Goal: Task Accomplishment & Management: Use online tool/utility

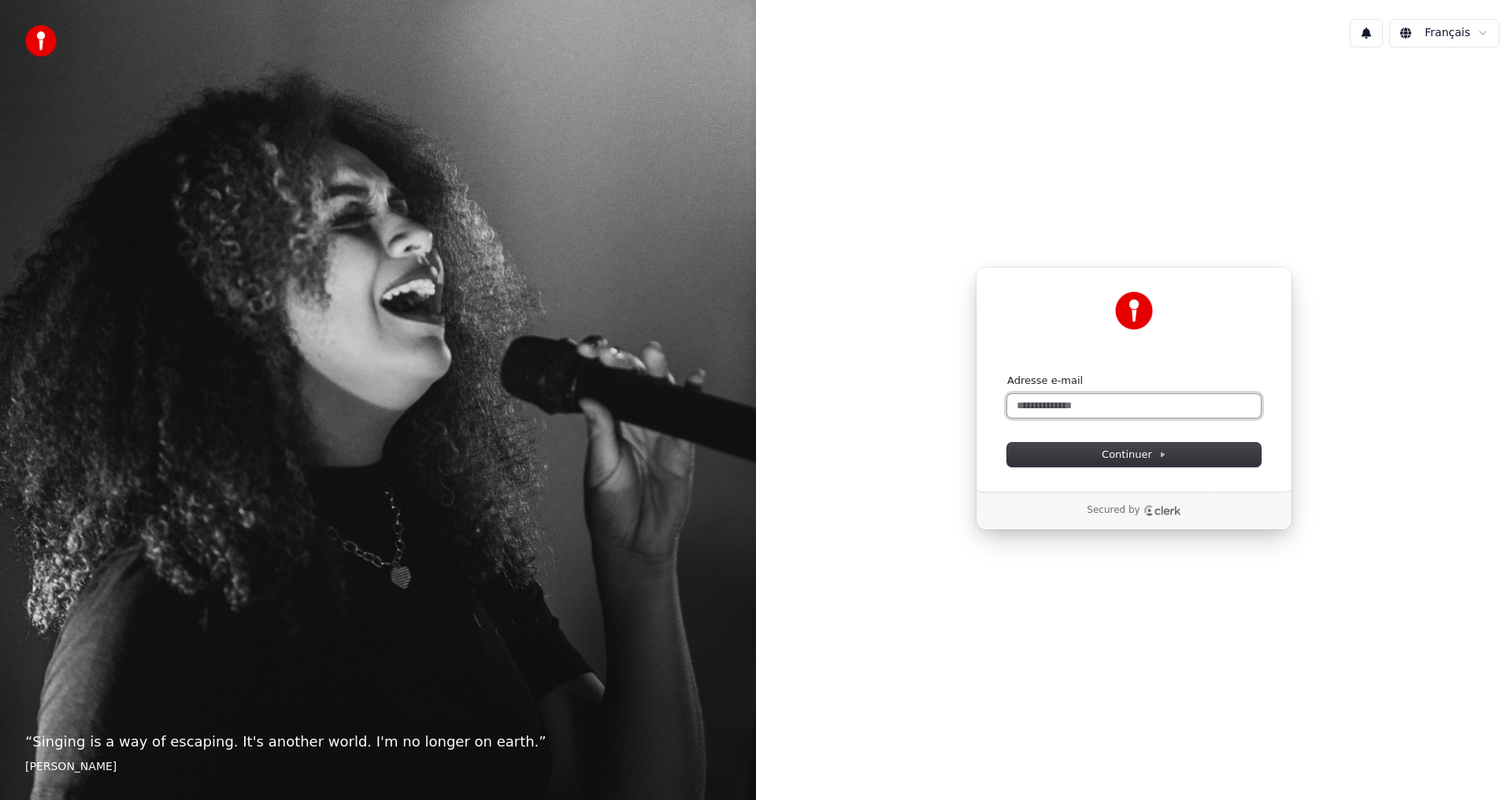
click at [1071, 408] on input "Adresse e-mail" at bounding box center [1133, 406] width 254 height 24
click at [1095, 455] on button "Continuer" at bounding box center [1133, 455] width 254 height 24
type input "**********"
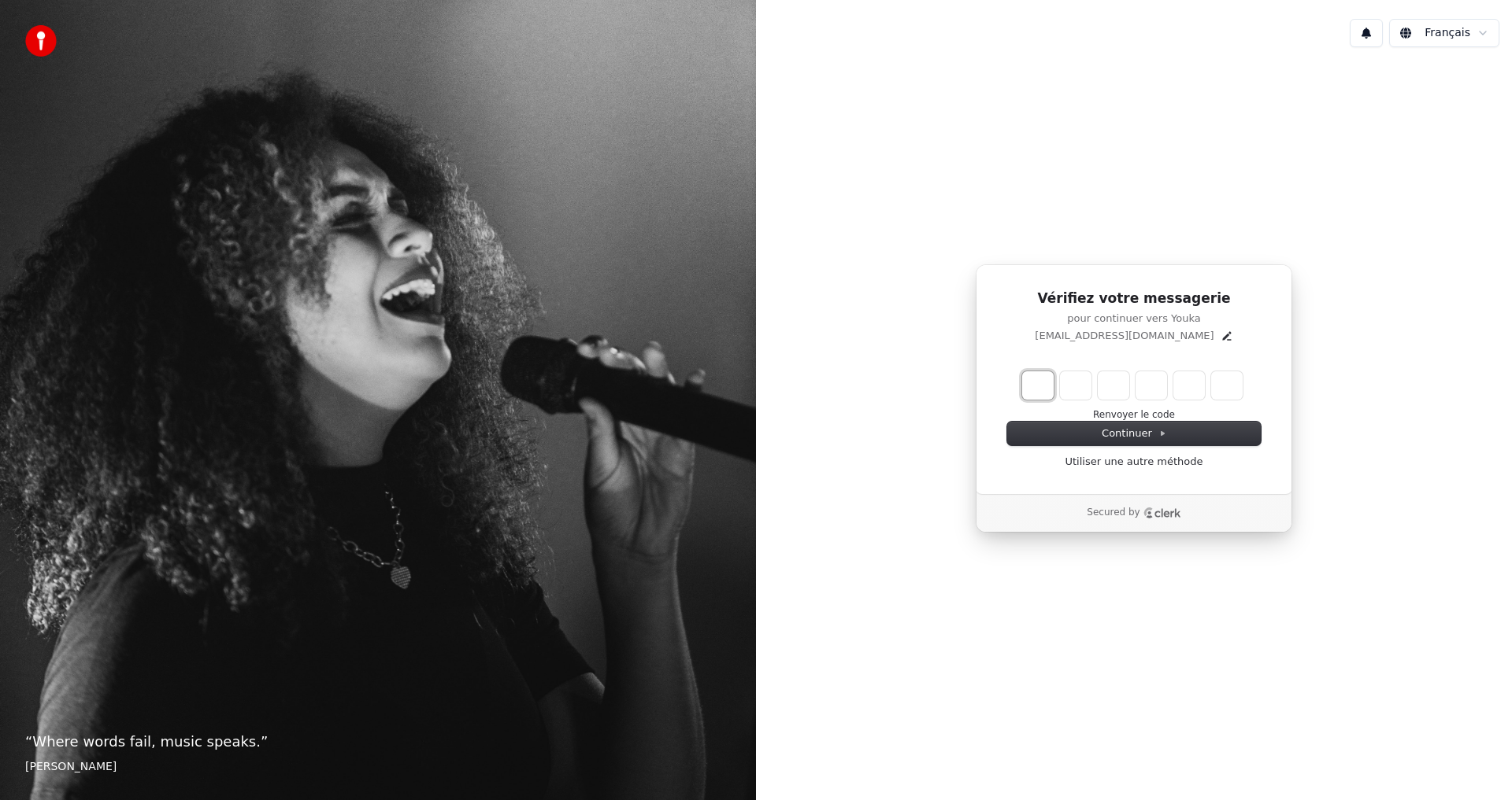
click at [1042, 382] on input "Enter verification code. Digit 1" at bounding box center [1037, 385] width 31 height 28
type input "*"
type input "**"
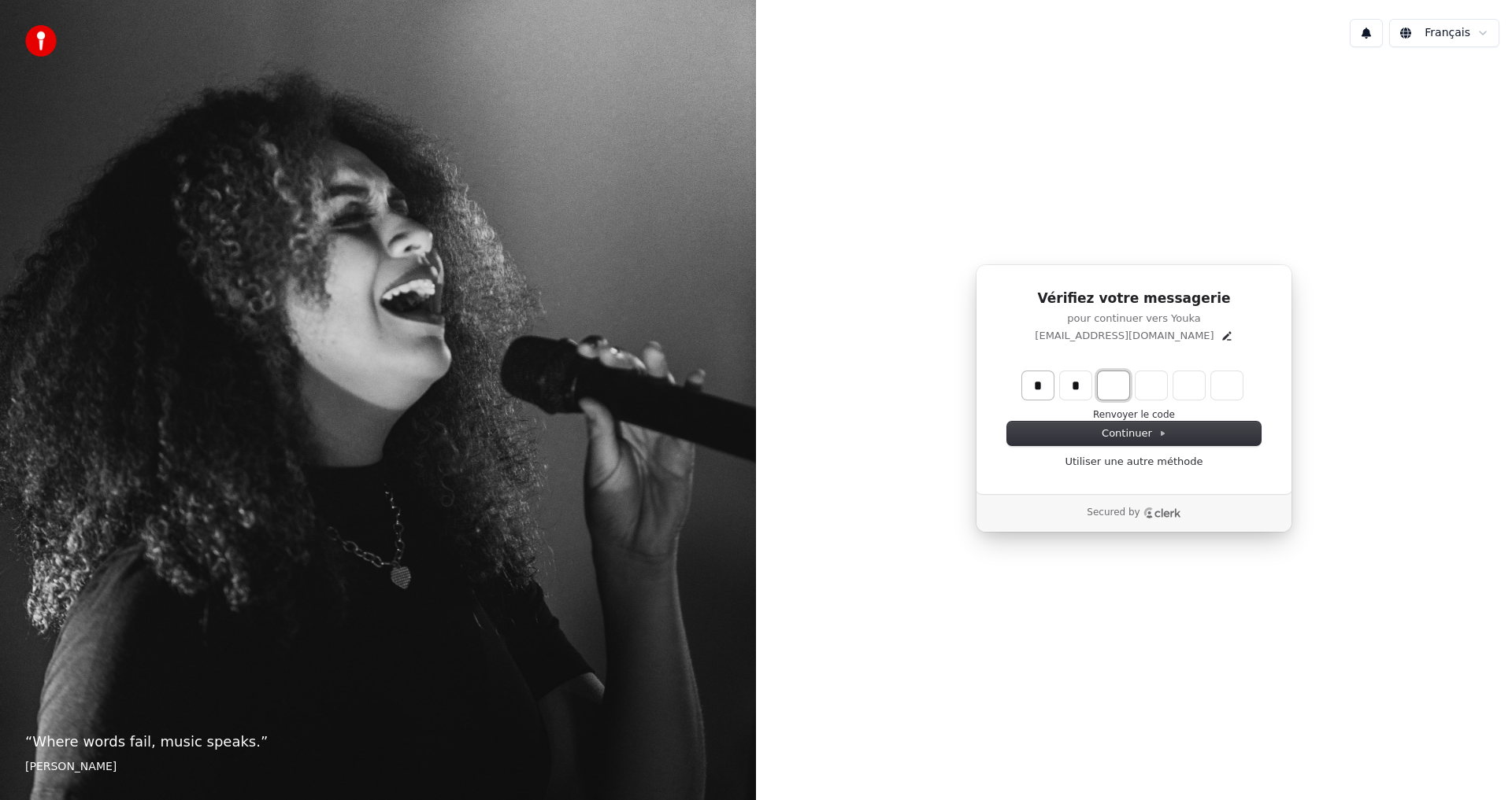
type input "*"
type input "***"
type input "*"
type input "****"
type input "*"
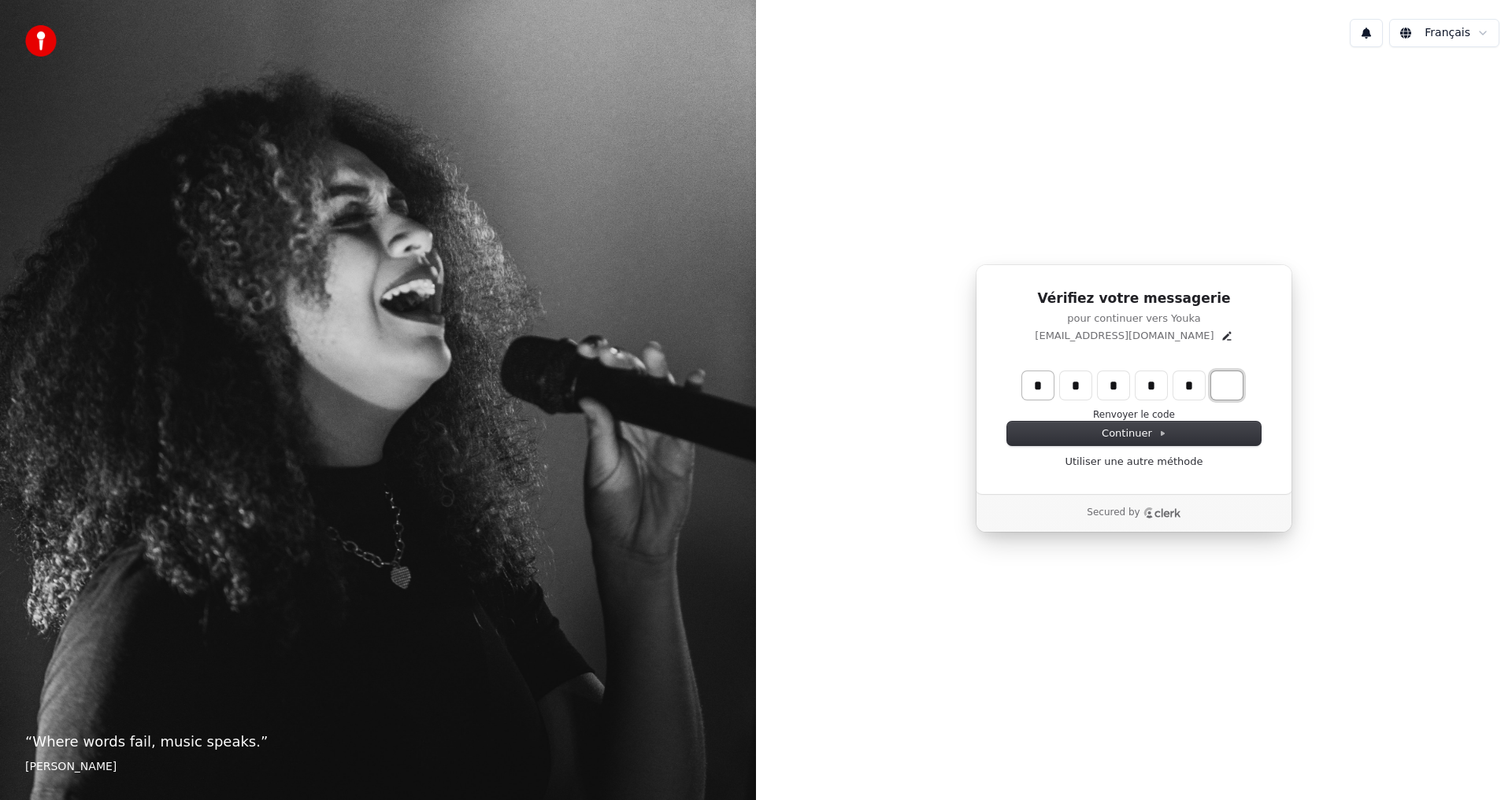
type input "******"
type input "*"
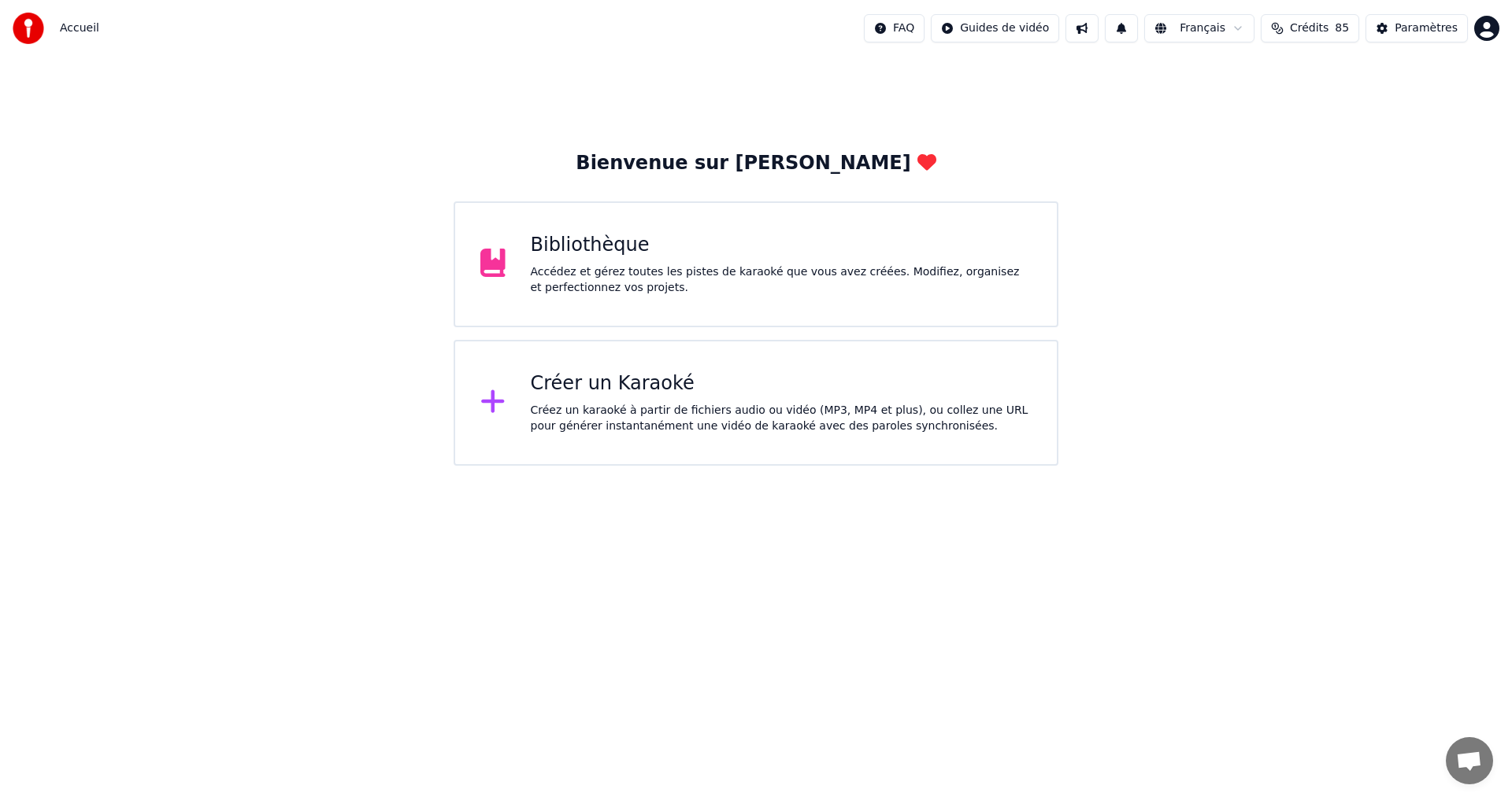
click at [648, 272] on div "Accédez et gérez toutes les pistes de karaoké que vous avez créées. Modifiez, o…" at bounding box center [781, 280] width 502 height 31
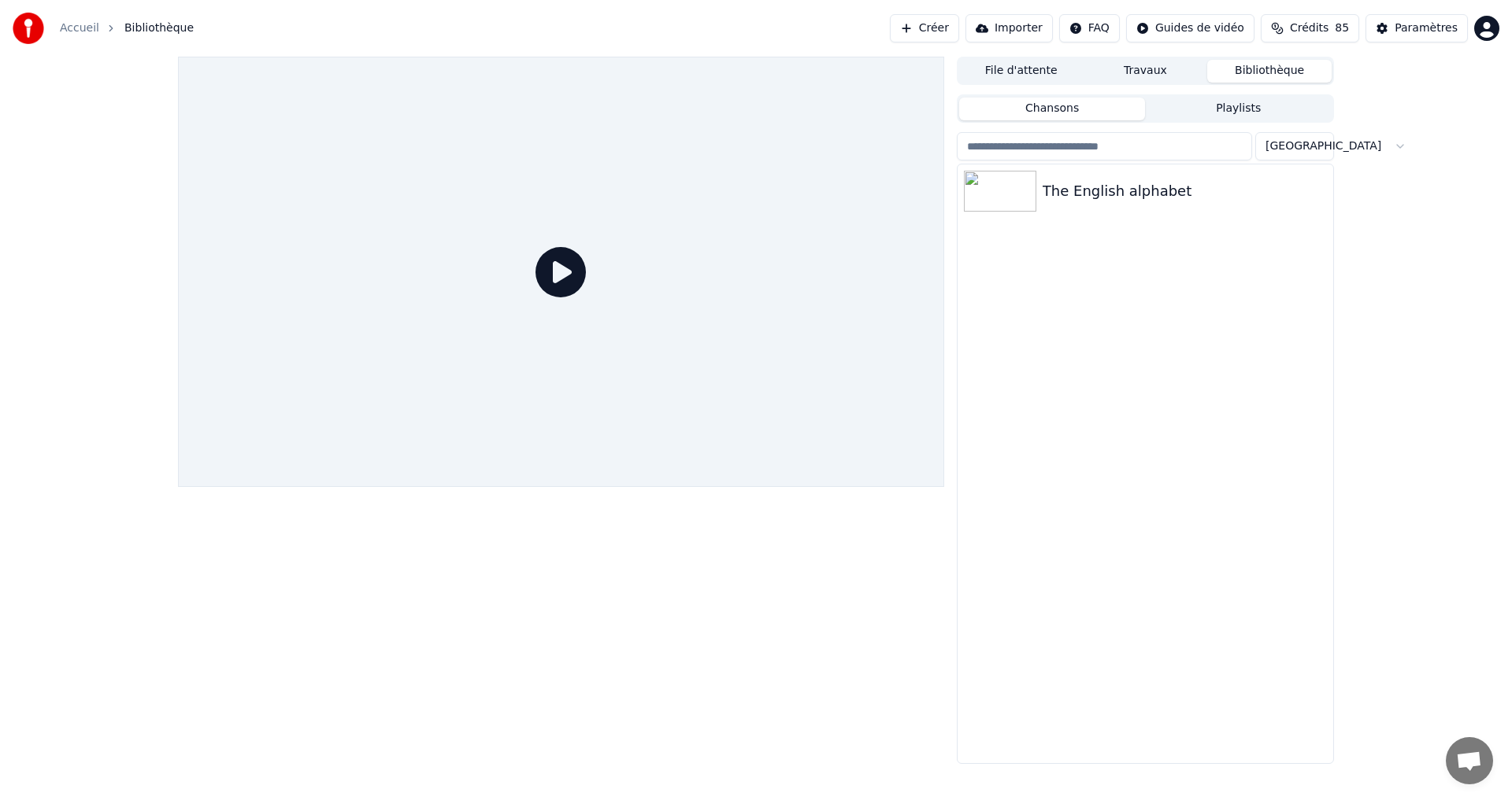
click at [551, 285] on icon at bounding box center [560, 272] width 50 height 50
click at [1065, 175] on div "The English alphabet" at bounding box center [1145, 191] width 375 height 54
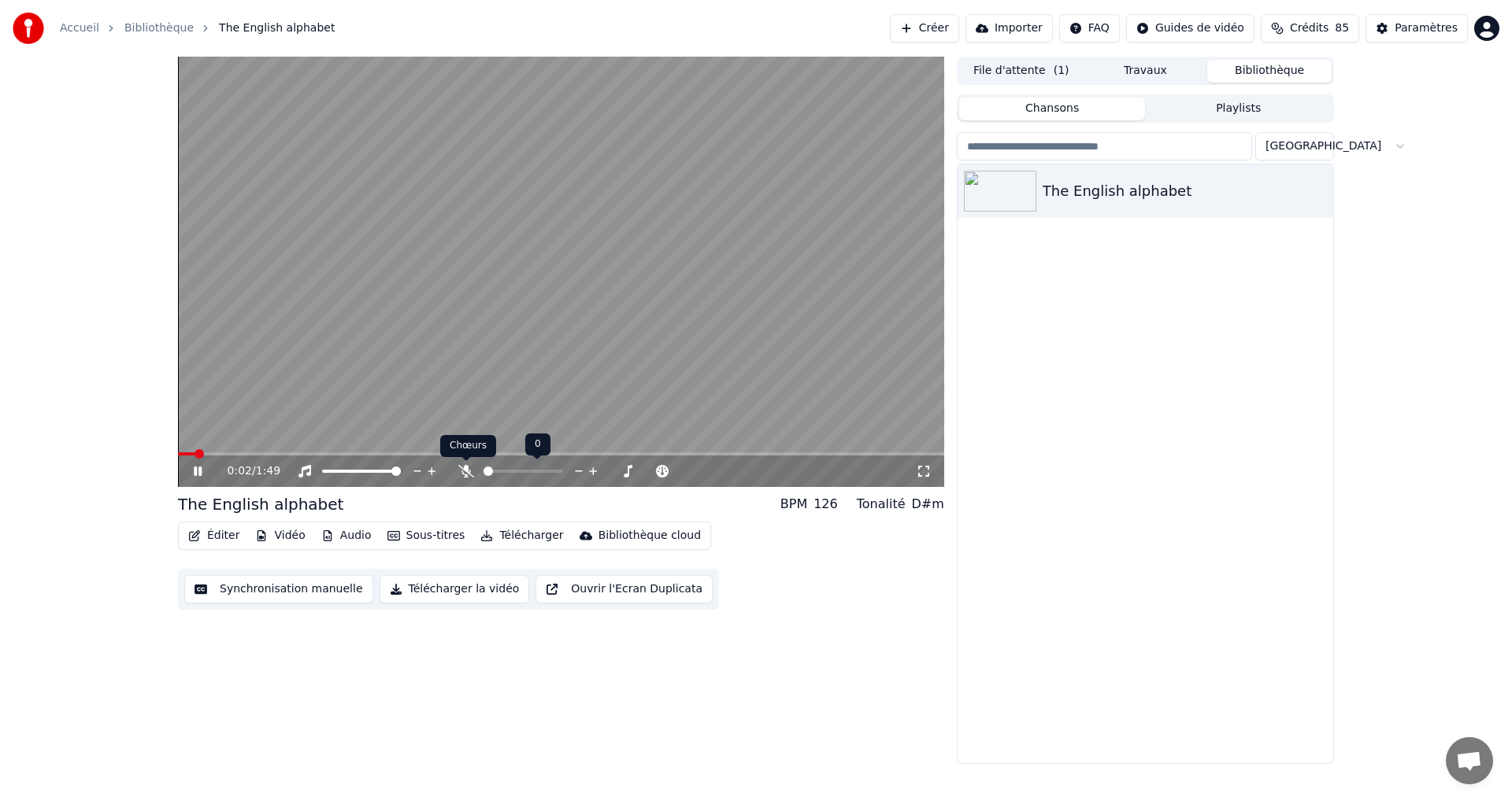
click at [461, 476] on icon at bounding box center [467, 471] width 16 height 13
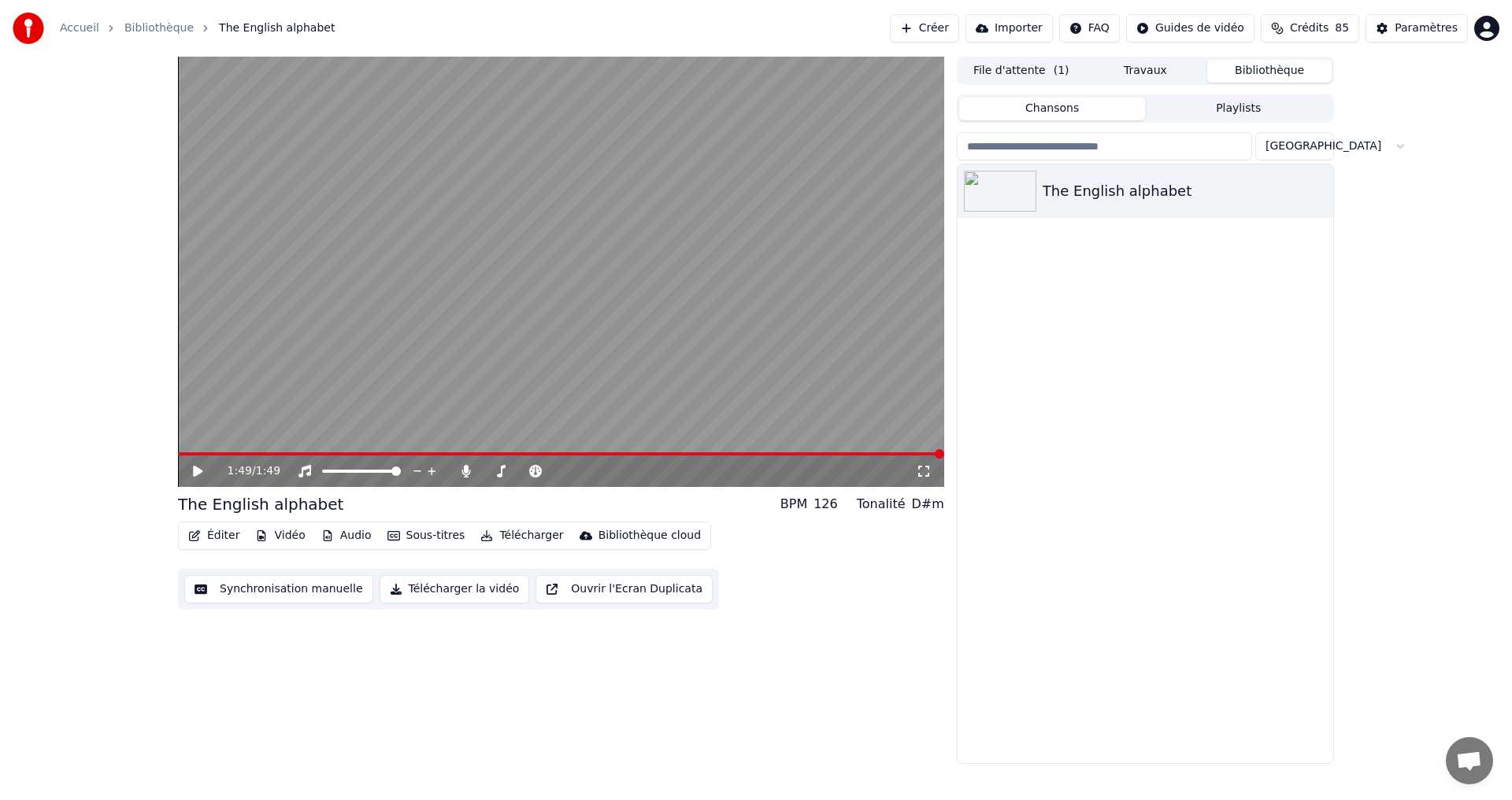
click at [187, 474] on div "1:49 / 1:49" at bounding box center [560, 471] width 753 height 16
click at [195, 474] on icon at bounding box center [198, 471] width 10 height 11
click at [321, 466] on div at bounding box center [376, 471] width 126 height 16
click at [200, 471] on icon at bounding box center [198, 471] width 10 height 11
click at [195, 466] on icon at bounding box center [209, 471] width 37 height 13
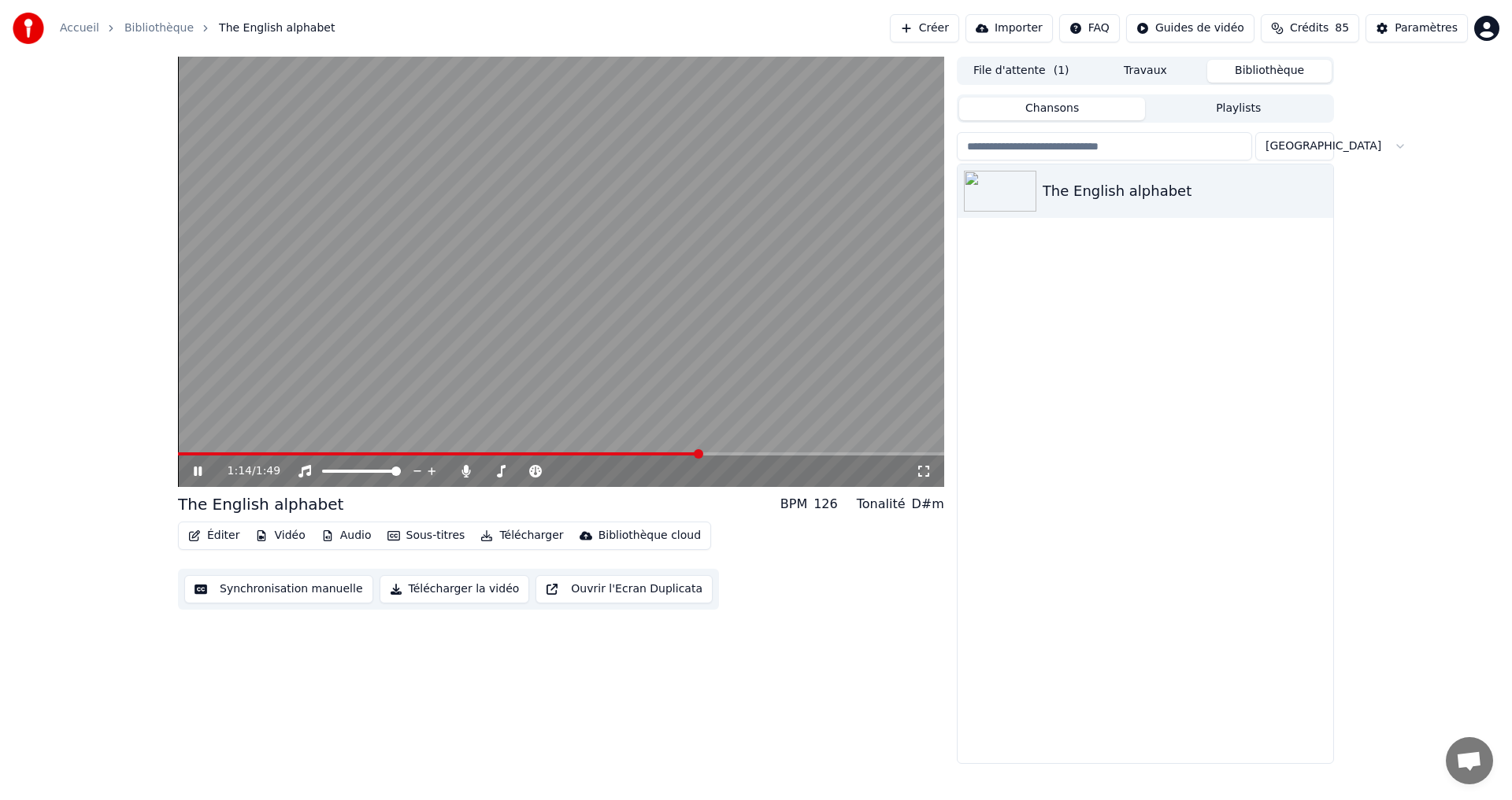
click at [200, 534] on icon "button" at bounding box center [195, 536] width 13 height 11
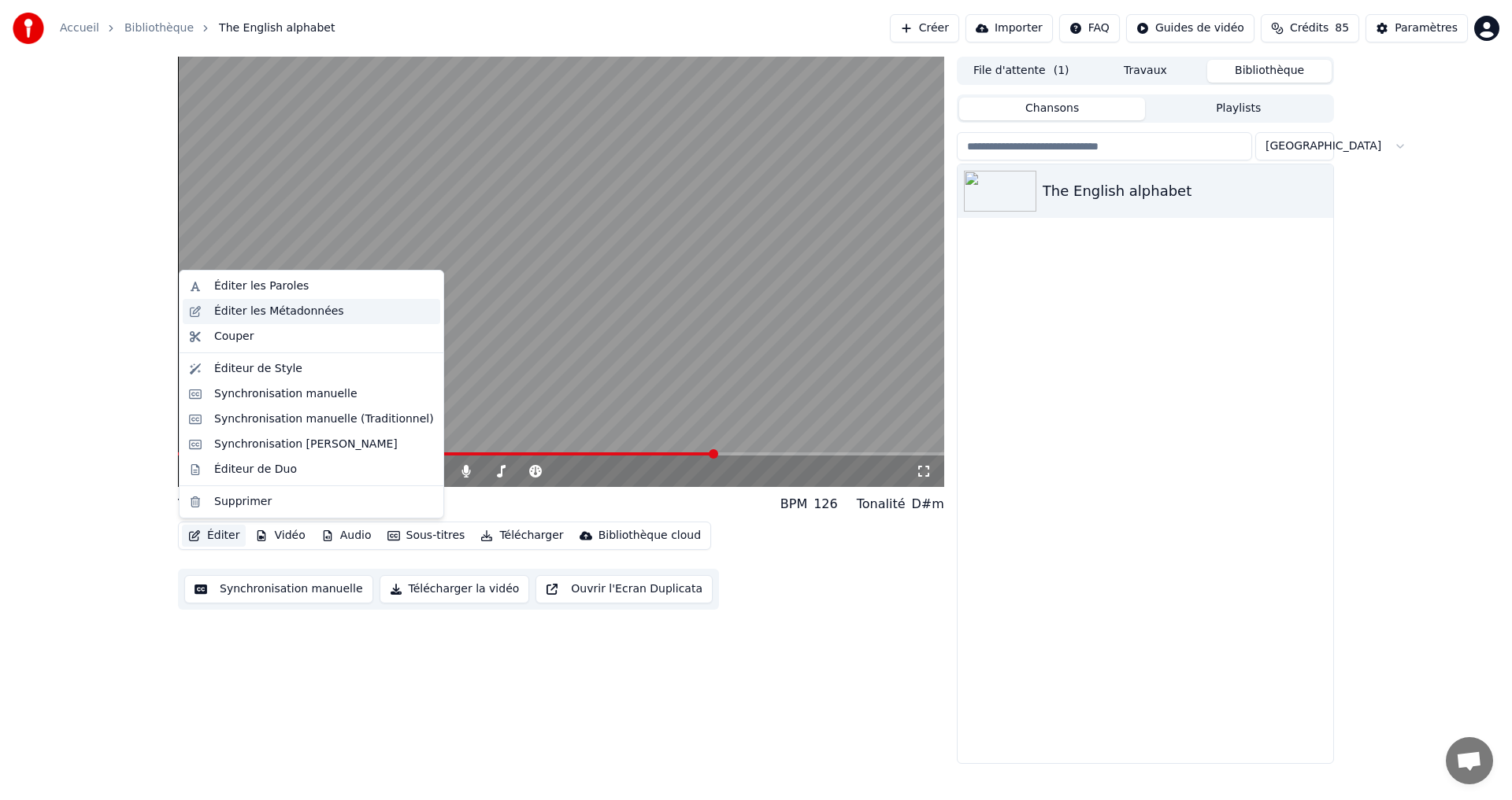
click at [305, 305] on div "Éditer les Métadonnées" at bounding box center [279, 312] width 130 height 16
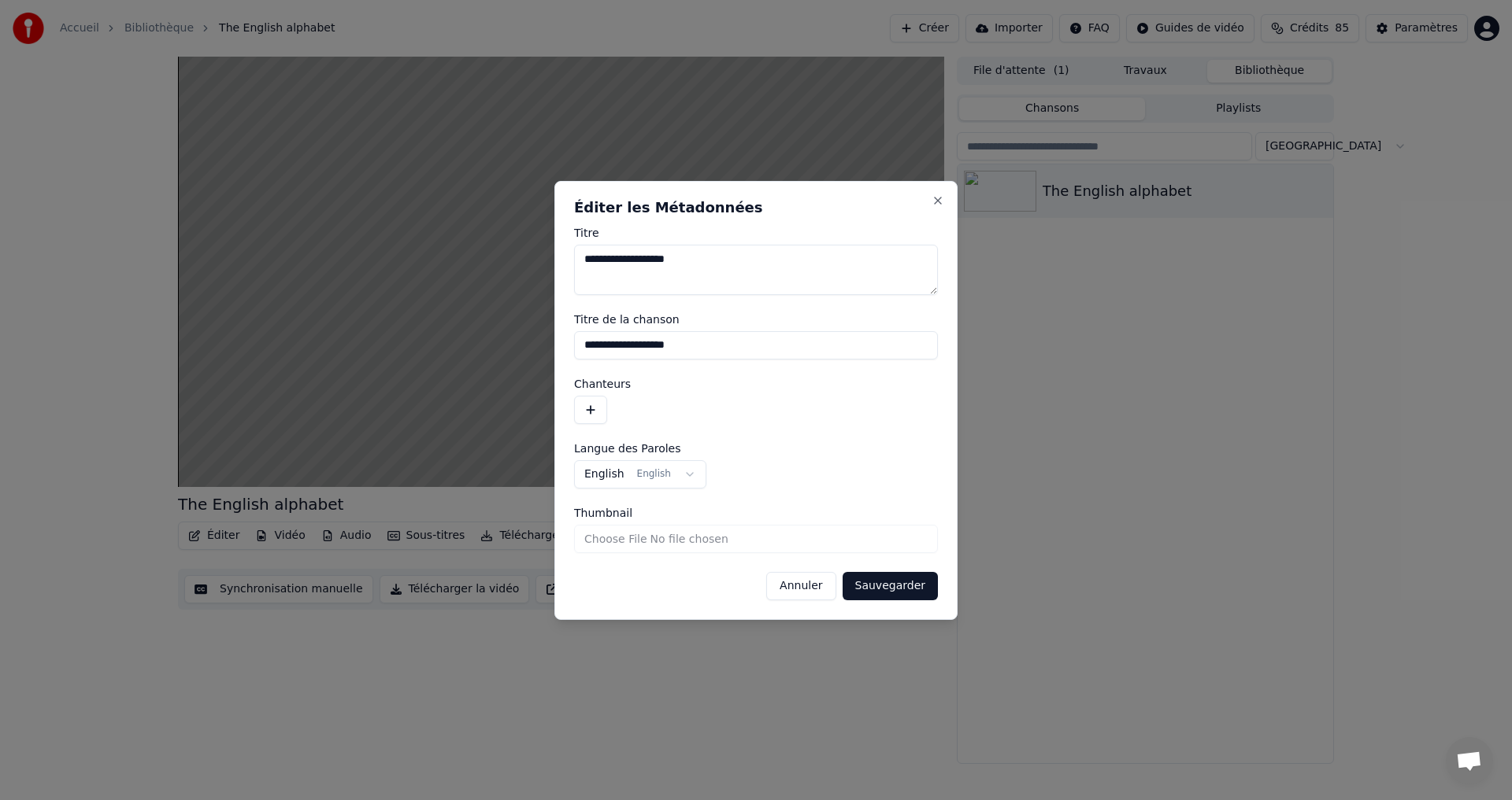
click at [634, 535] on input "Thumbnail" at bounding box center [756, 538] width 364 height 28
type input "**********"
click at [872, 583] on button "Sauvegarder" at bounding box center [890, 586] width 95 height 28
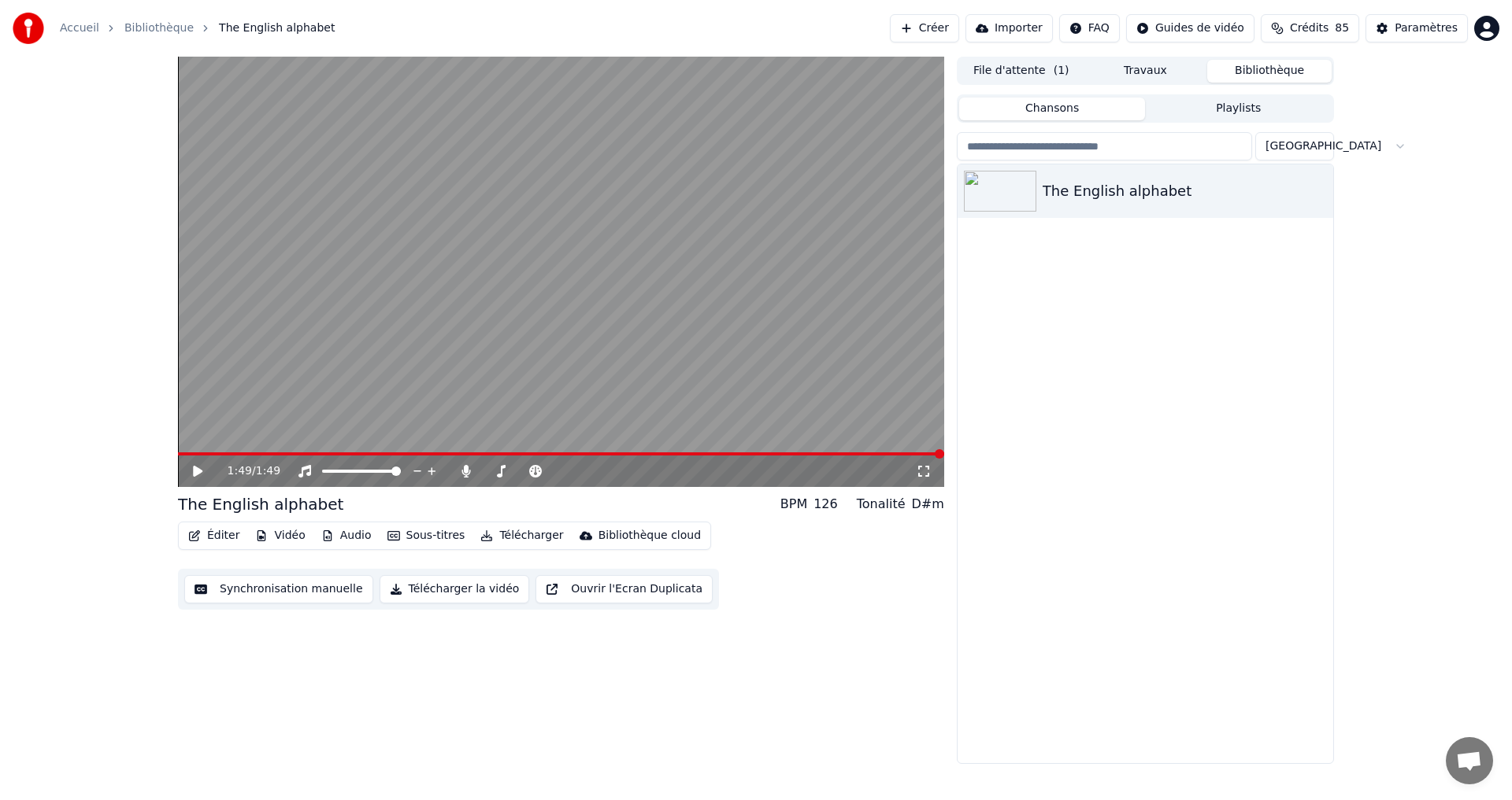
click at [195, 470] on icon at bounding box center [198, 471] width 10 height 11
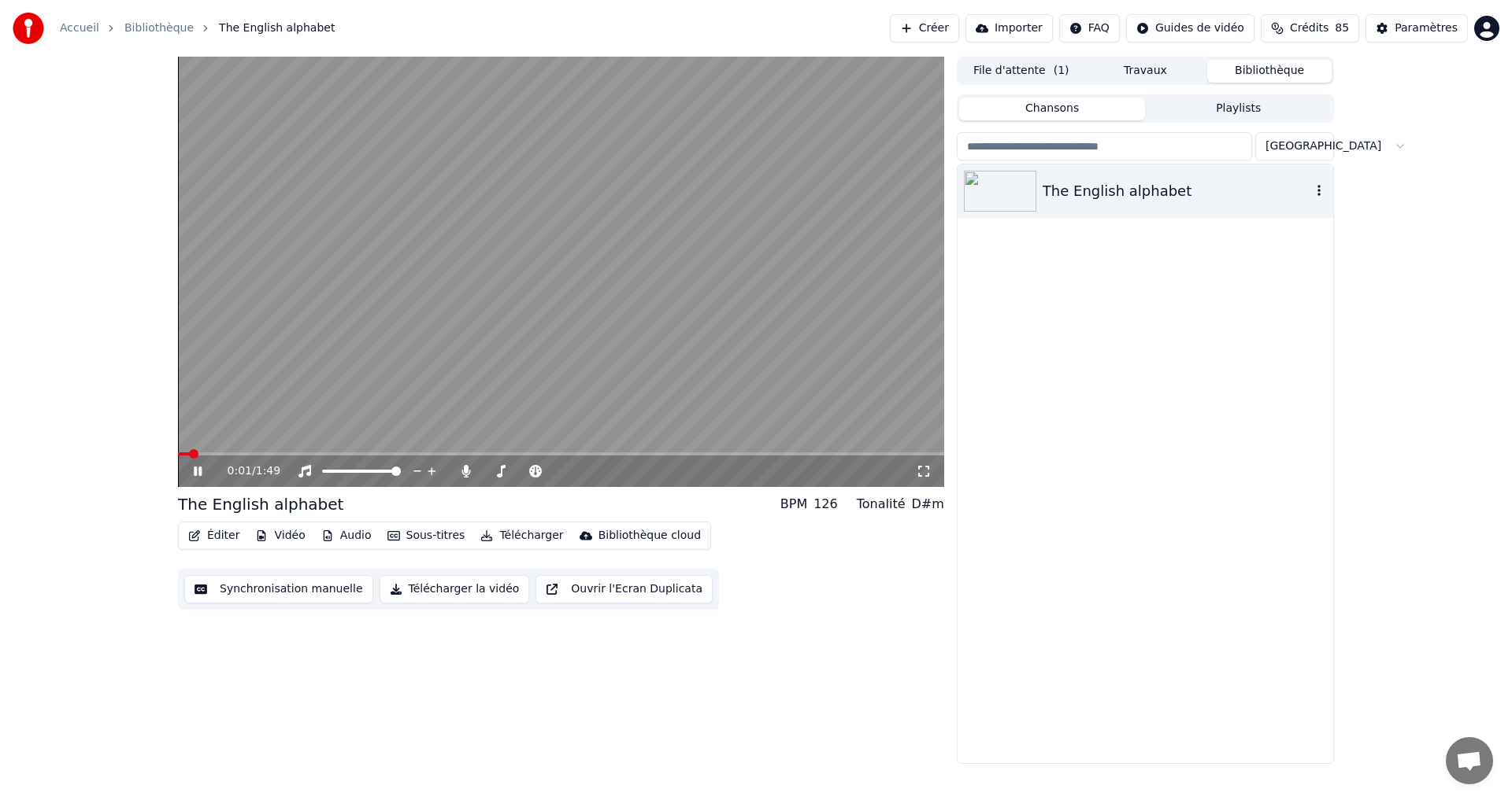
click at [1133, 185] on div "The English alphabet" at bounding box center [1177, 191] width 268 height 22
click at [440, 541] on button "Sous-titres" at bounding box center [426, 536] width 90 height 22
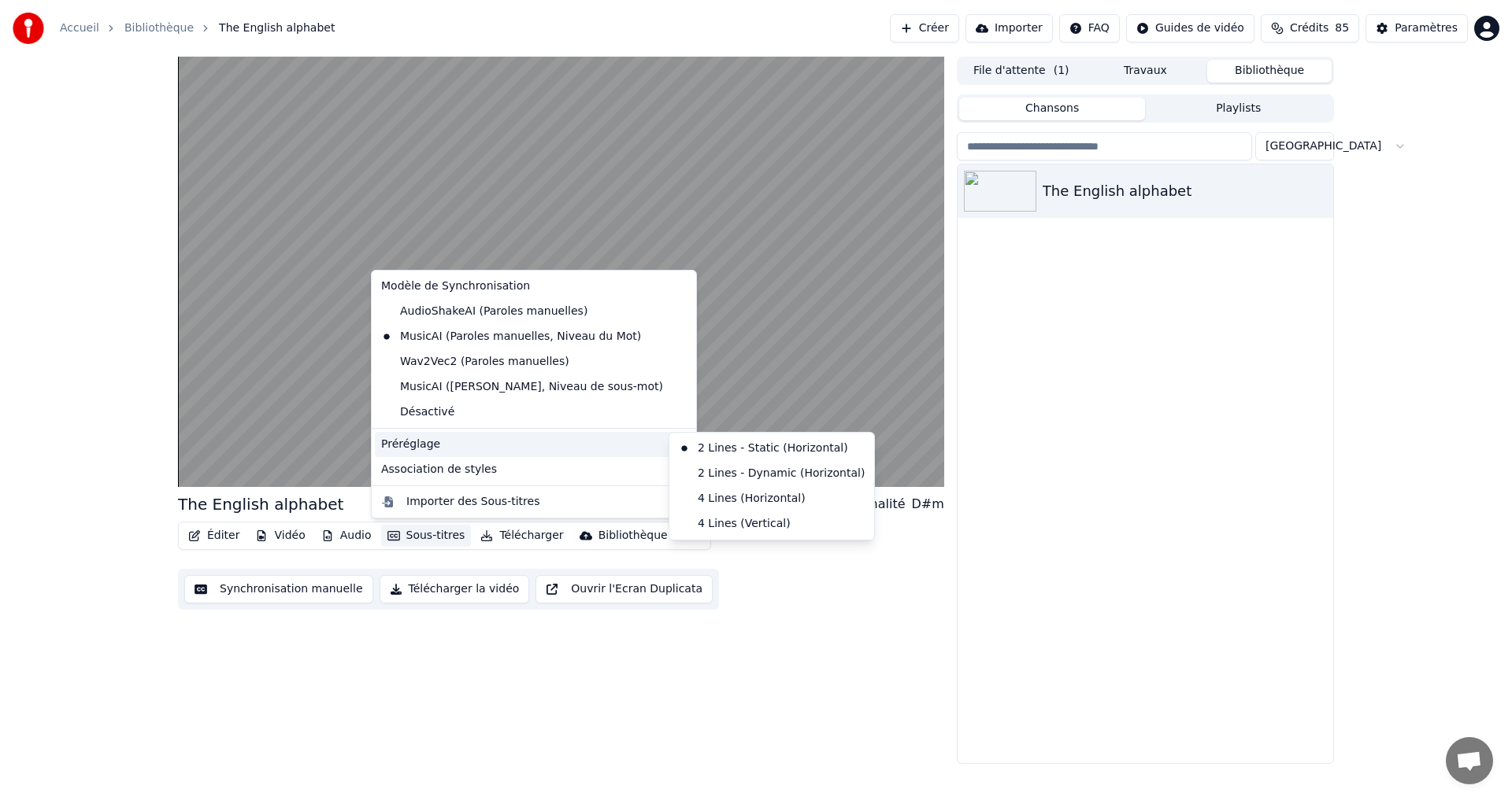
click at [497, 452] on div "Préréglage" at bounding box center [533, 444] width 318 height 25
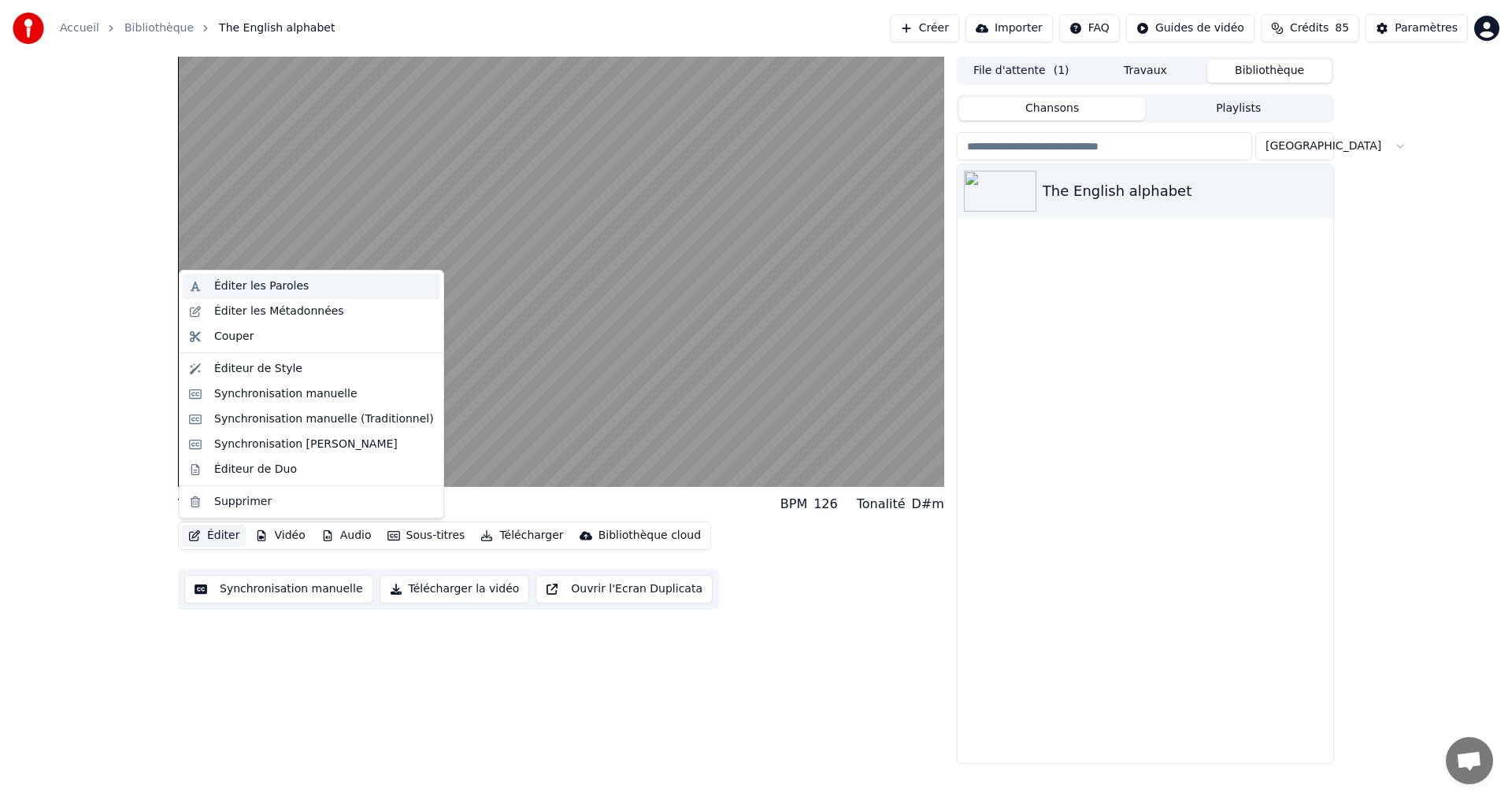
click at [271, 286] on div "Éditer les Paroles" at bounding box center [262, 286] width 94 height 16
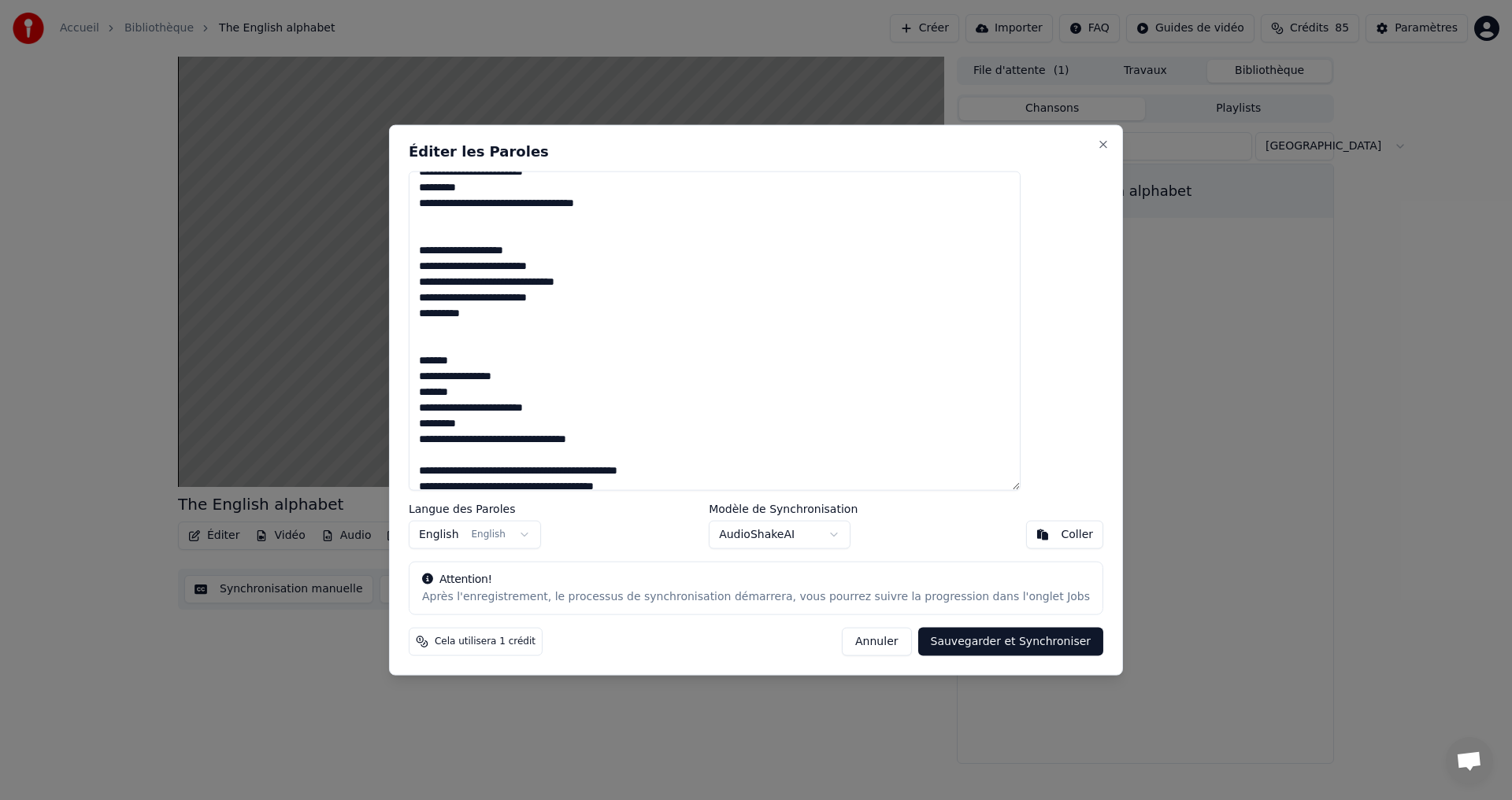
scroll to position [402, 0]
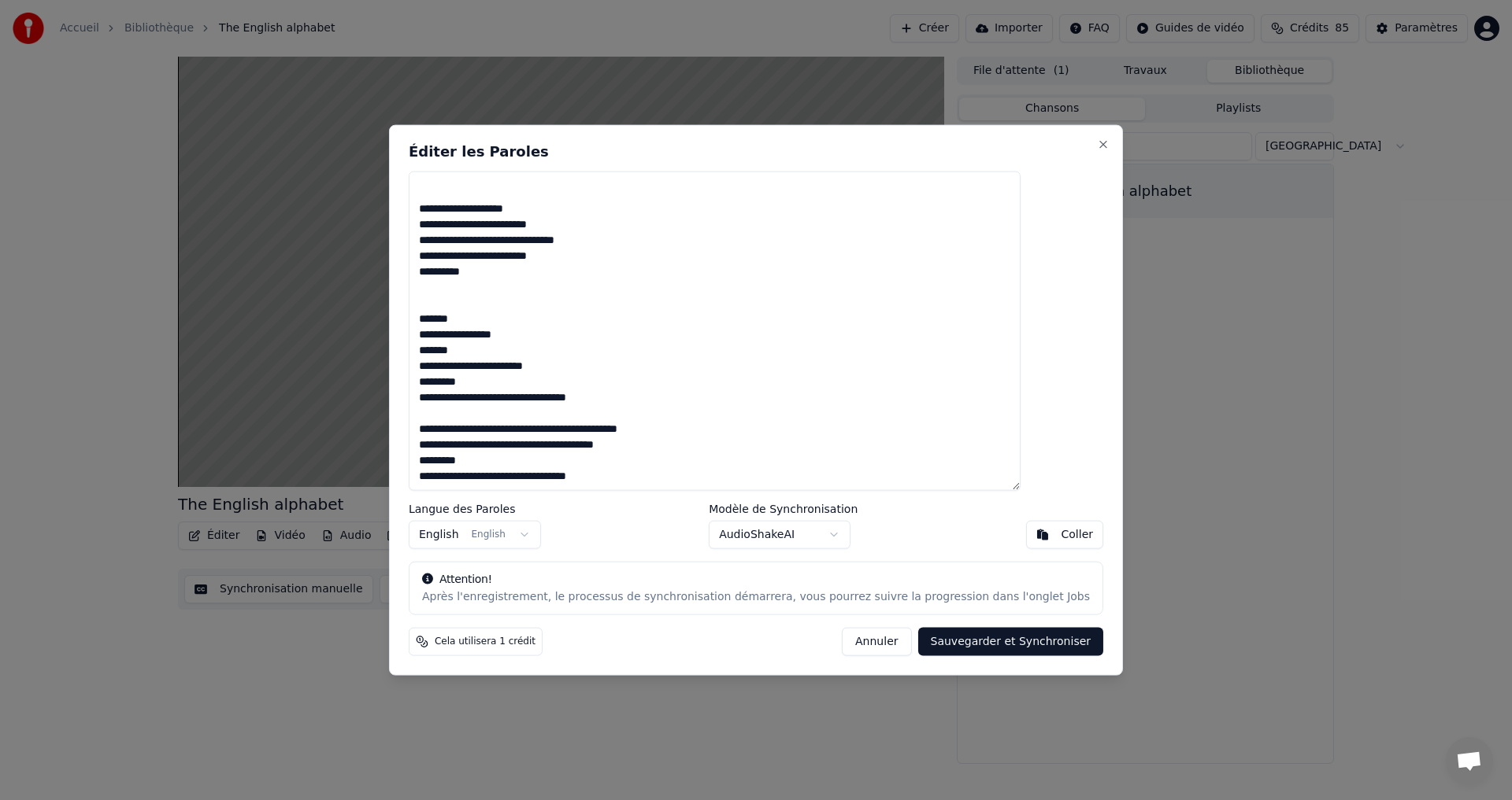
click at [828, 529] on body "Accueil Bibliothèque The English alphabet Créer Importer FAQ Guides de vidéo Cr…" at bounding box center [756, 400] width 1512 height 800
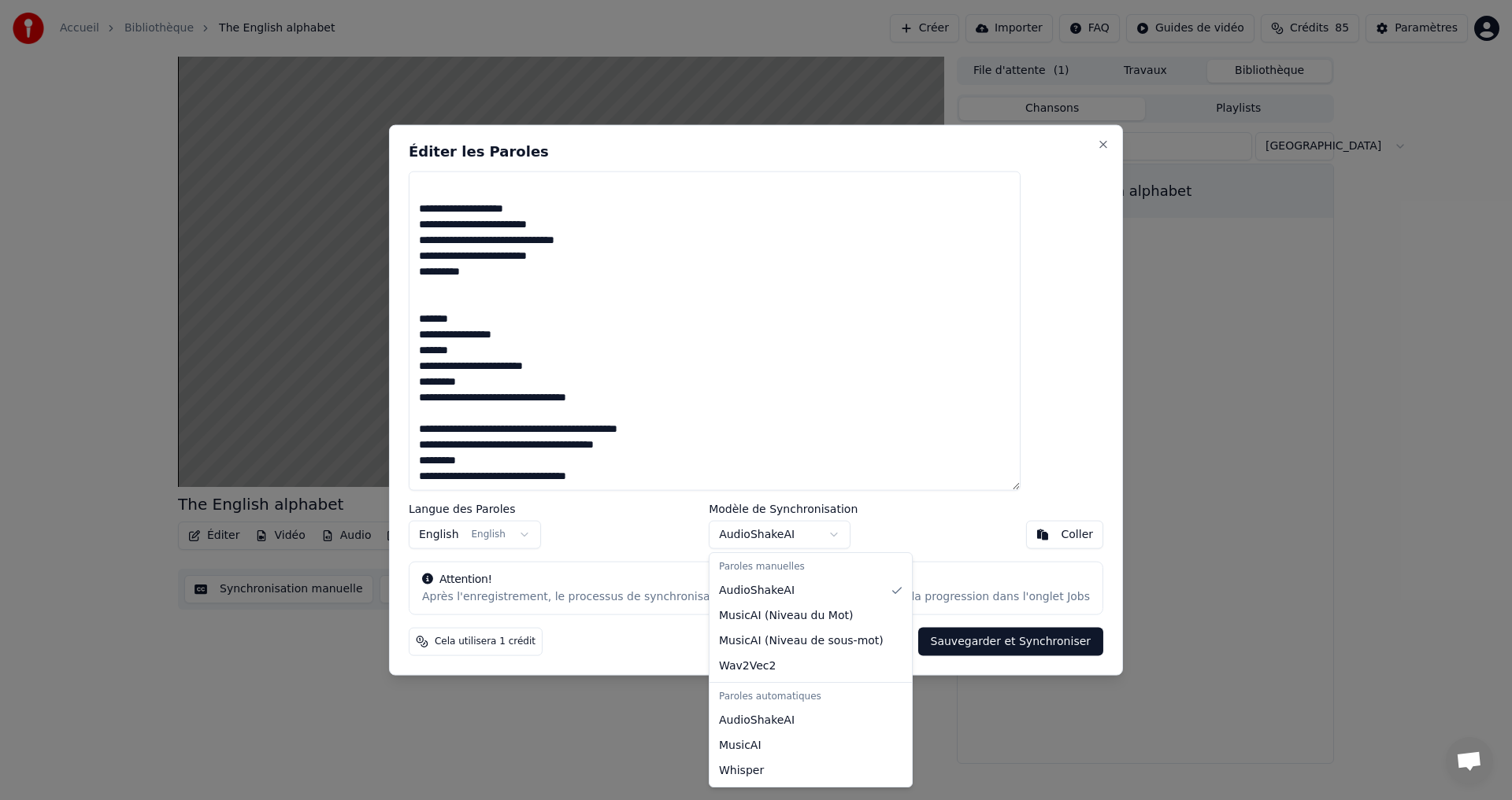
click at [946, 388] on body "Accueil Bibliothèque The English alphabet Créer Importer FAQ Guides de vidéo Cr…" at bounding box center [756, 400] width 1512 height 800
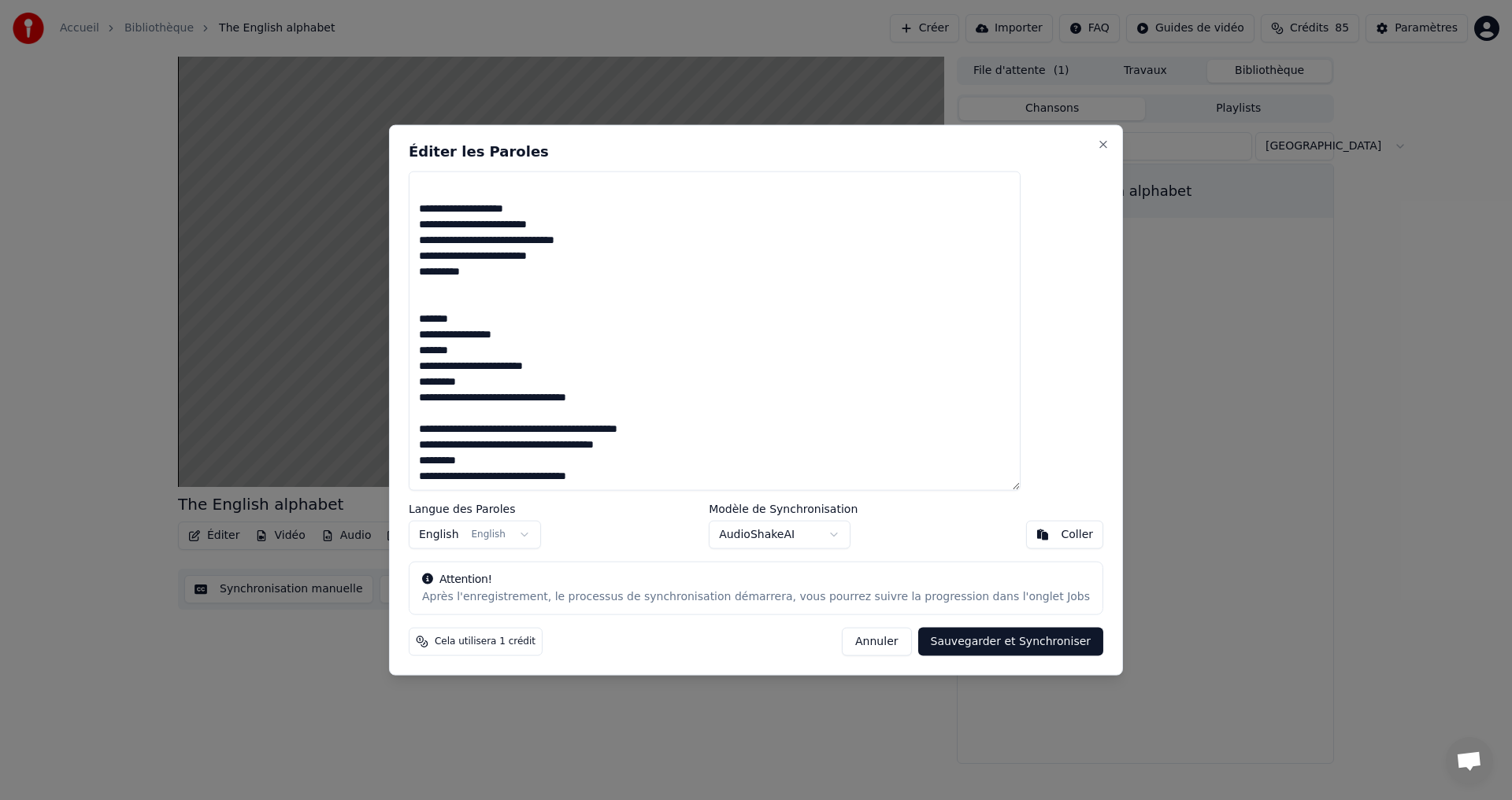
click at [489, 378] on textarea "**********" at bounding box center [715, 330] width 612 height 320
click at [491, 377] on textarea "**********" at bounding box center [715, 330] width 612 height 320
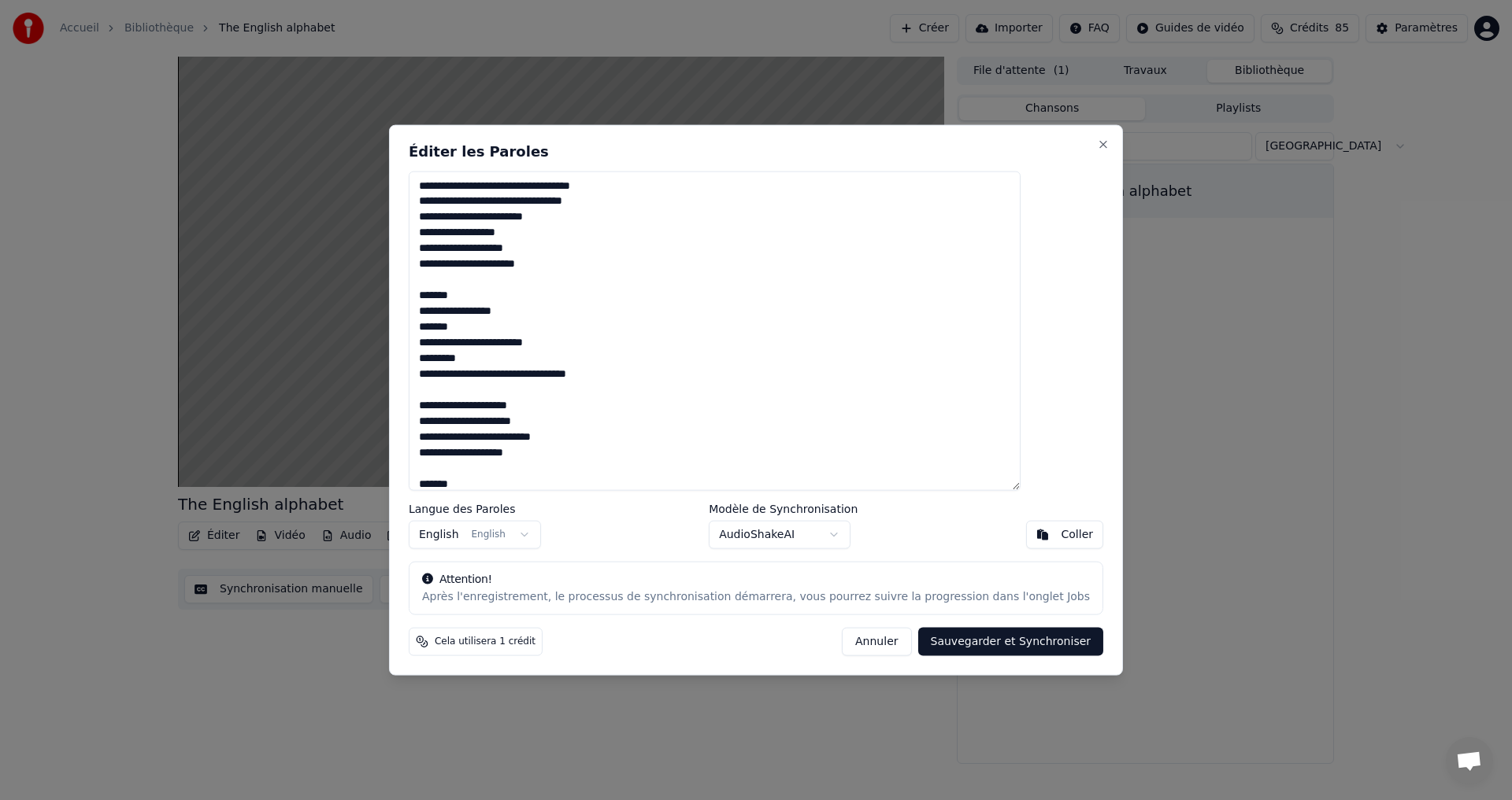
click at [491, 350] on textarea "**********" at bounding box center [715, 330] width 612 height 320
click at [490, 357] on textarea "**********" at bounding box center [715, 330] width 612 height 320
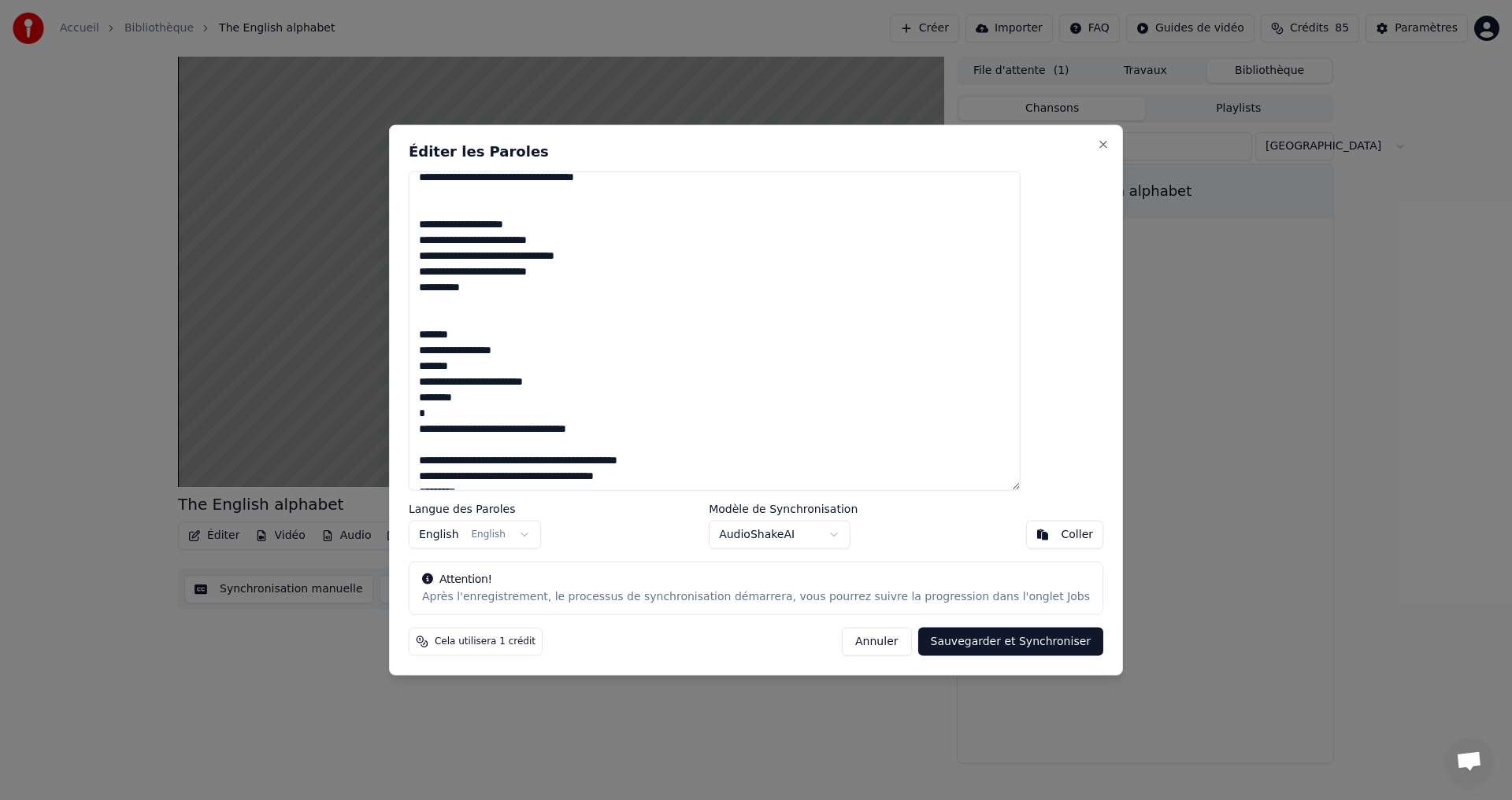
scroll to position [433, 0]
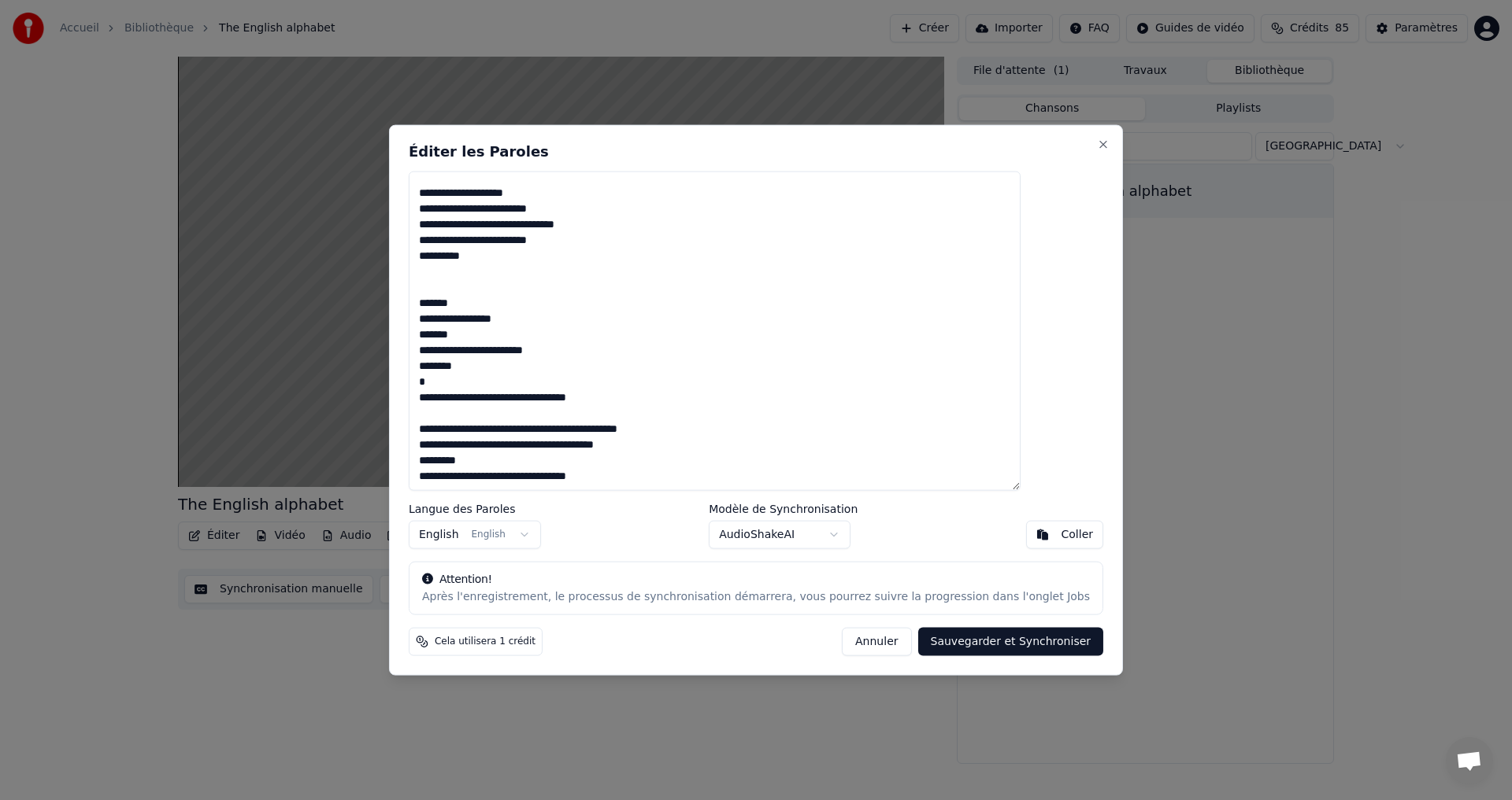
click at [494, 454] on textarea "**********" at bounding box center [715, 330] width 612 height 320
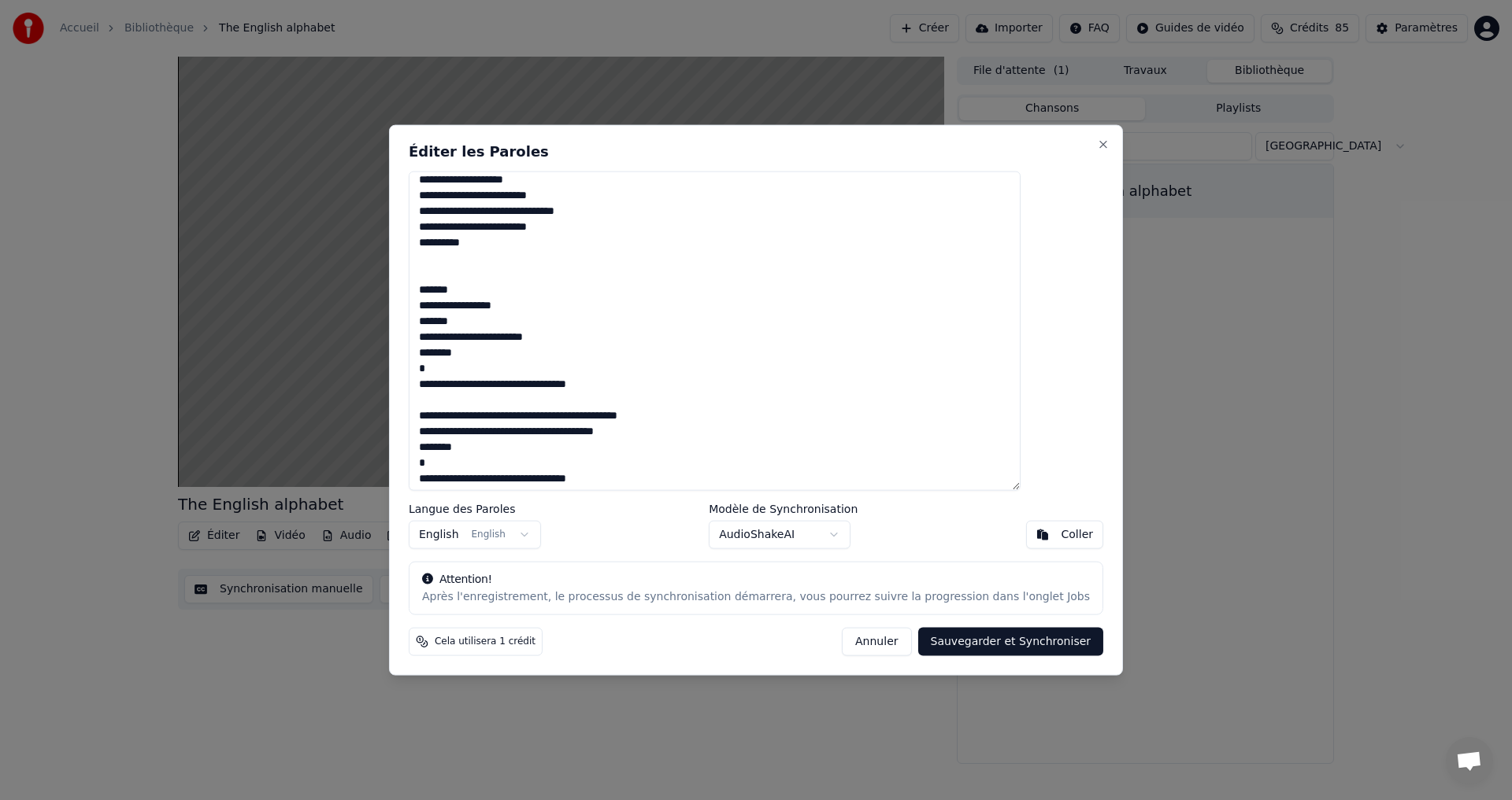
scroll to position [449, 0]
type textarea "**********"
click at [764, 542] on body "Accueil Bibliothèque The English alphabet Créer Importer FAQ Guides de vidéo Cr…" at bounding box center [756, 400] width 1512 height 800
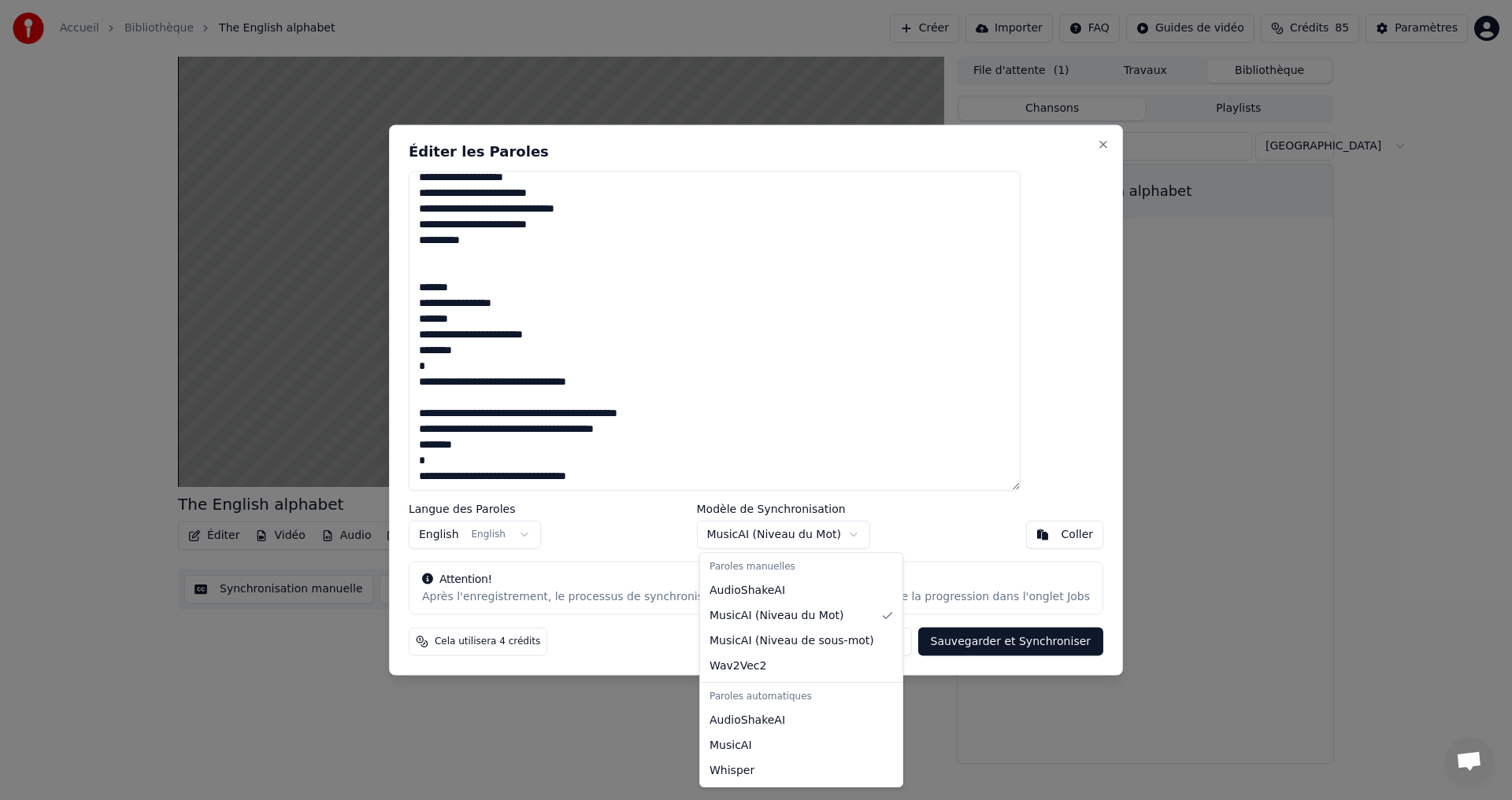
click at [813, 541] on body "Accueil Bibliothèque The English alphabet Créer Importer FAQ Guides de vidéo Cr…" at bounding box center [756, 400] width 1512 height 800
click at [801, 543] on body "Accueil Bibliothèque The English alphabet Créer Importer FAQ Guides de vidéo Cr…" at bounding box center [756, 400] width 1512 height 800
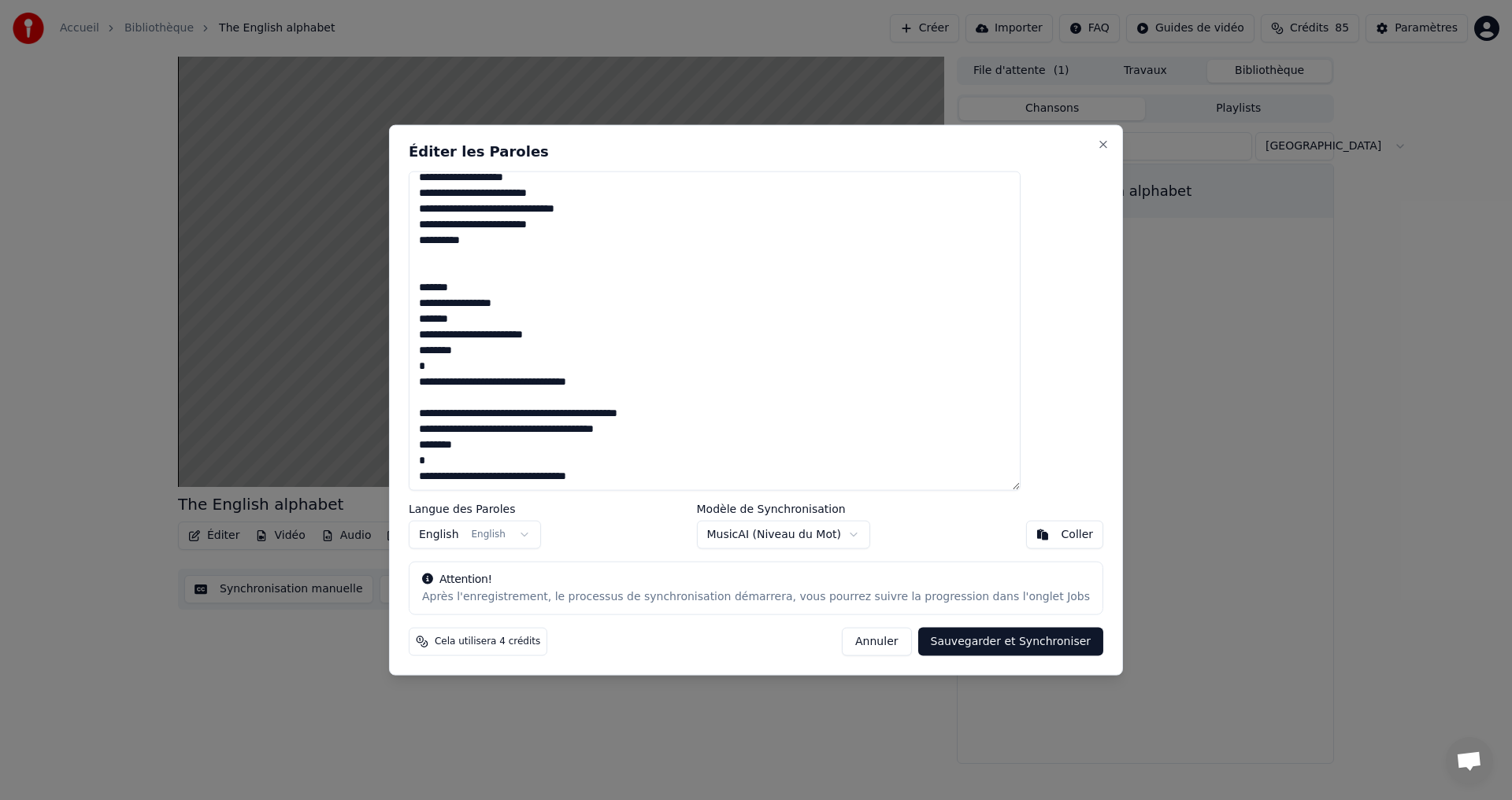
click at [979, 646] on button "Sauvegarder et Synchroniser" at bounding box center [1011, 642] width 186 height 28
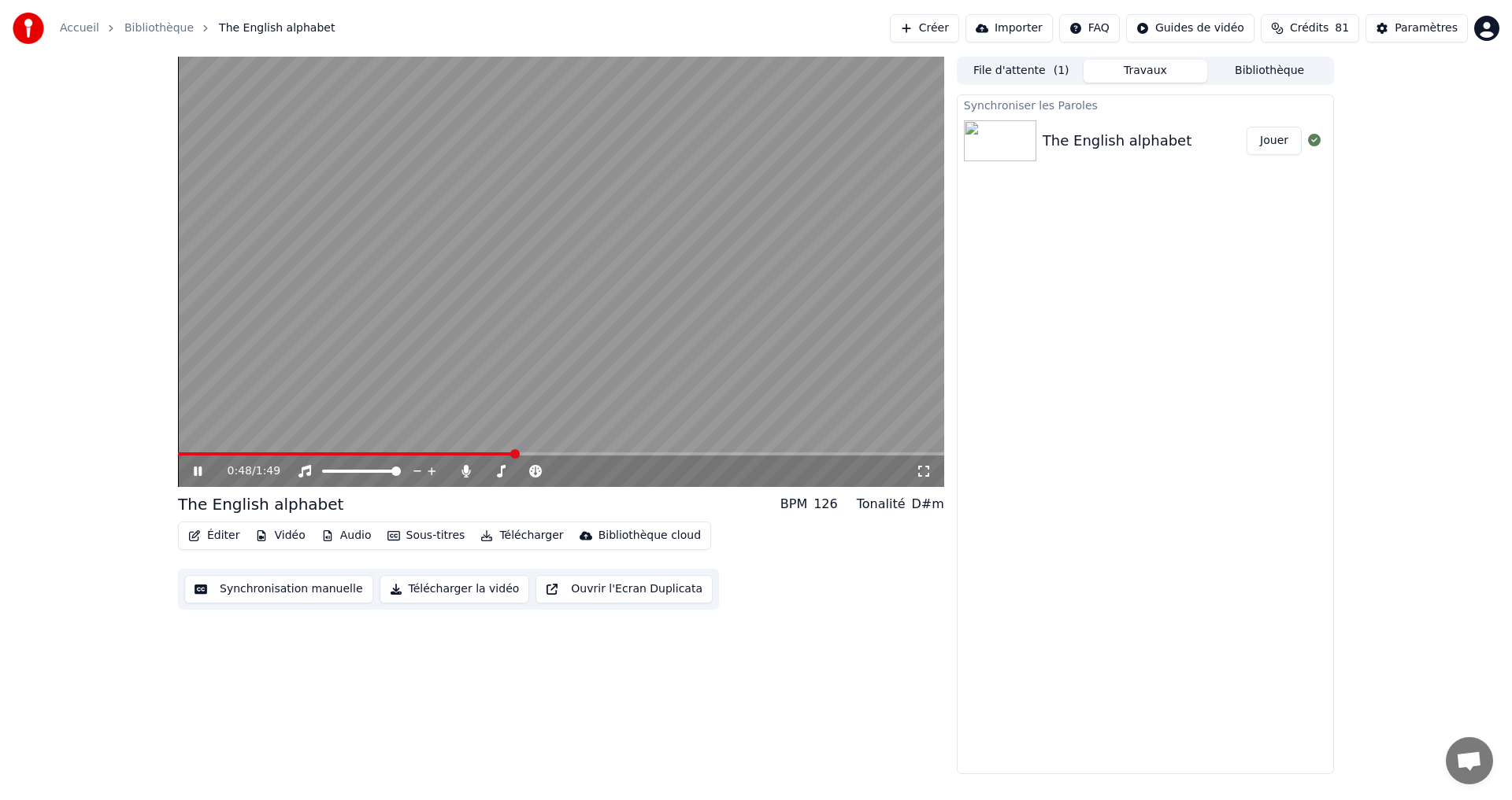
click at [1272, 142] on button "Jouer" at bounding box center [1273, 140] width 55 height 28
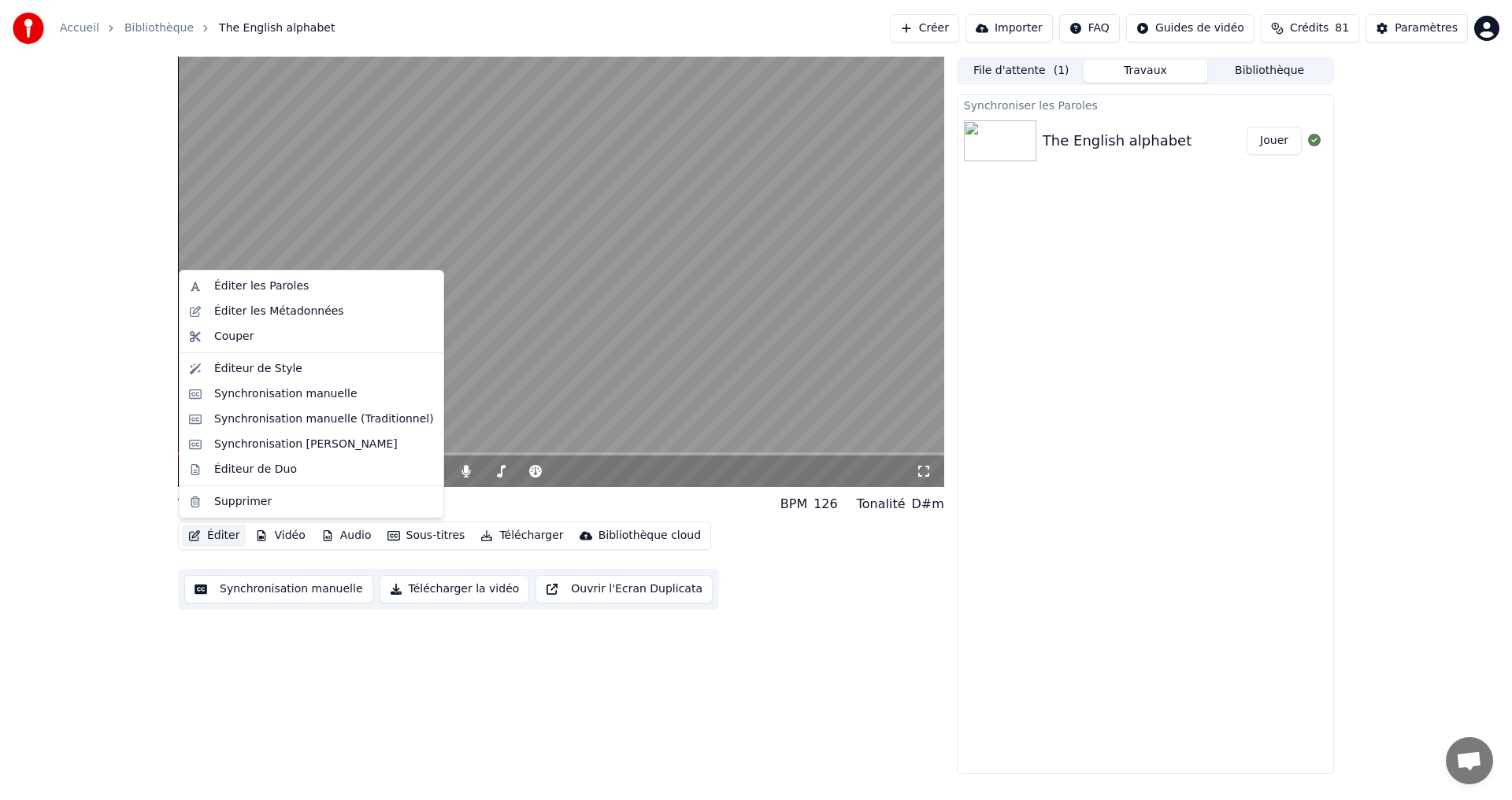
click at [199, 531] on icon "button" at bounding box center [195, 536] width 11 height 11
click at [245, 286] on div "Éditer les Paroles" at bounding box center [262, 286] width 94 height 16
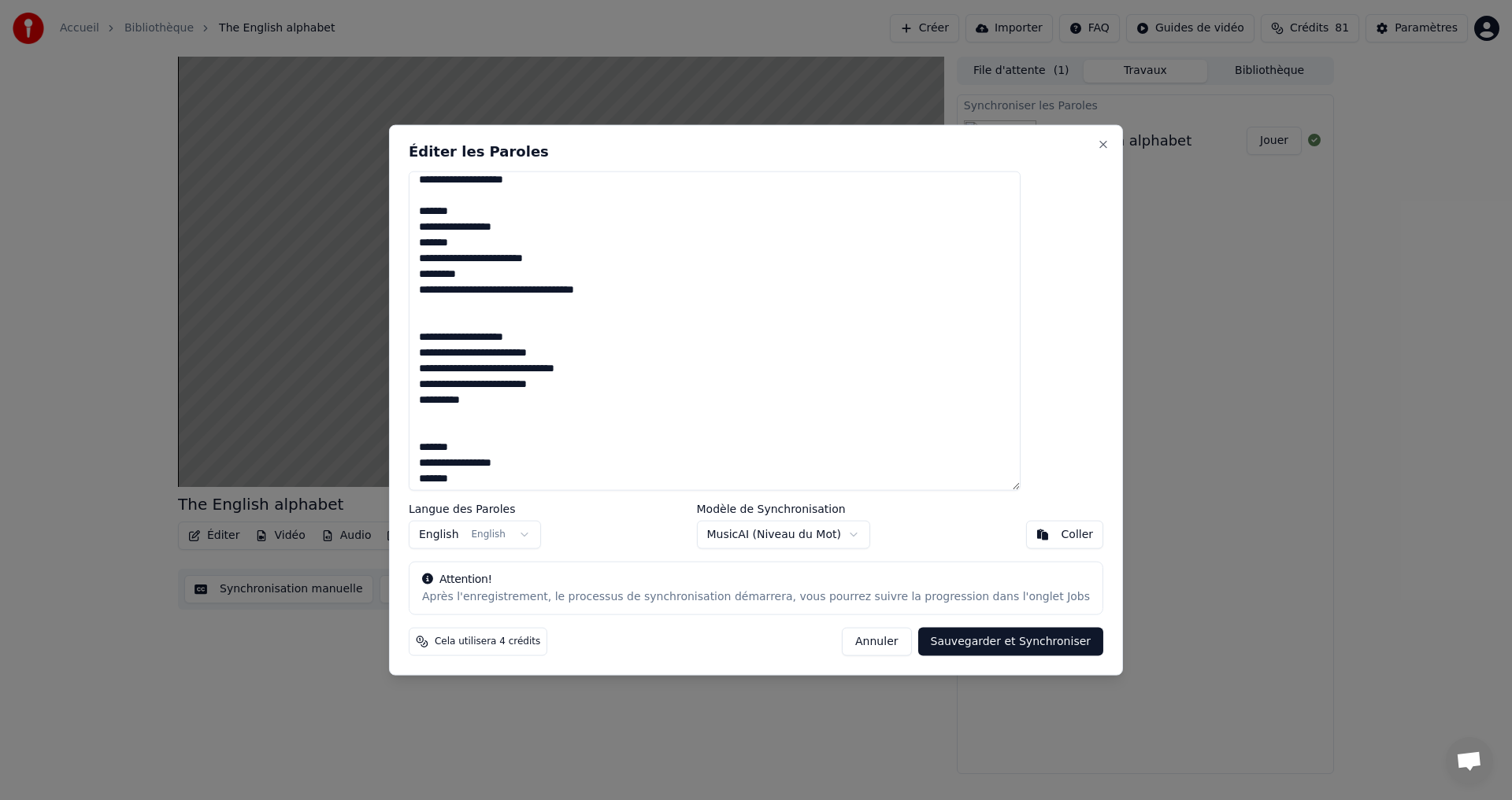
scroll to position [449, 0]
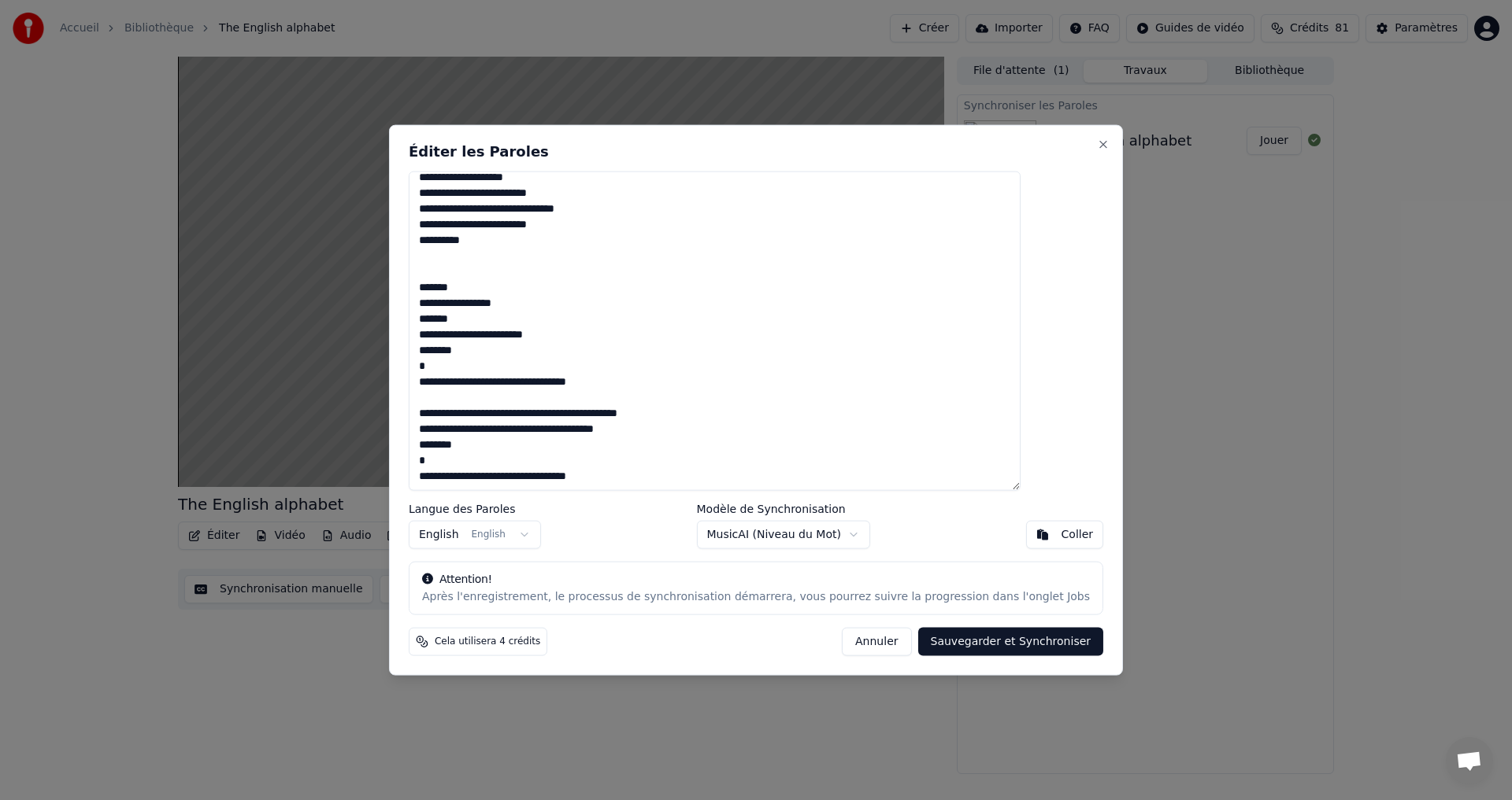
drag, startPoint x: 460, startPoint y: 186, endPoint x: 851, endPoint y: 502, distance: 502.7
click at [851, 502] on div "**********" at bounding box center [756, 400] width 734 height 552
click at [849, 534] on body "Accueil Bibliothèque The English alphabet Créer Importer FAQ Guides de vidéo Cr…" at bounding box center [756, 400] width 1512 height 800
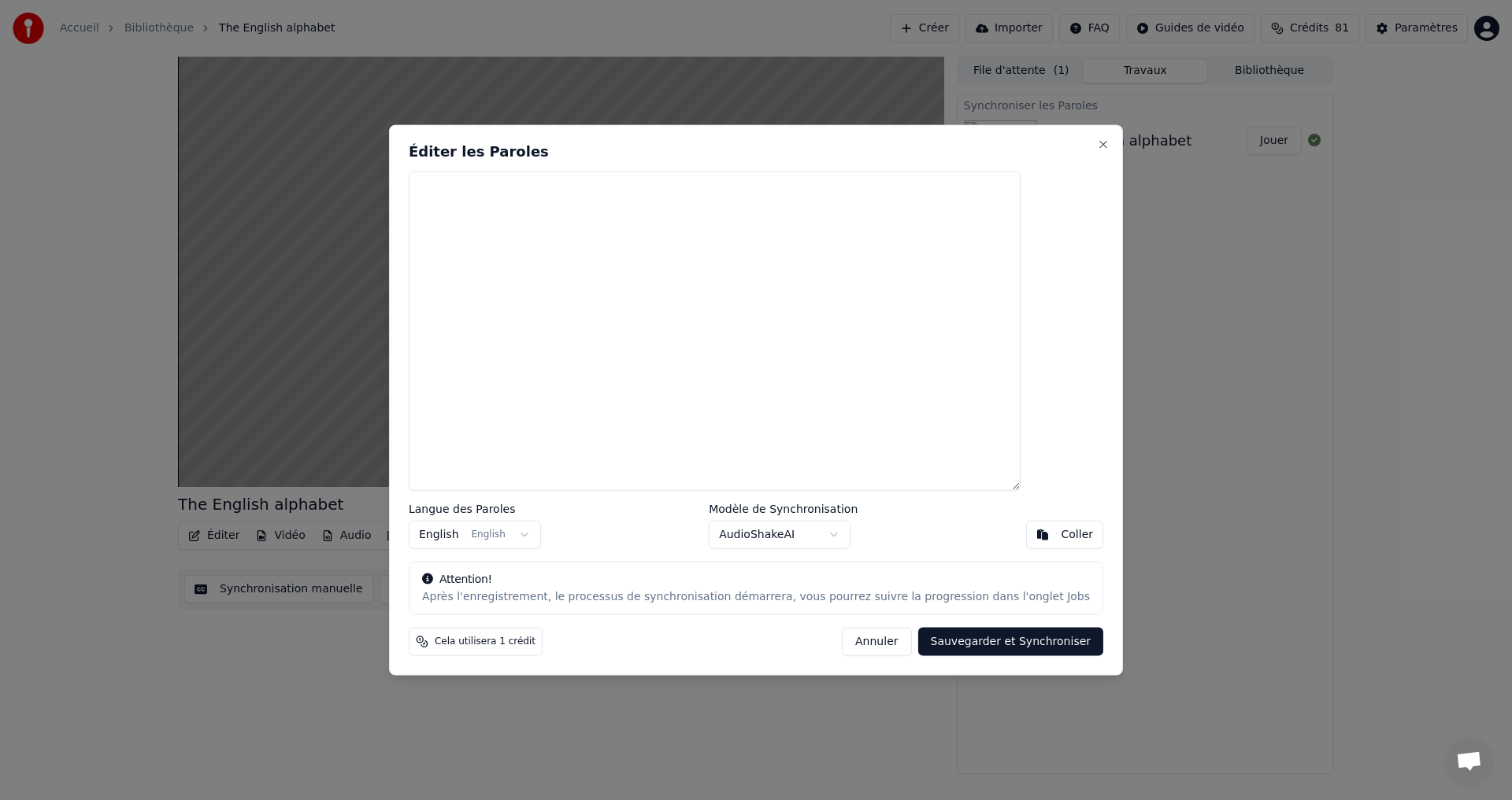
click at [966, 617] on div "Éditer les Paroles Langue des Paroles English English Modèle de Synchronisation…" at bounding box center [756, 400] width 734 height 552
drag, startPoint x: 957, startPoint y: 642, endPoint x: 860, endPoint y: 570, distance: 120.8
click at [959, 642] on button "Sauvegarder et Synchroniser" at bounding box center [1011, 642] width 186 height 28
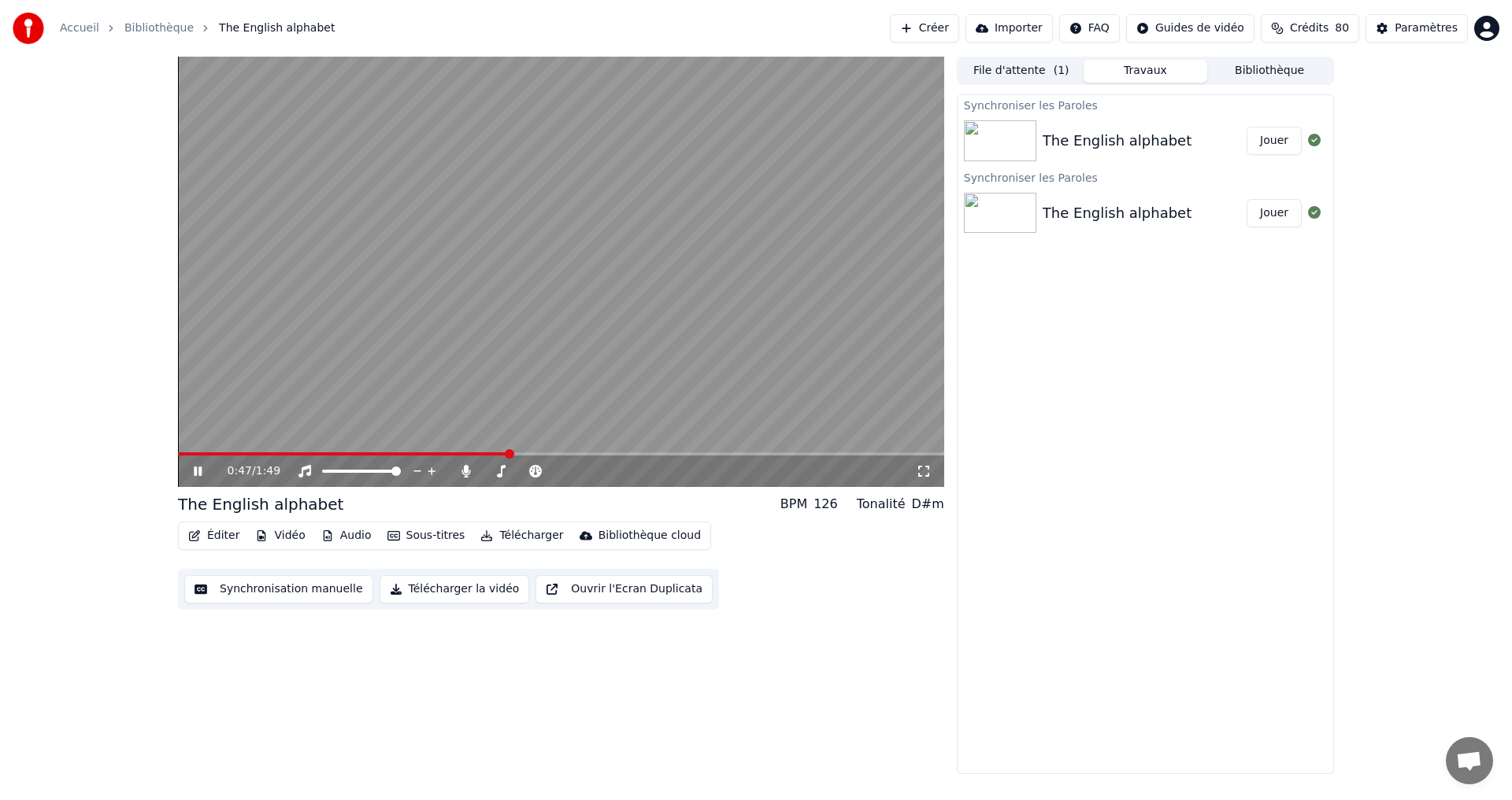
click at [1277, 146] on button "Jouer" at bounding box center [1273, 140] width 55 height 28
click at [199, 474] on icon at bounding box center [209, 471] width 37 height 13
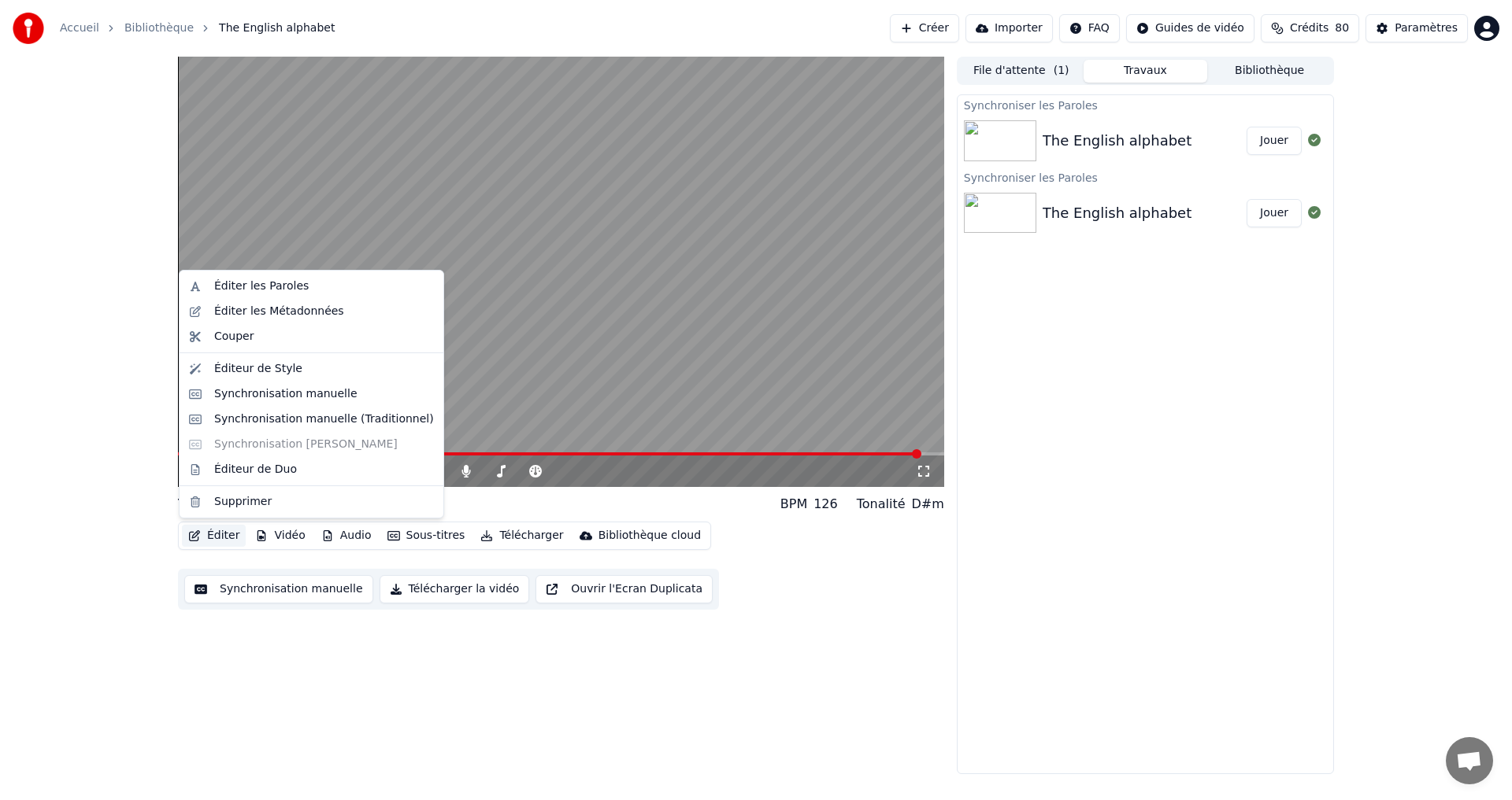
click at [199, 530] on icon "button" at bounding box center [195, 536] width 13 height 11
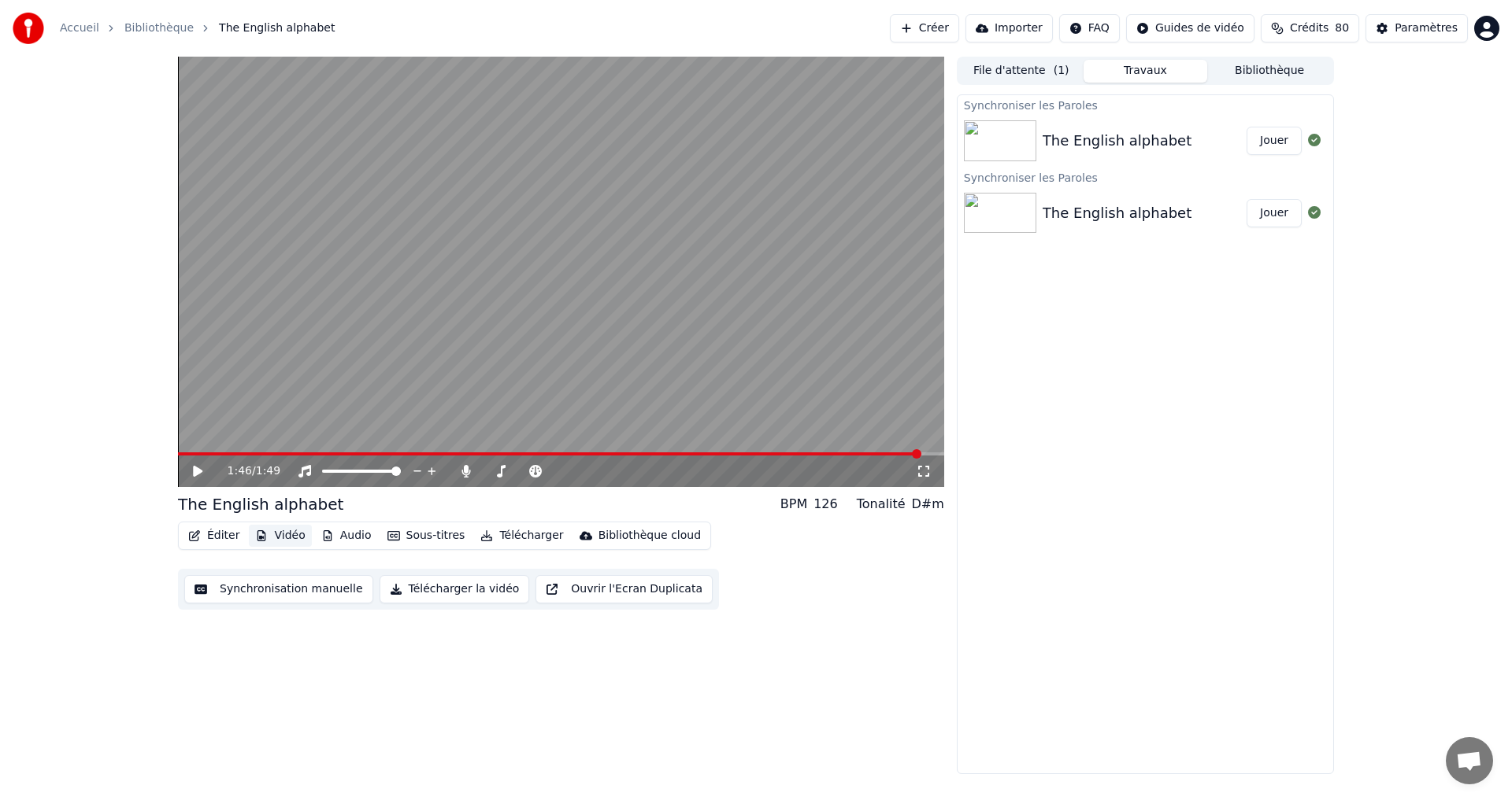
drag, startPoint x: 267, startPoint y: 528, endPoint x: 248, endPoint y: 543, distance: 24.2
click at [266, 532] on button "Vidéo" at bounding box center [280, 536] width 62 height 22
click at [272, 539] on button "Vidéo" at bounding box center [280, 536] width 62 height 22
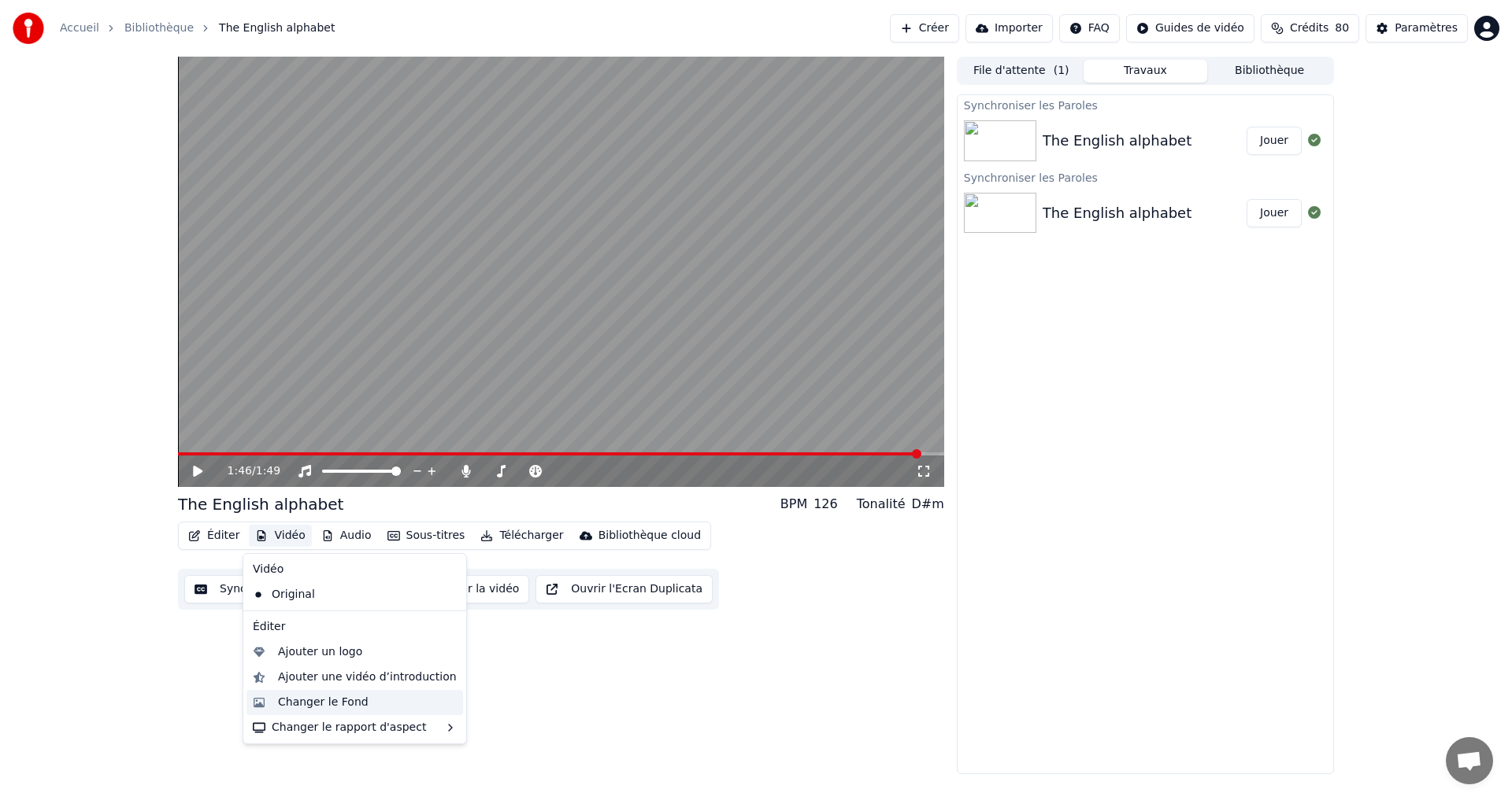
click at [307, 702] on div "Changer le Fond" at bounding box center [323, 703] width 90 height 16
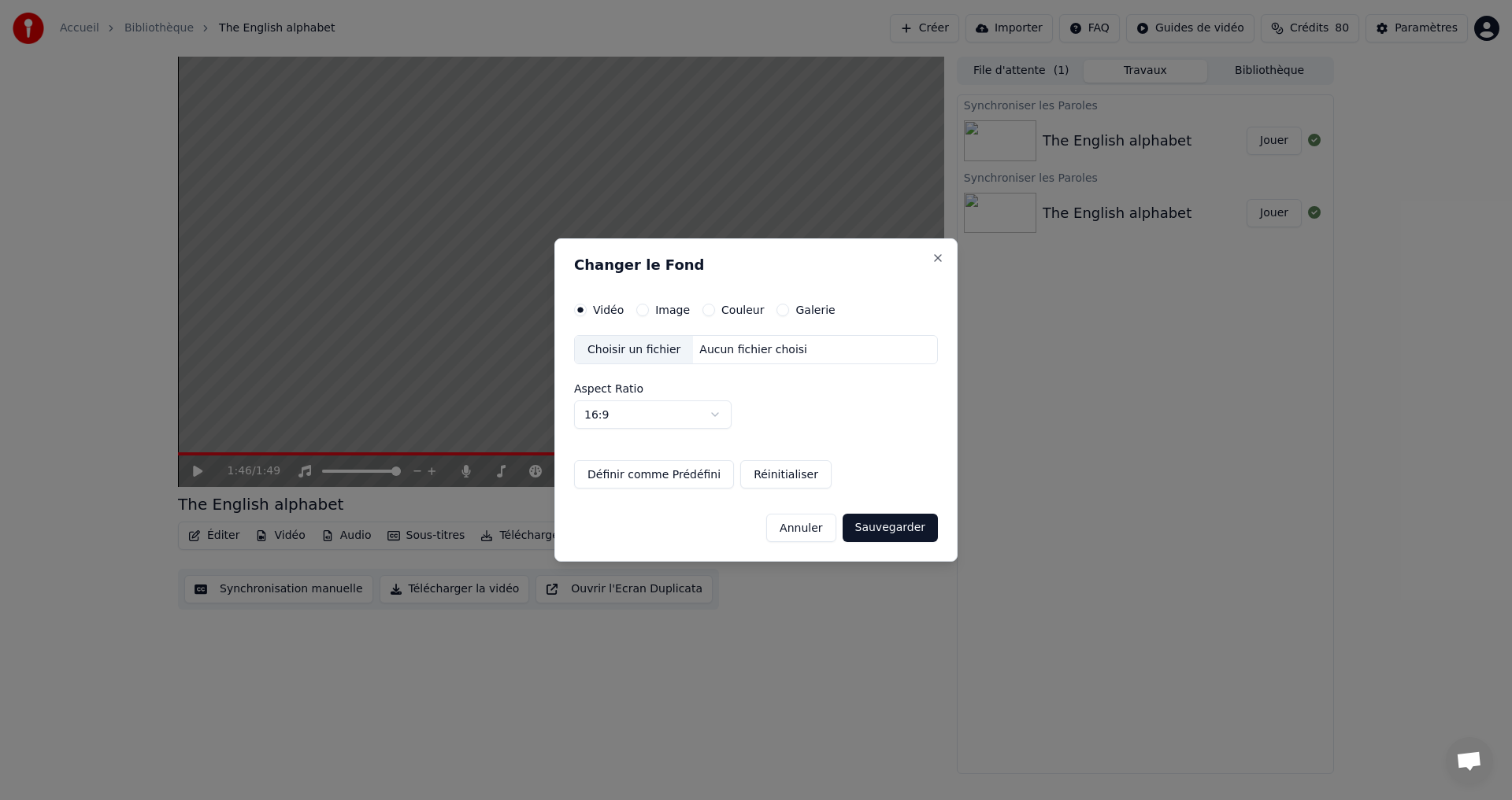
click at [636, 346] on div "Choisir un fichier" at bounding box center [634, 350] width 118 height 28
drag, startPoint x: 655, startPoint y: 308, endPoint x: 652, endPoint y: 320, distance: 12.4
click at [654, 319] on div "Vidéo Image Couleur Galerie Choisir un fichier Aucun fichier choisi Aspect Rati…" at bounding box center [756, 397] width 364 height 186
click at [648, 312] on div "Image" at bounding box center [663, 310] width 54 height 13
click at [642, 309] on button "Image" at bounding box center [643, 310] width 13 height 13
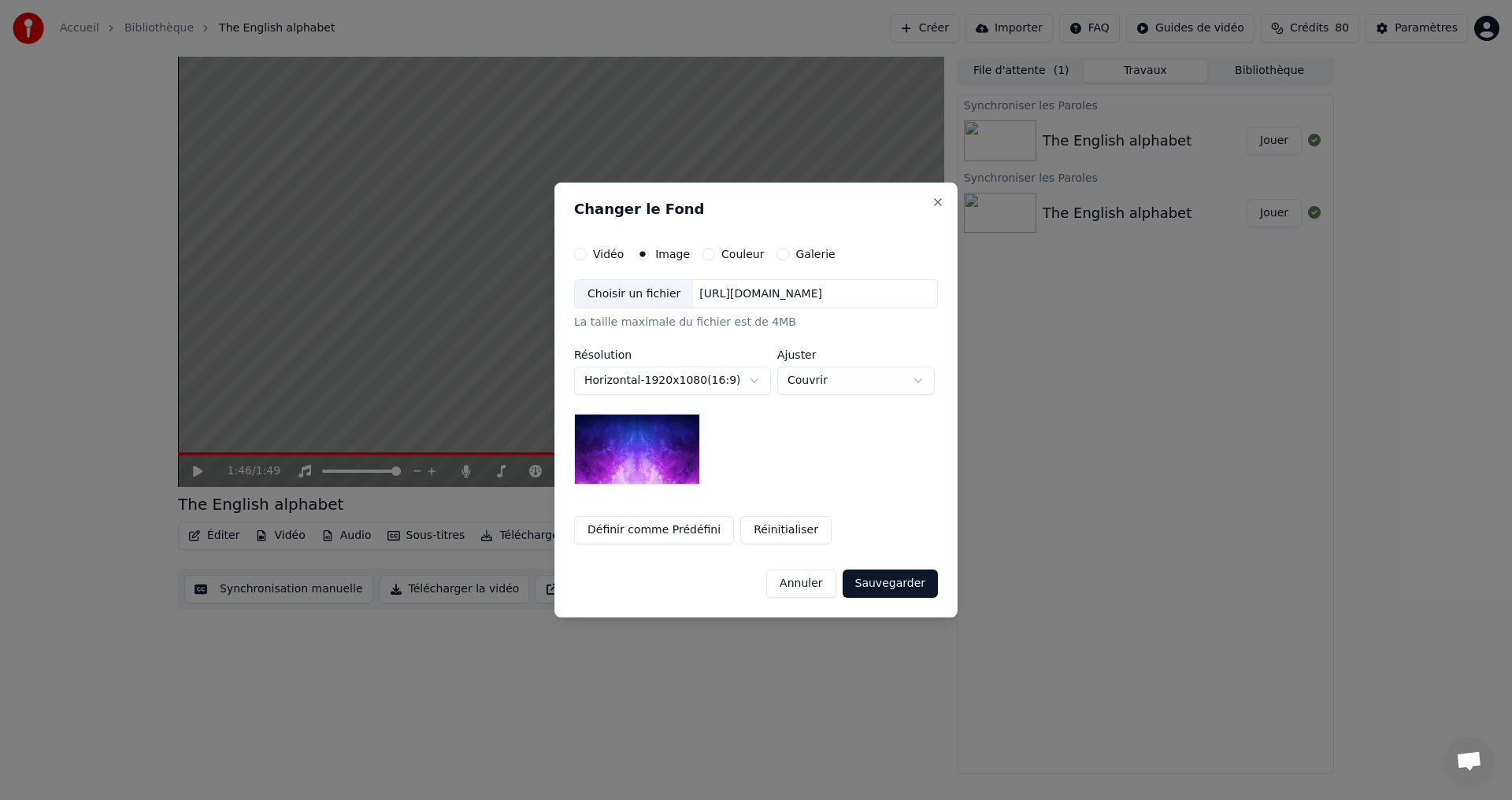
click at [629, 442] on img at bounding box center [636, 449] width 126 height 71
click at [606, 298] on div "Choisir un fichier" at bounding box center [634, 294] width 118 height 28
click at [892, 578] on button "Sauvegarder" at bounding box center [890, 583] width 95 height 28
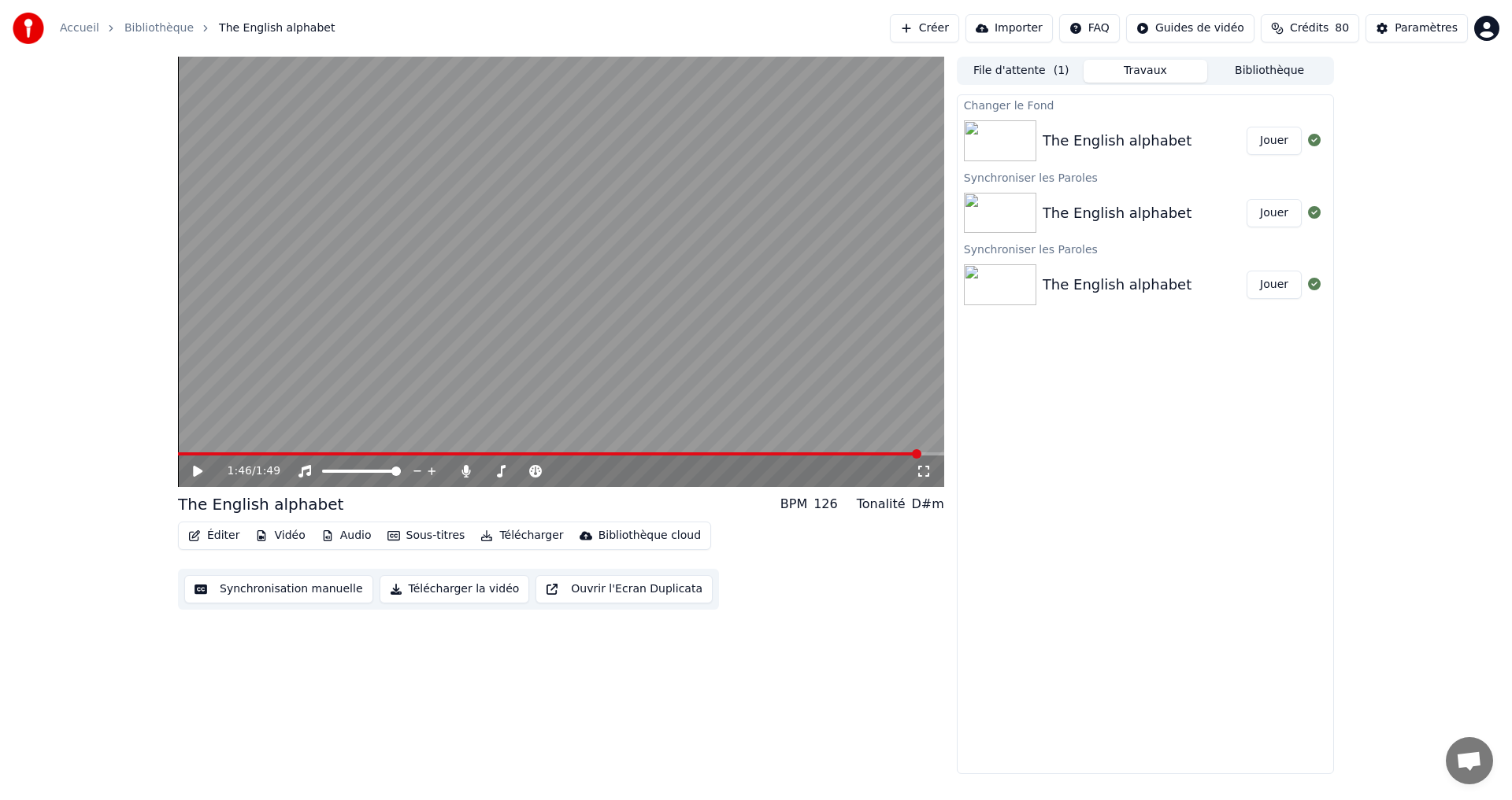
click at [1275, 146] on button "Jouer" at bounding box center [1273, 140] width 55 height 28
click at [283, 534] on button "Vidéo" at bounding box center [280, 536] width 62 height 22
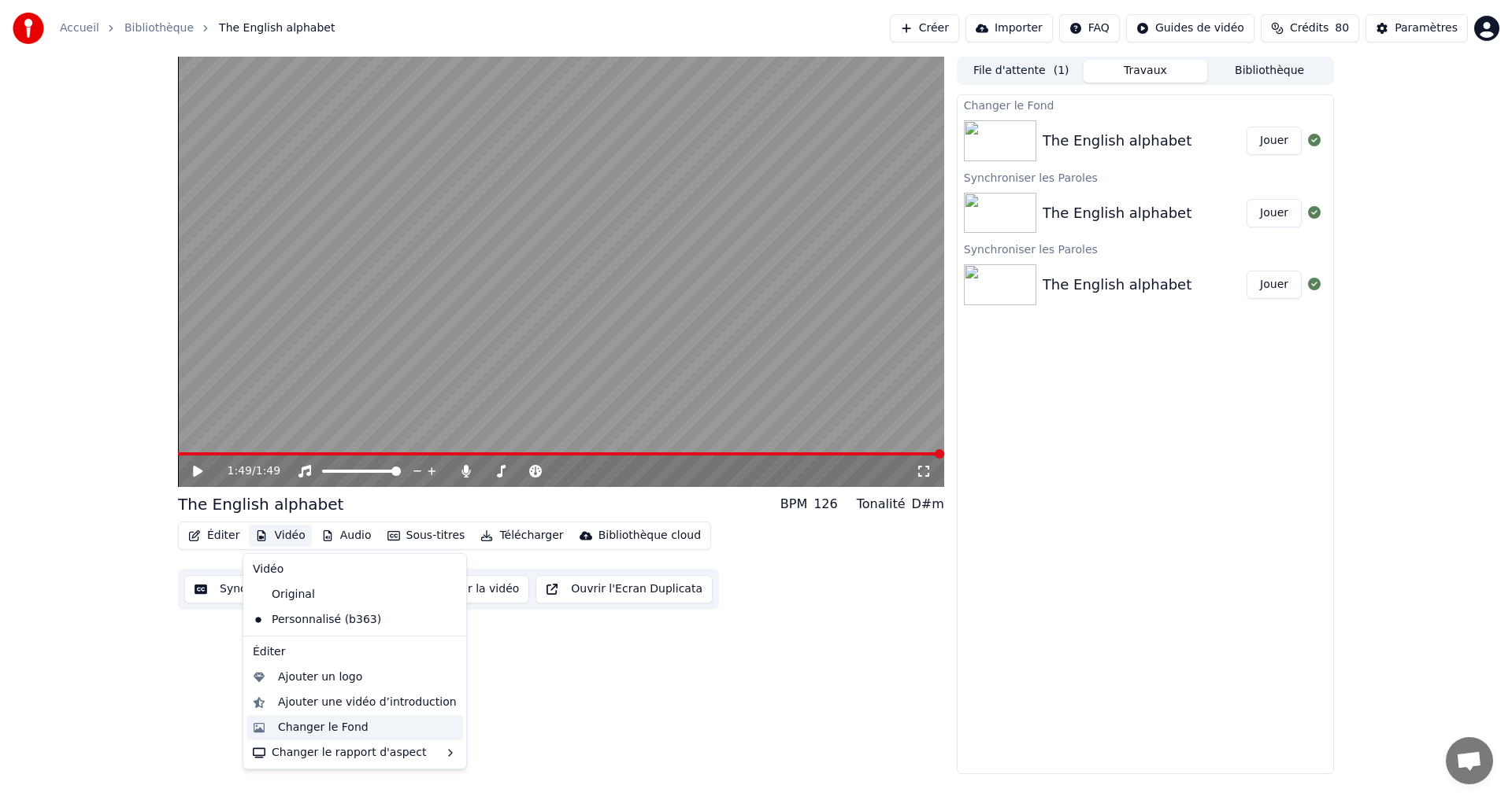
click at [339, 724] on div "Changer le Fond" at bounding box center [323, 728] width 90 height 16
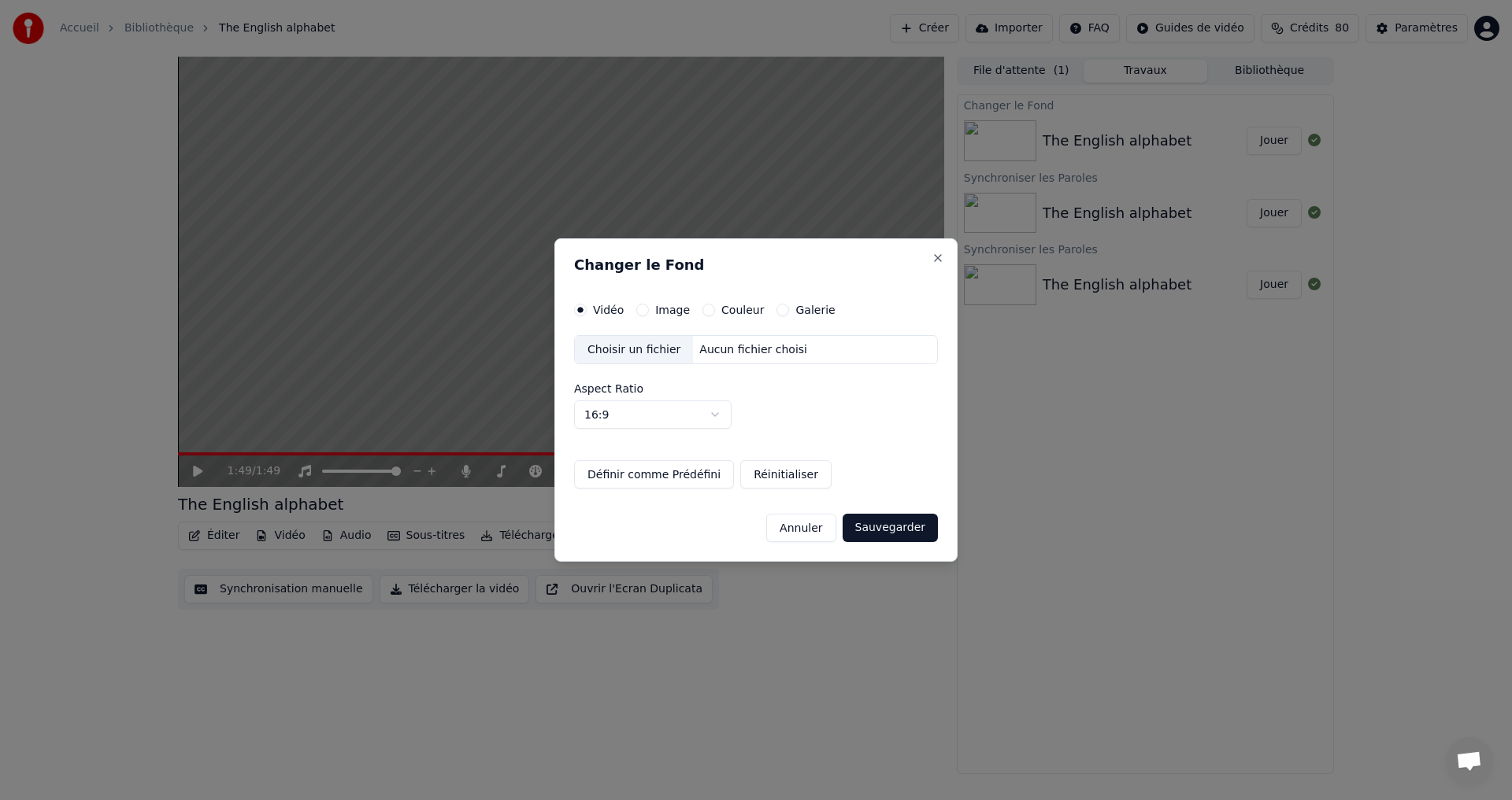
click at [648, 310] on div "Image" at bounding box center [663, 310] width 54 height 13
click at [641, 315] on button "Image" at bounding box center [643, 310] width 13 height 13
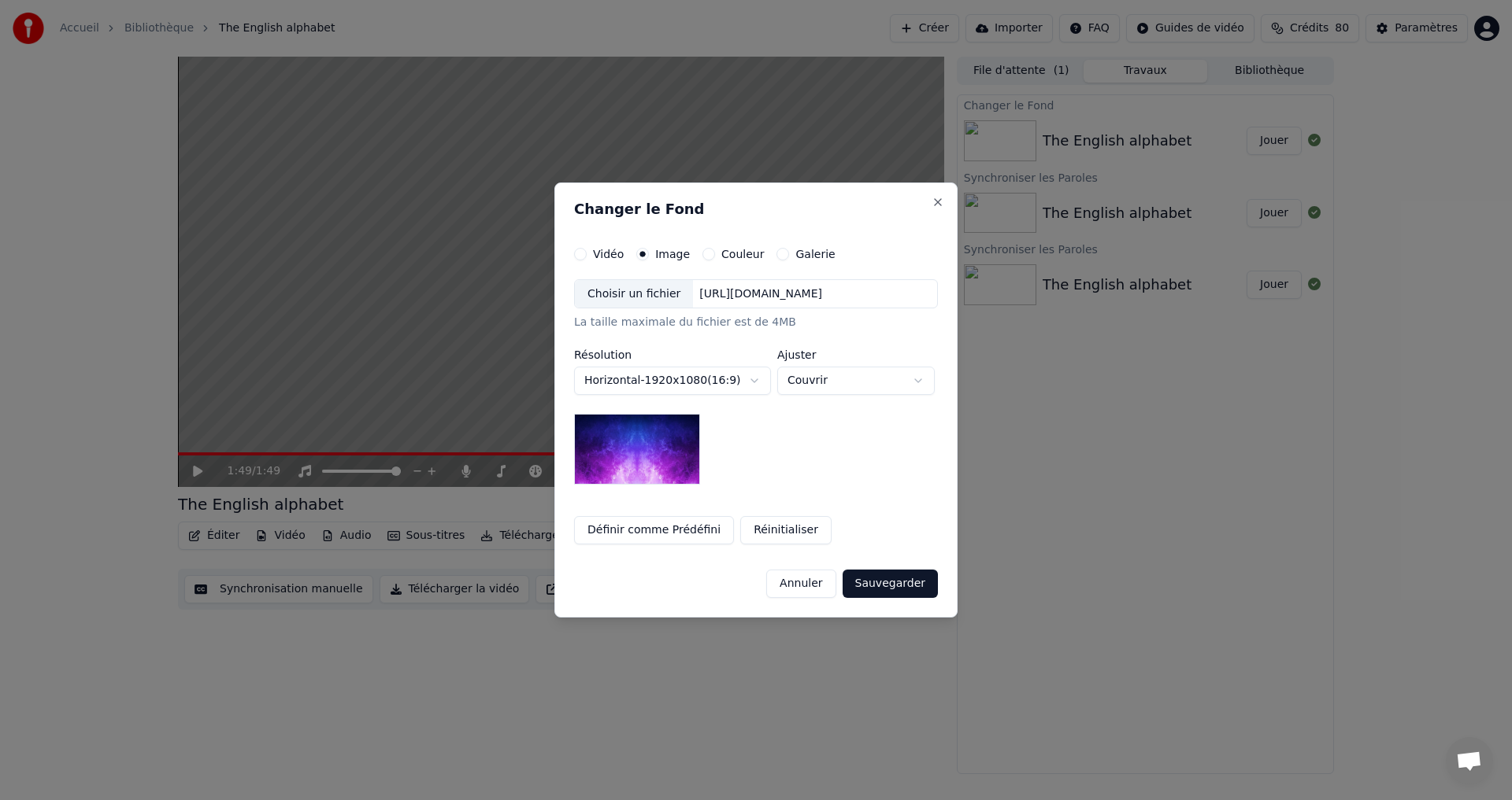
click at [614, 422] on img at bounding box center [636, 449] width 126 height 71
click at [620, 438] on img at bounding box center [636, 449] width 126 height 71
click at [621, 298] on div "Choisir un fichier" at bounding box center [634, 294] width 118 height 28
click at [896, 589] on button "Sauvegarder" at bounding box center [890, 583] width 95 height 28
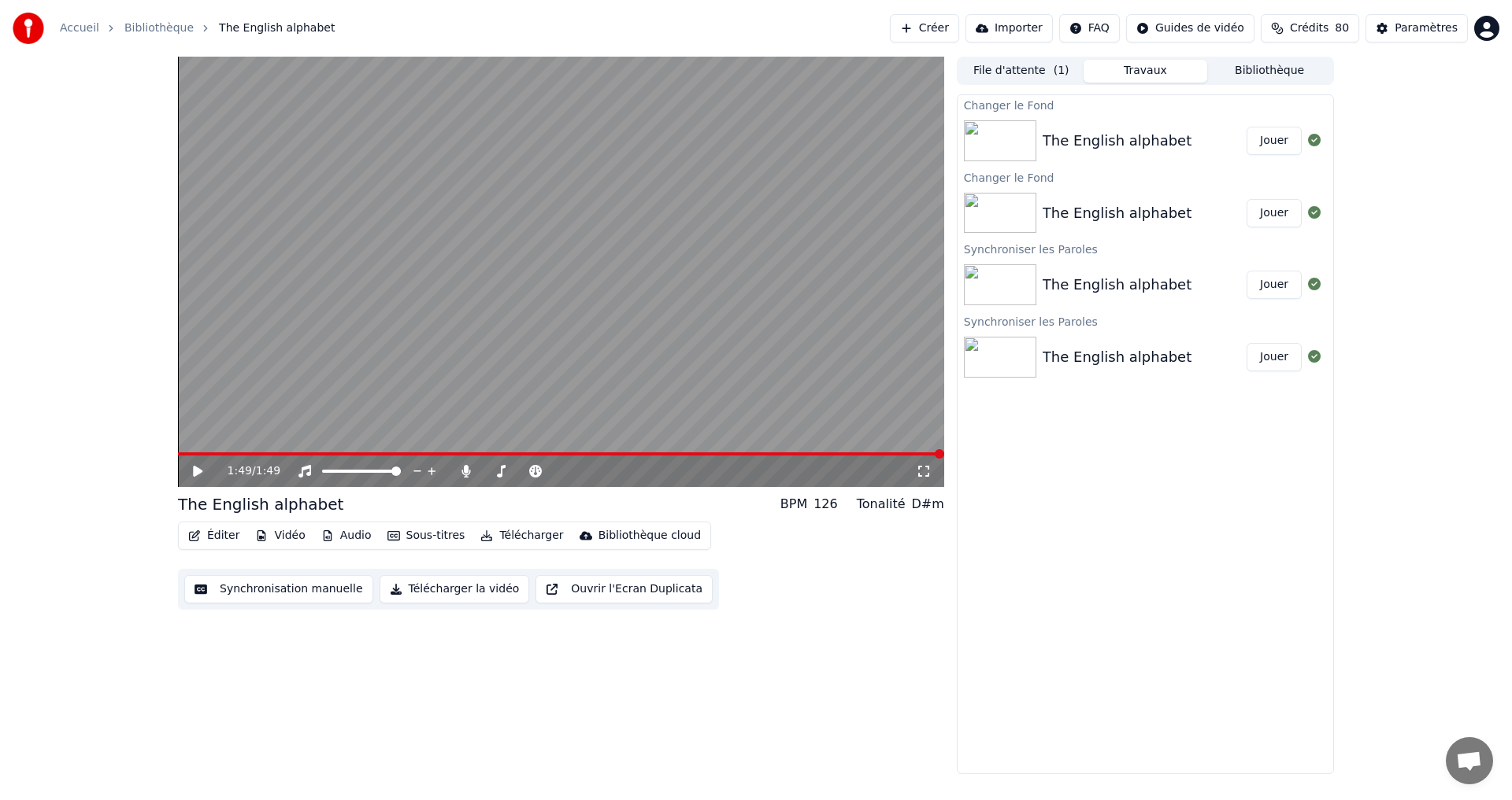
drag, startPoint x: 1261, startPoint y: 134, endPoint x: 1206, endPoint y: 140, distance: 55.3
click at [1261, 132] on button "Jouer" at bounding box center [1273, 140] width 55 height 28
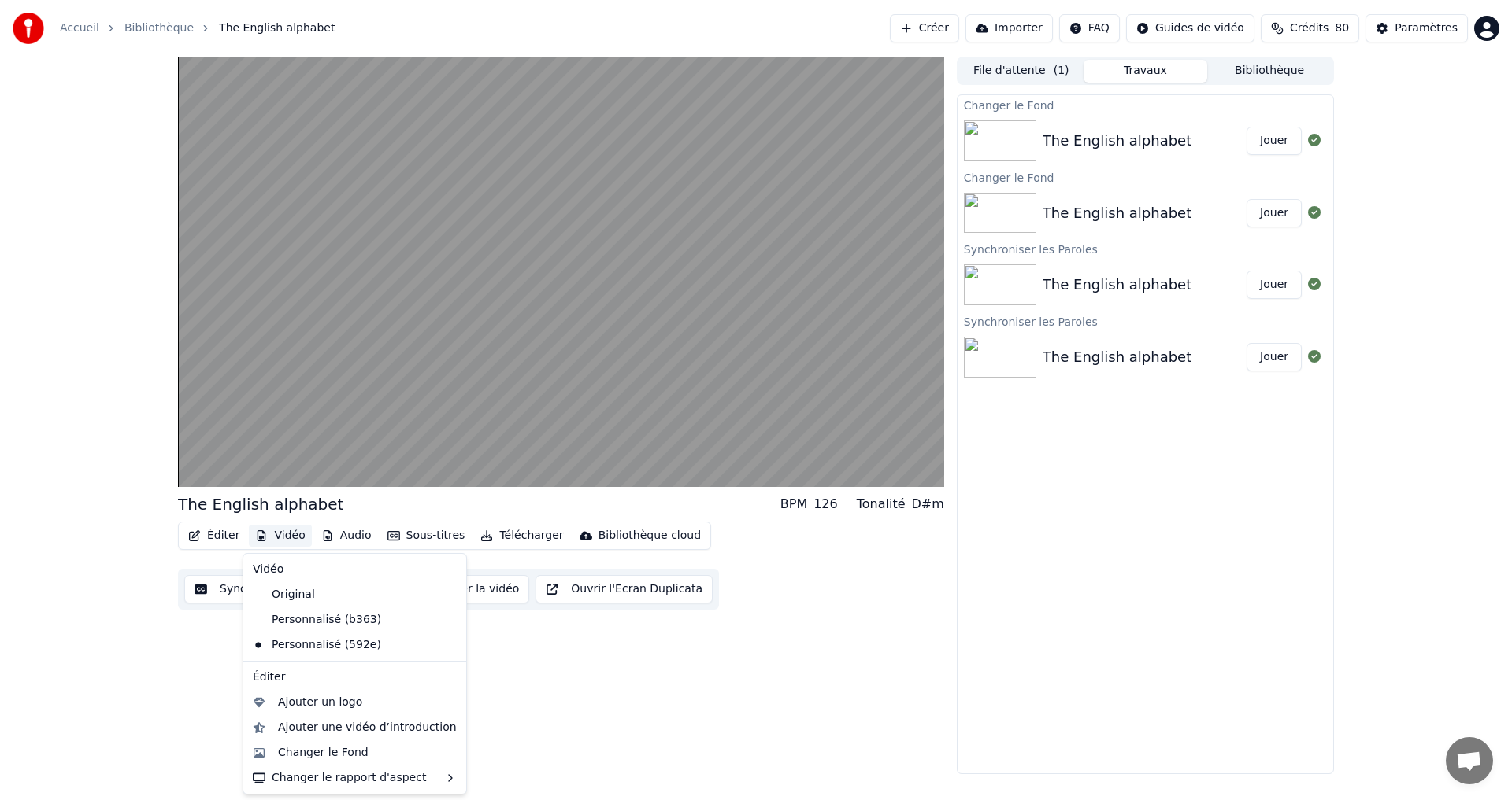
click at [287, 532] on button "Vidéo" at bounding box center [280, 536] width 62 height 22
click at [347, 754] on div "Changer le Fond" at bounding box center [323, 754] width 90 height 16
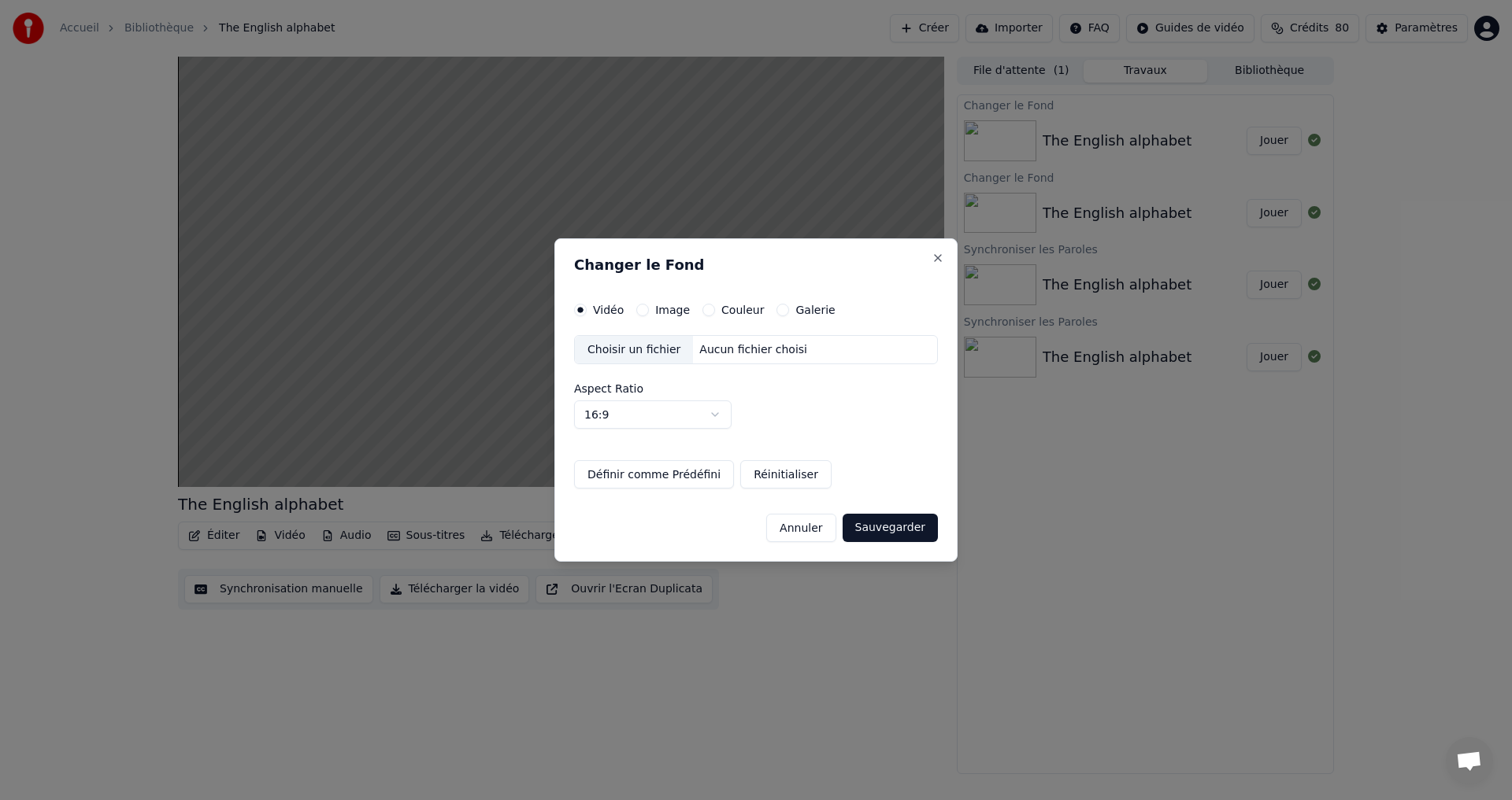
click at [638, 357] on div "Choisir un fichier" at bounding box center [634, 350] width 118 height 28
click at [680, 308] on label "Image" at bounding box center [672, 310] width 34 height 11
click at [649, 308] on button "Image" at bounding box center [643, 310] width 13 height 13
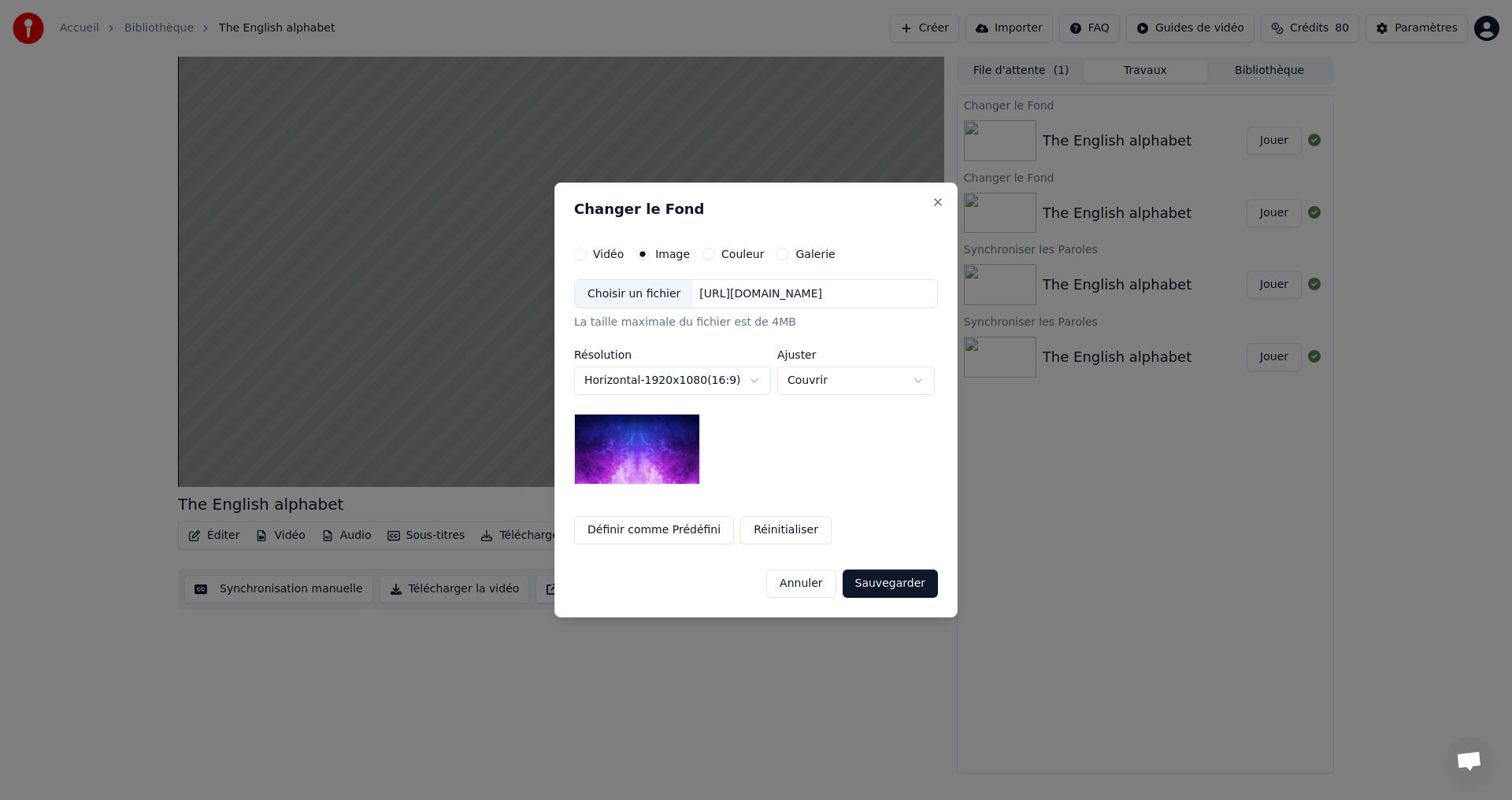
click at [640, 438] on img at bounding box center [636, 449] width 126 height 71
click at [628, 279] on div "Choisir un fichier [URL][DOMAIN_NAME]" at bounding box center [756, 294] width 364 height 30
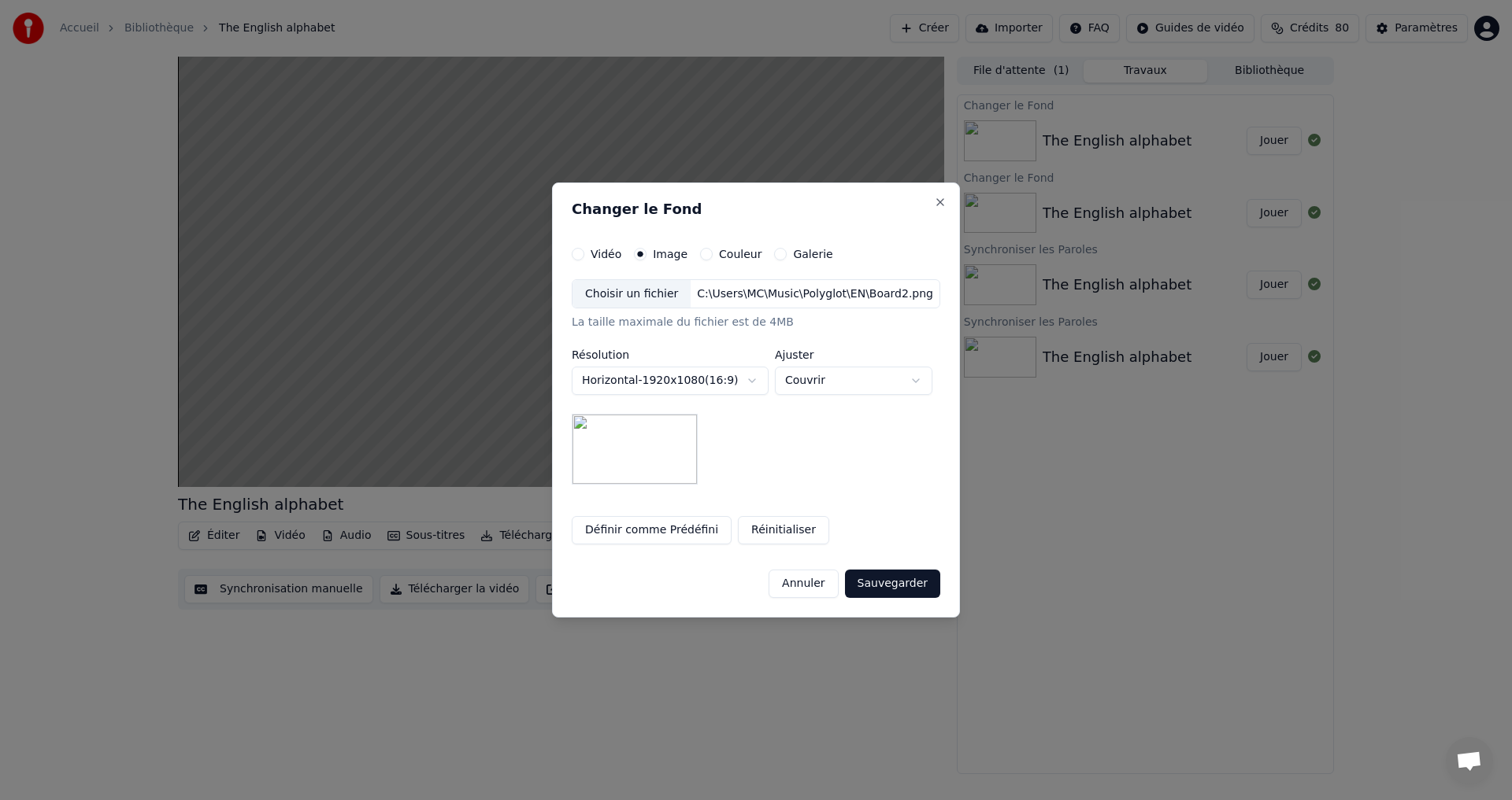
click at [886, 586] on button "Sauvegarder" at bounding box center [892, 583] width 95 height 28
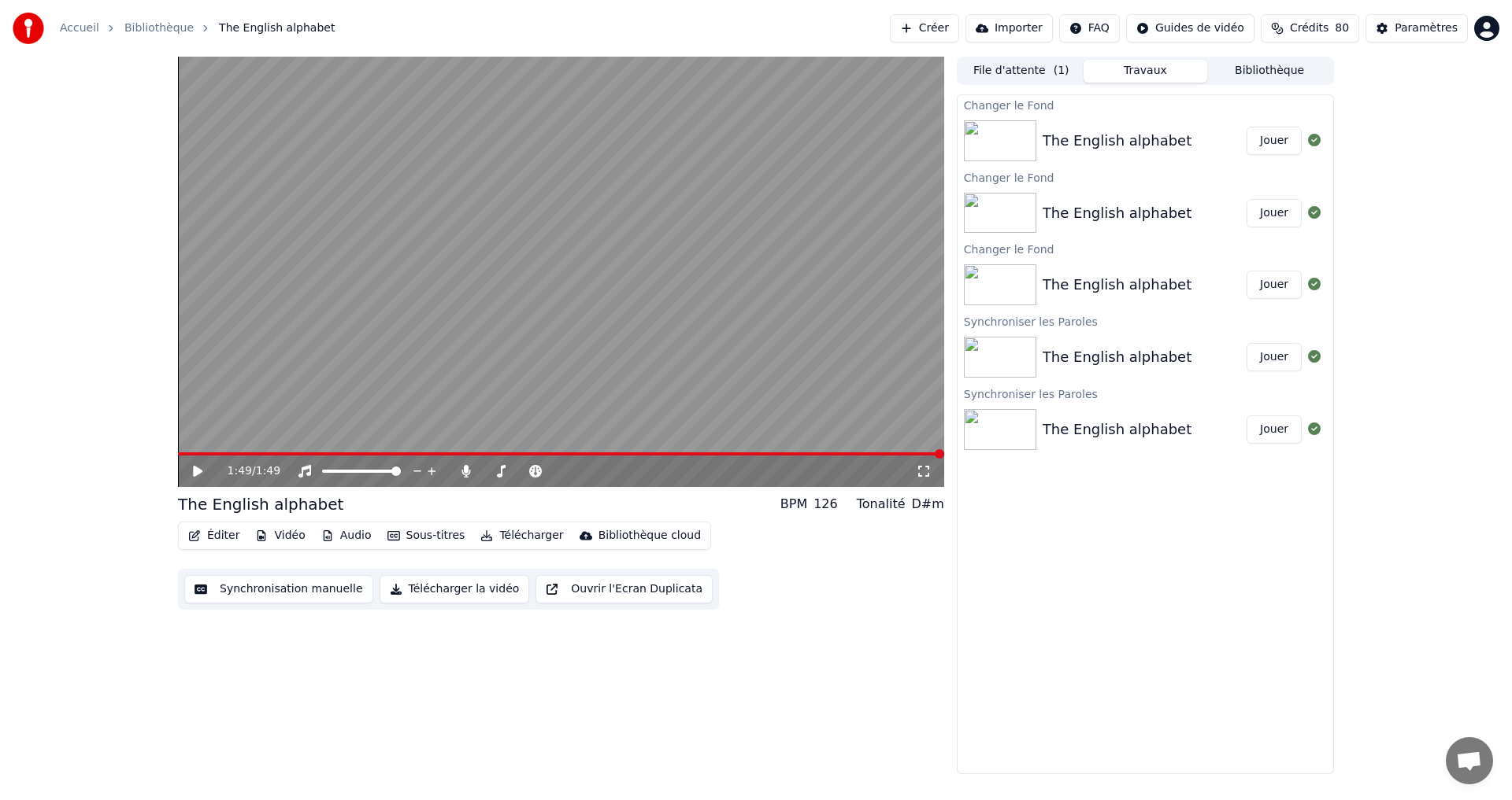
click at [1270, 142] on button "Jouer" at bounding box center [1273, 140] width 55 height 28
click at [201, 475] on icon at bounding box center [209, 471] width 37 height 13
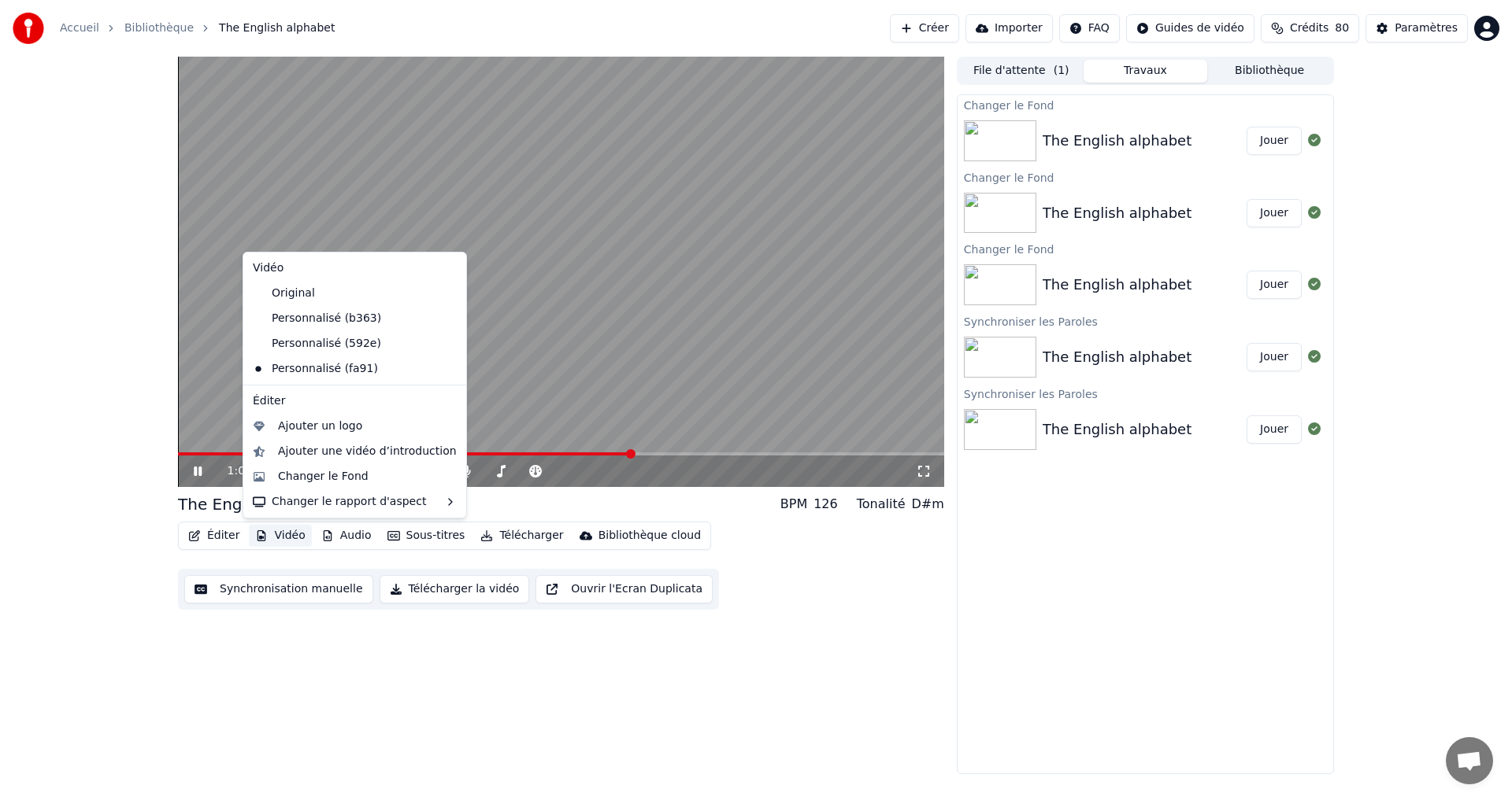
click at [274, 540] on button "Vidéo" at bounding box center [280, 536] width 62 height 22
click at [308, 484] on div "Changer le Fond" at bounding box center [323, 477] width 90 height 16
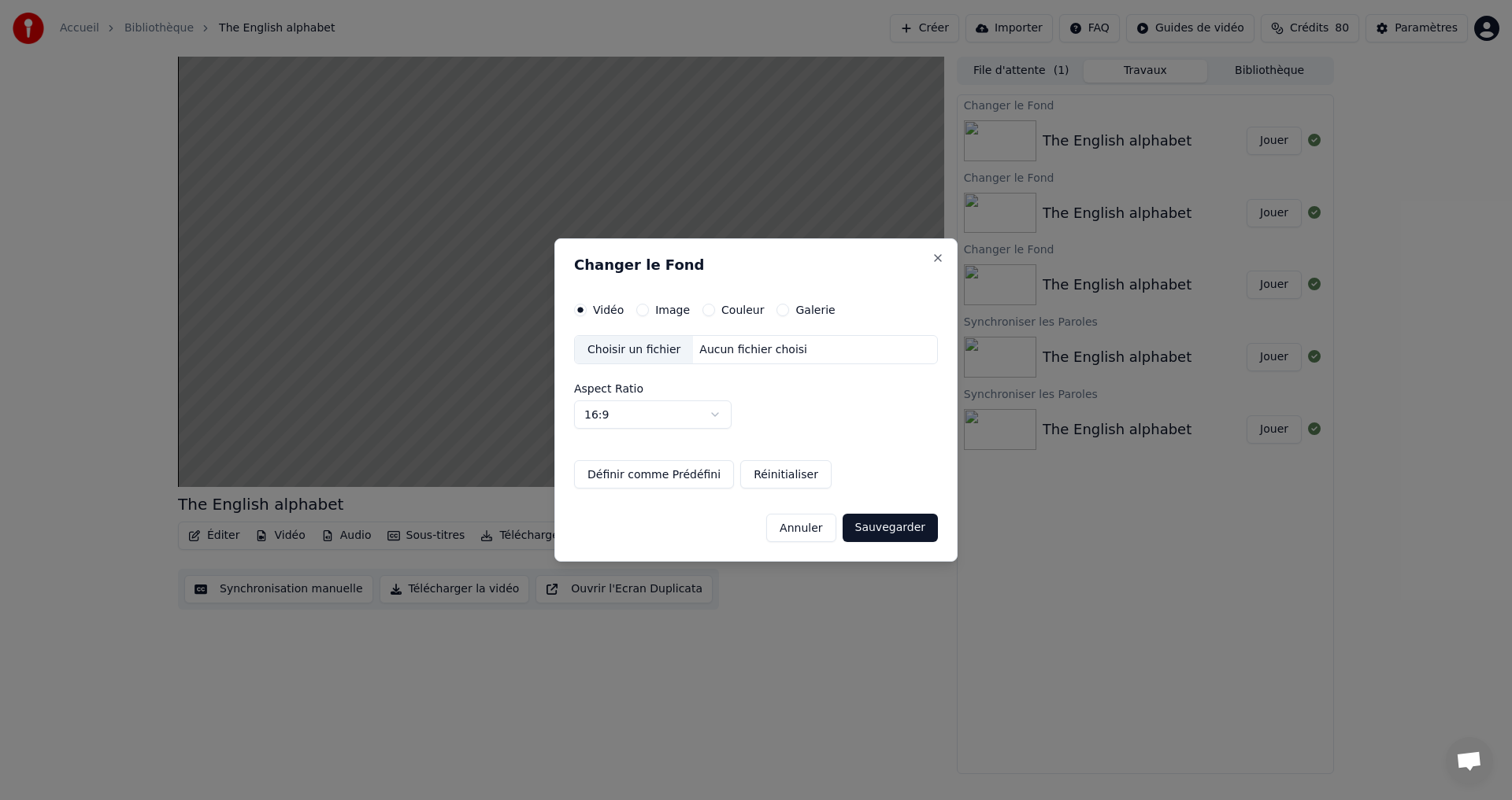
click at [709, 311] on button "Couleur" at bounding box center [709, 310] width 13 height 13
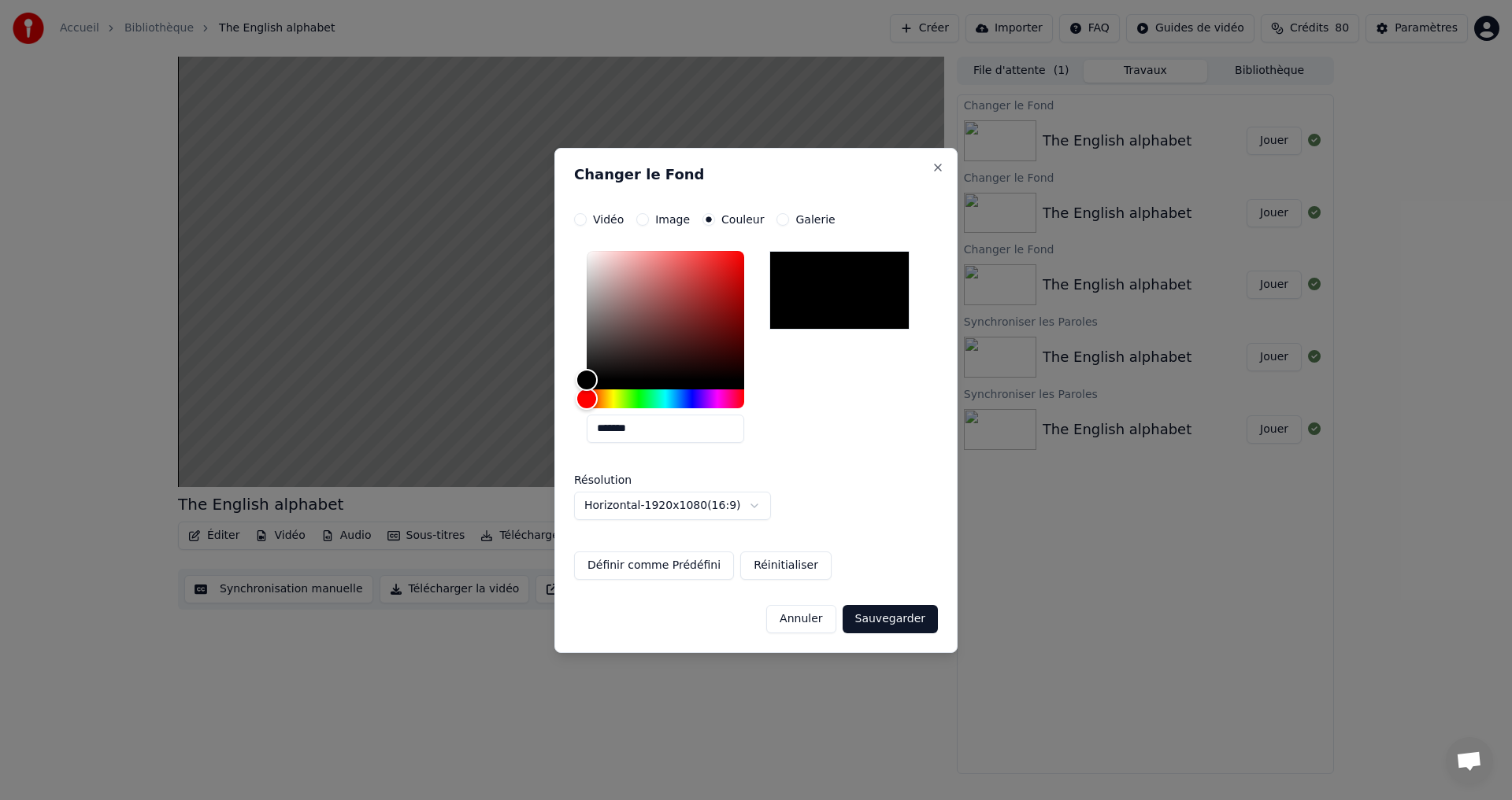
click at [904, 616] on button "Sauvegarder" at bounding box center [890, 619] width 95 height 28
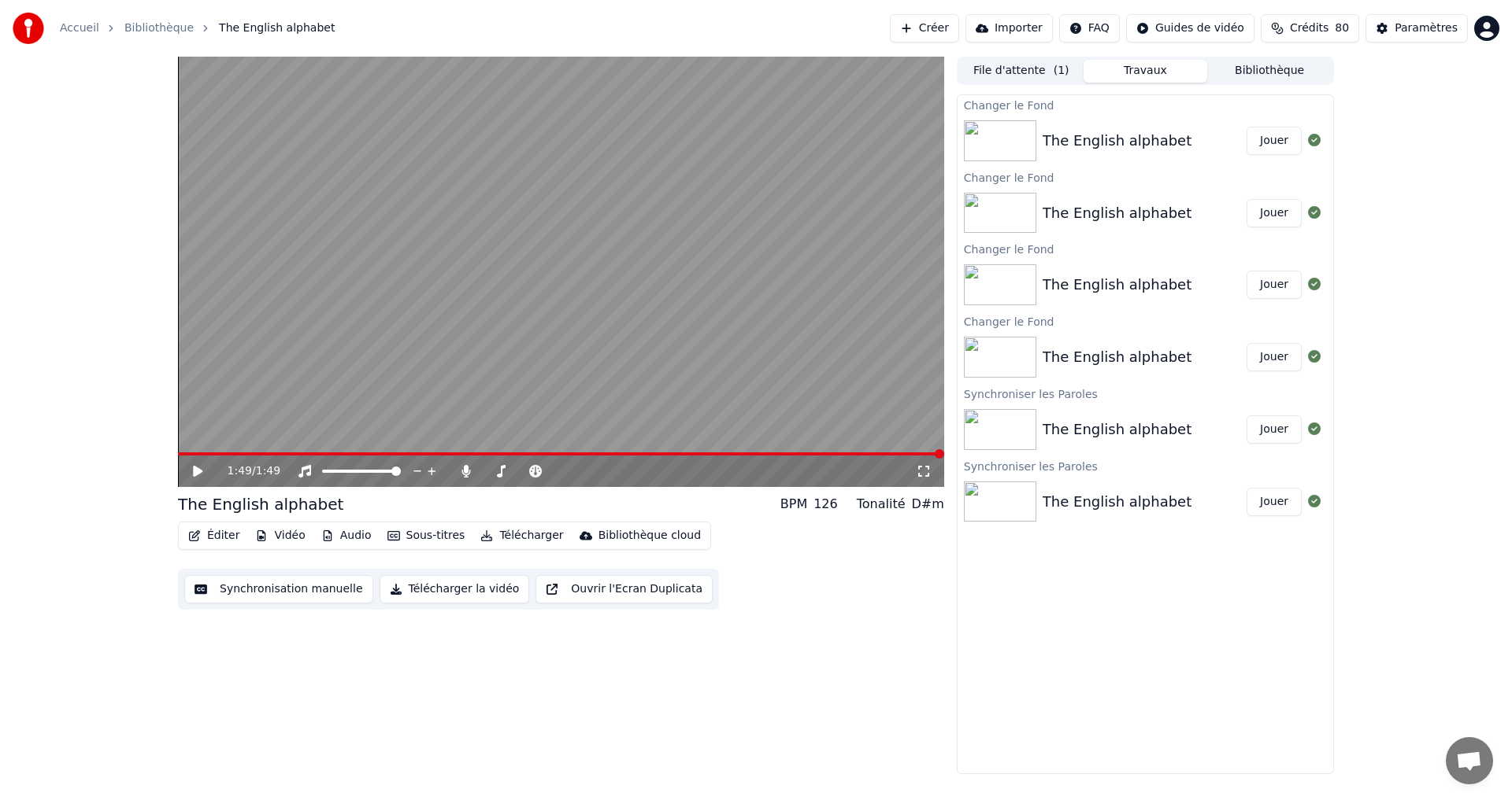
click at [1274, 137] on button "Jouer" at bounding box center [1273, 140] width 55 height 28
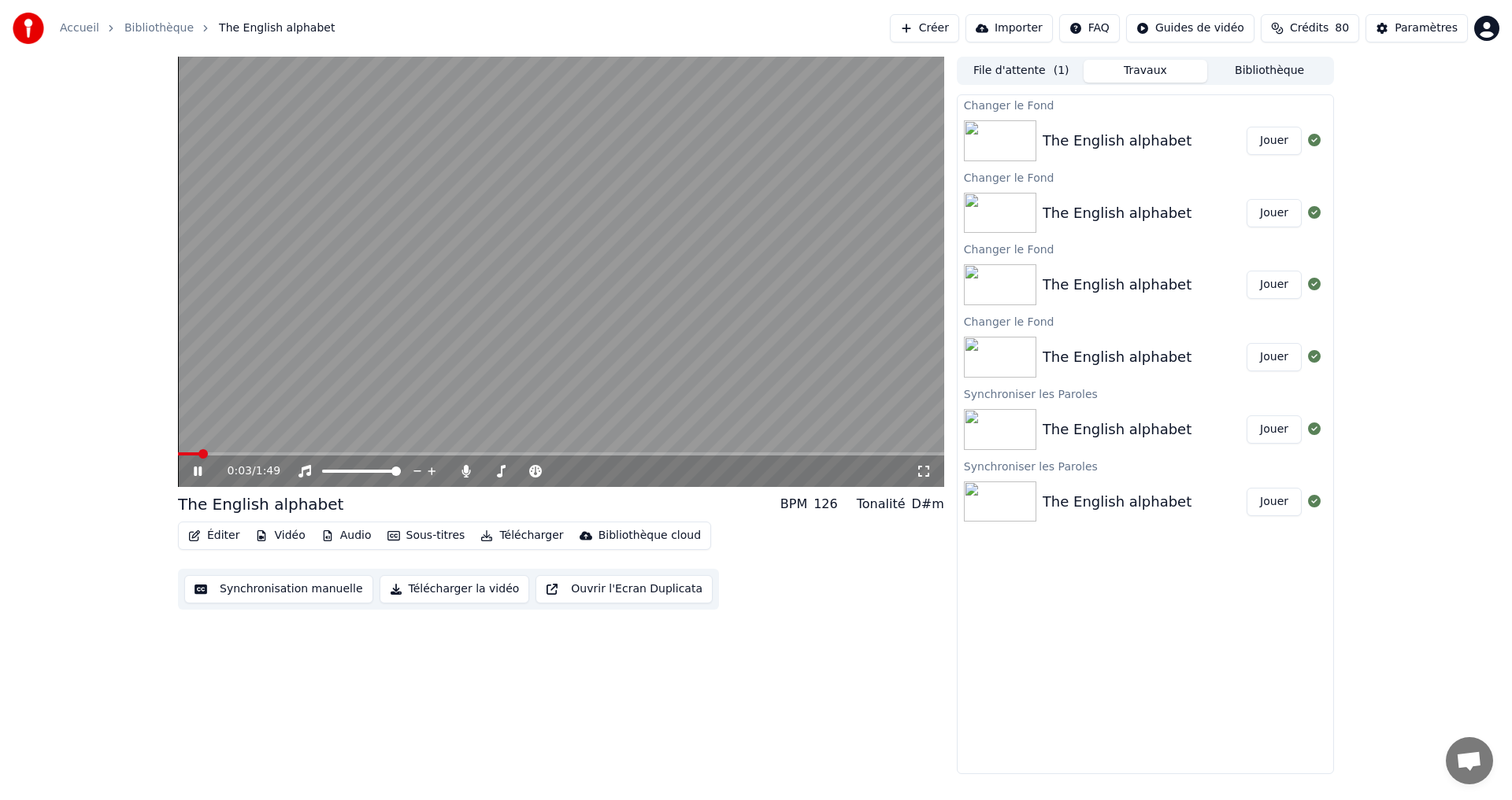
click at [195, 470] on icon at bounding box center [198, 471] width 8 height 10
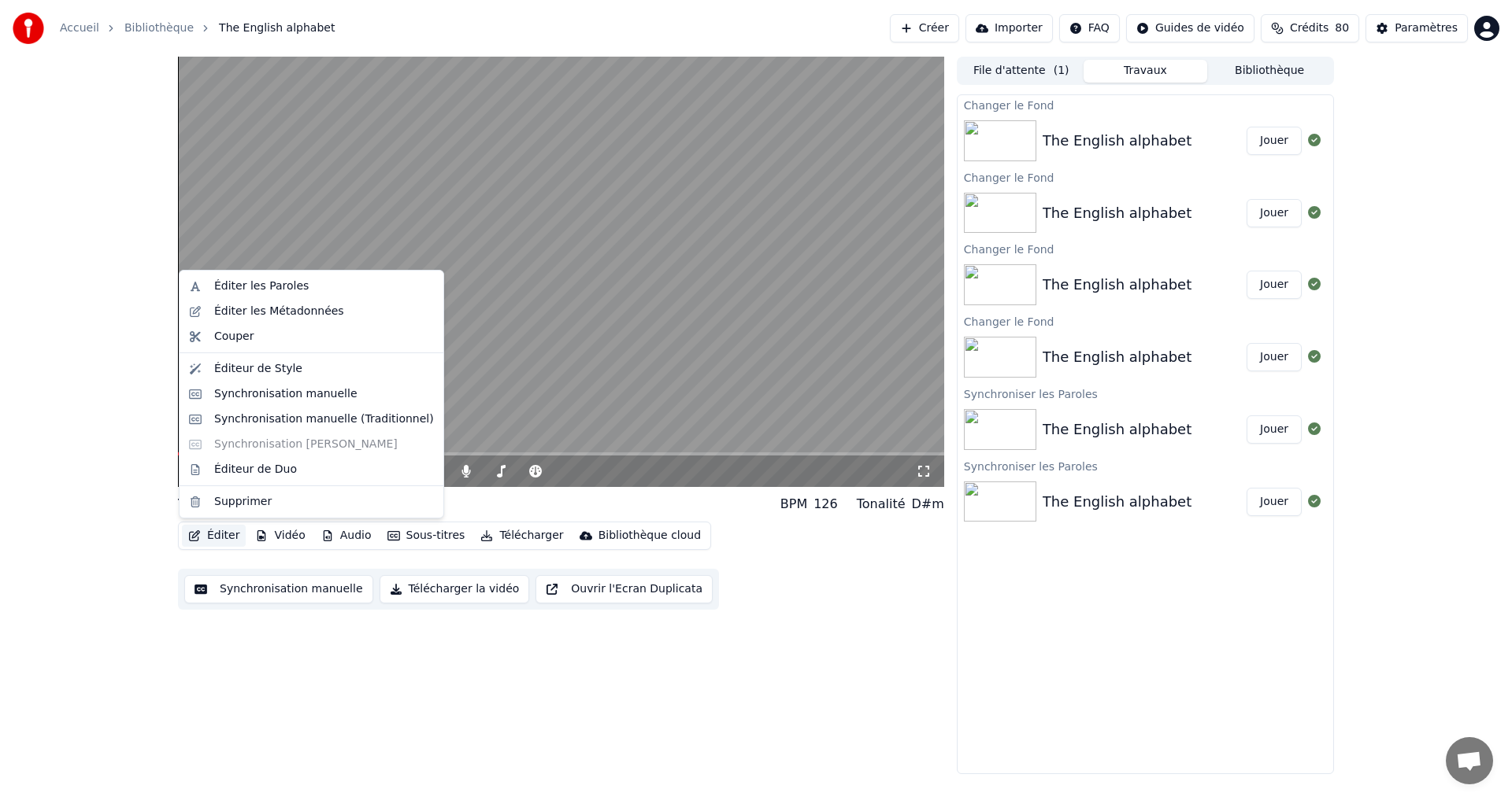
click at [216, 536] on button "Éditer" at bounding box center [214, 536] width 64 height 22
click at [274, 369] on div "Éditeur de Style" at bounding box center [259, 370] width 88 height 16
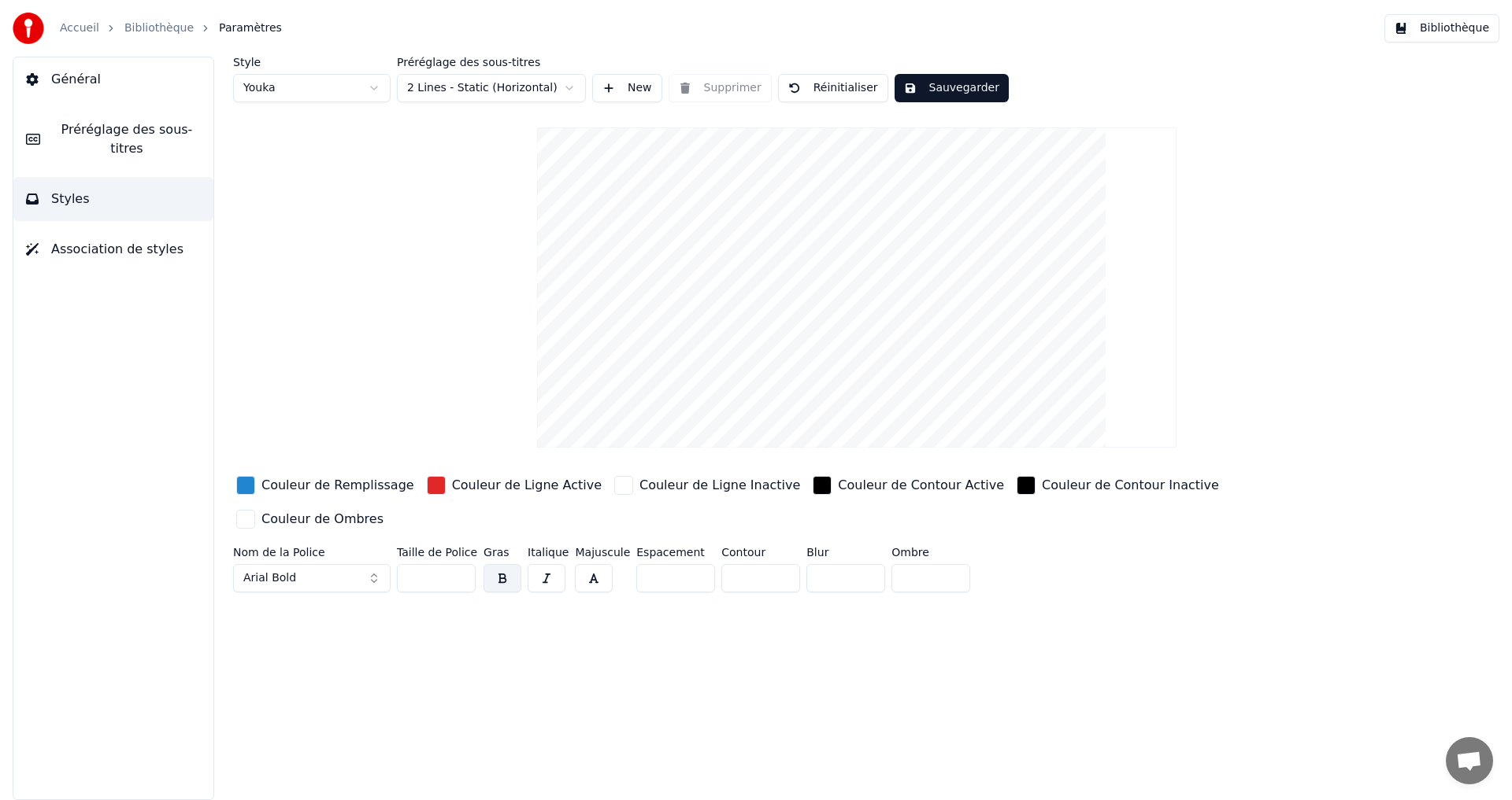
click at [427, 486] on div "button" at bounding box center [436, 486] width 19 height 19
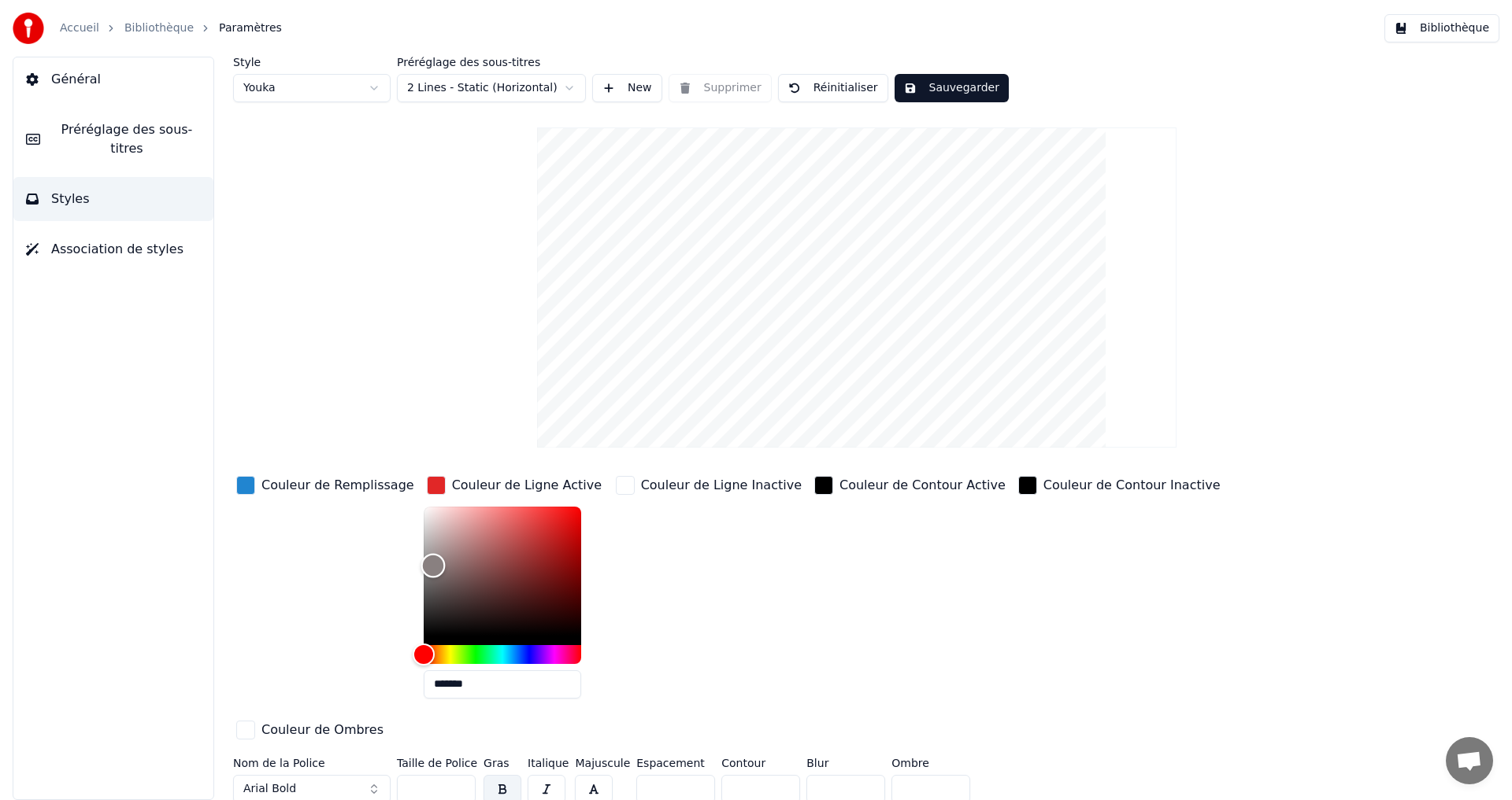
drag, startPoint x: 414, startPoint y: 565, endPoint x: 387, endPoint y: 570, distance: 27.5
click at [390, 570] on div "Couleur de Remplissage Couleur de Ligne Active ******* Couleur de Ligne Inactiv…" at bounding box center [762, 609] width 1058 height 272
drag, startPoint x: 399, startPoint y: 583, endPoint x: 382, endPoint y: 586, distance: 17.3
click at [388, 586] on div "Couleur de Remplissage Couleur de Ligne Active ******* Couleur de Ligne Inactiv…" at bounding box center [762, 609] width 1058 height 272
drag, startPoint x: 558, startPoint y: 656, endPoint x: 583, endPoint y: 678, distance: 33.3
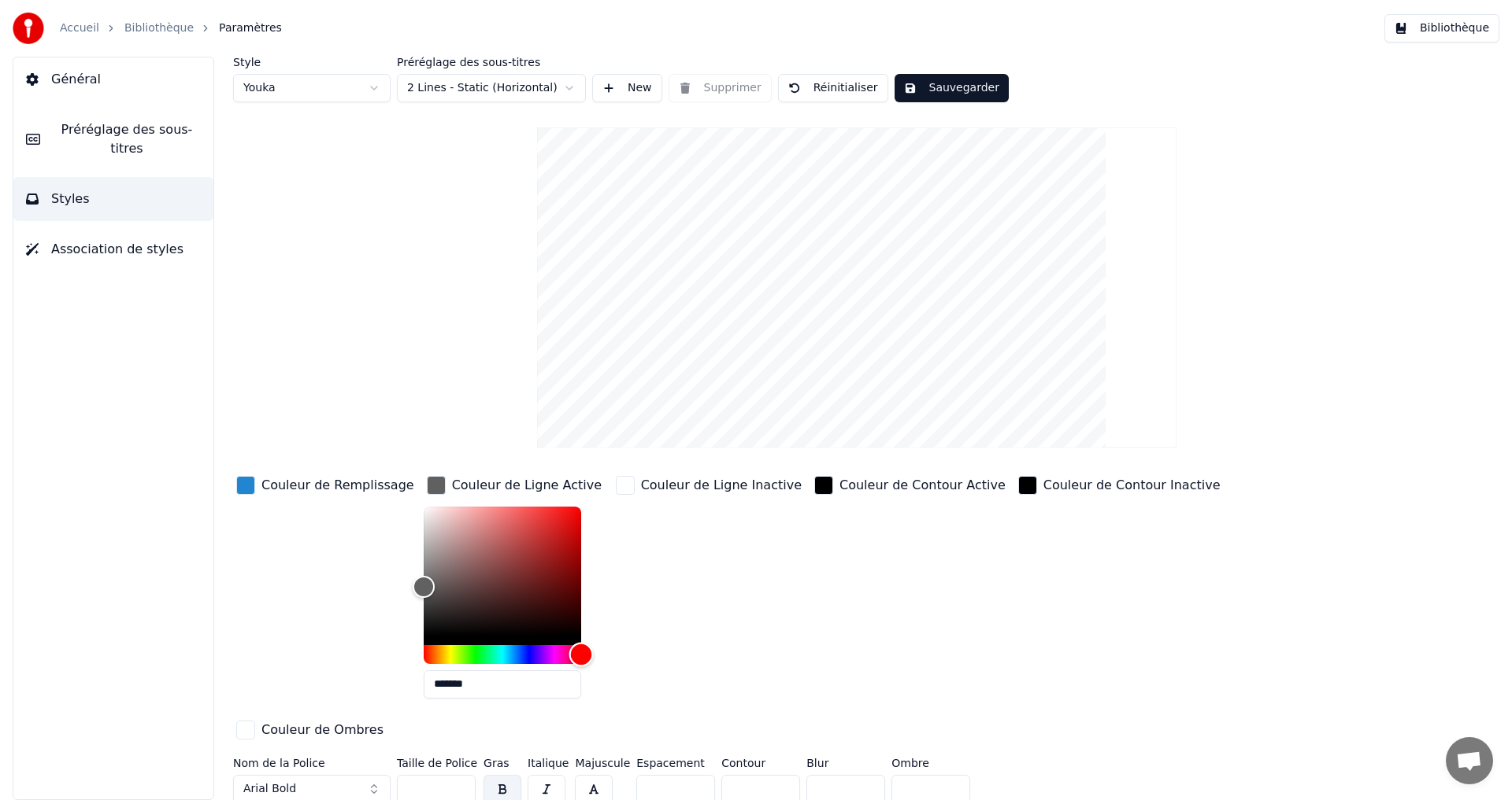
click at [571, 657] on div "Hue" at bounding box center [502, 655] width 158 height 19
drag, startPoint x: 494, startPoint y: 510, endPoint x: 437, endPoint y: 538, distance: 63.5
click at [437, 538] on div "Color" at bounding box center [502, 571] width 158 height 129
drag, startPoint x: 458, startPoint y: 542, endPoint x: 487, endPoint y: 548, distance: 29.6
click at [487, 548] on div "Color" at bounding box center [502, 571] width 158 height 129
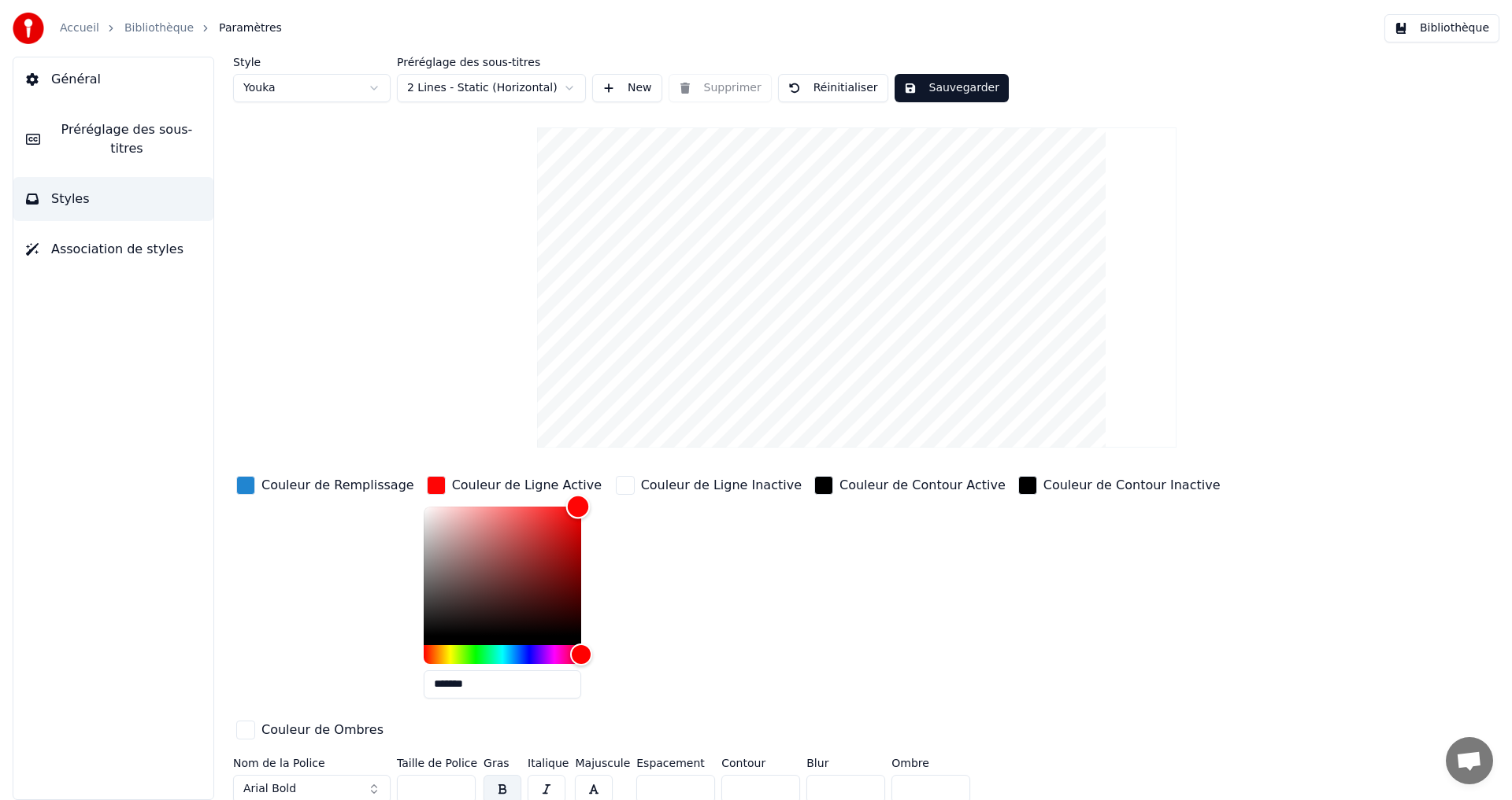
click at [559, 507] on div "Color" at bounding box center [502, 571] width 158 height 129
drag, startPoint x: 503, startPoint y: 506, endPoint x: 495, endPoint y: 498, distance: 11.3
click at [494, 507] on div "Color" at bounding box center [502, 571] width 158 height 129
type input "*******"
drag, startPoint x: 407, startPoint y: 506, endPoint x: 325, endPoint y: 466, distance: 91.2
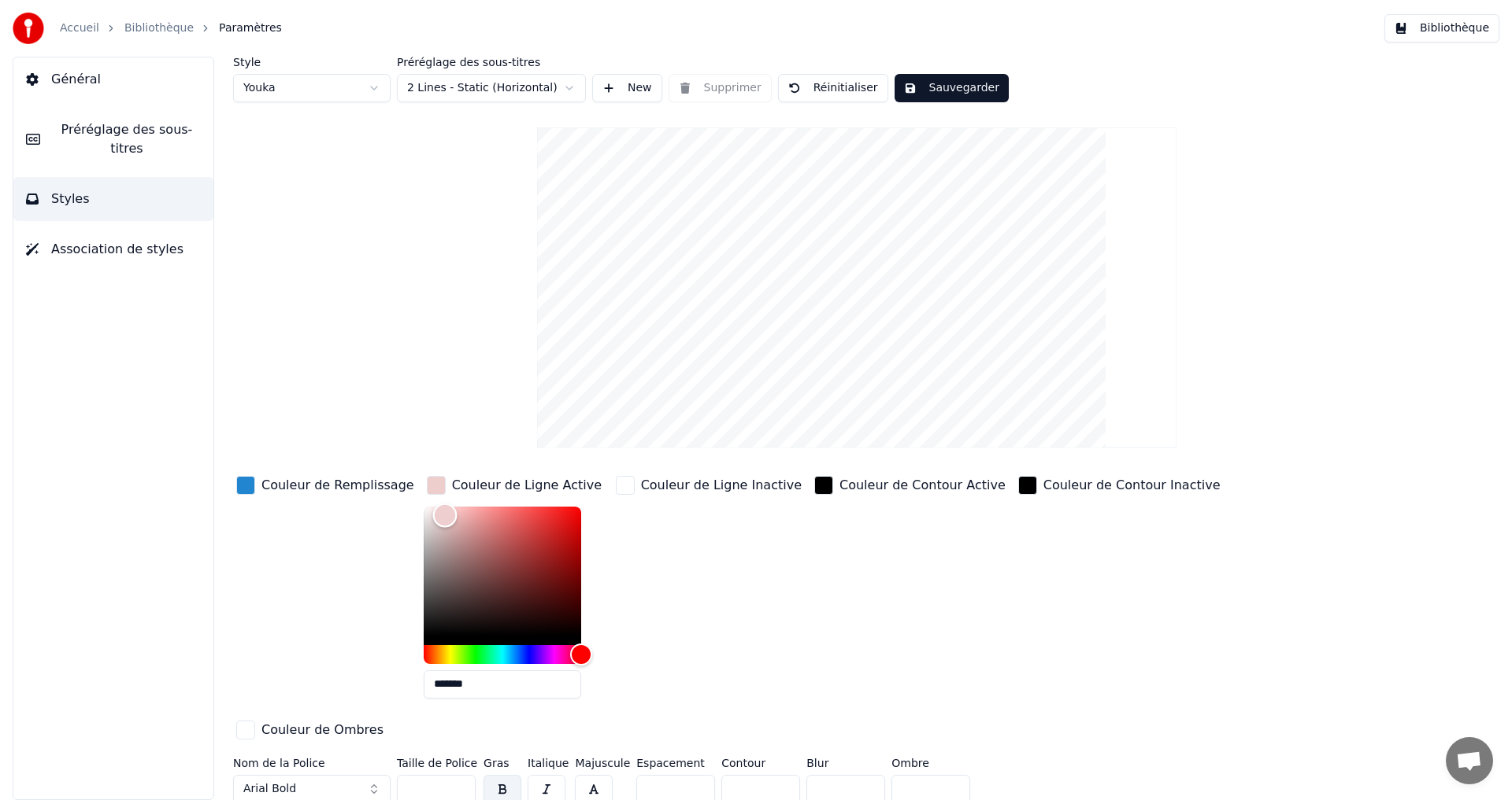
click at [325, 466] on div "Style Youka Préréglage des sous-titres 2 Lines - Static (Horizontal) New Suppri…" at bounding box center [856, 433] width 1247 height 753
click at [246, 477] on div "button" at bounding box center [246, 486] width 19 height 19
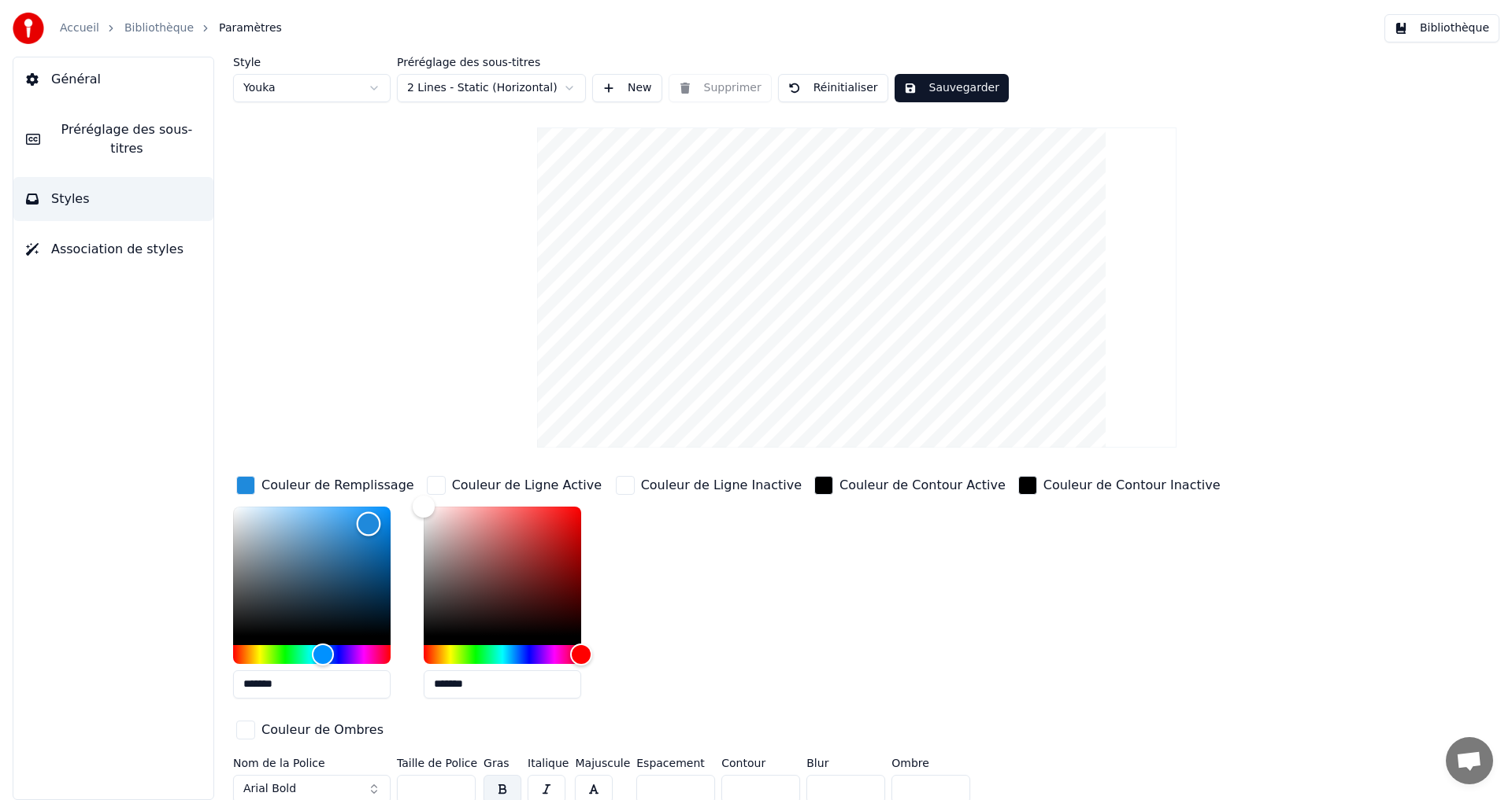
click at [368, 523] on div "Color" at bounding box center [369, 524] width 24 height 24
drag, startPoint x: 357, startPoint y: 517, endPoint x: 350, endPoint y: 510, distance: 9.9
click at [350, 510] on div "Color" at bounding box center [311, 571] width 158 height 129
drag, startPoint x: 350, startPoint y: 510, endPoint x: 363, endPoint y: 501, distance: 15.8
click at [363, 501] on div "Color" at bounding box center [360, 506] width 24 height 24
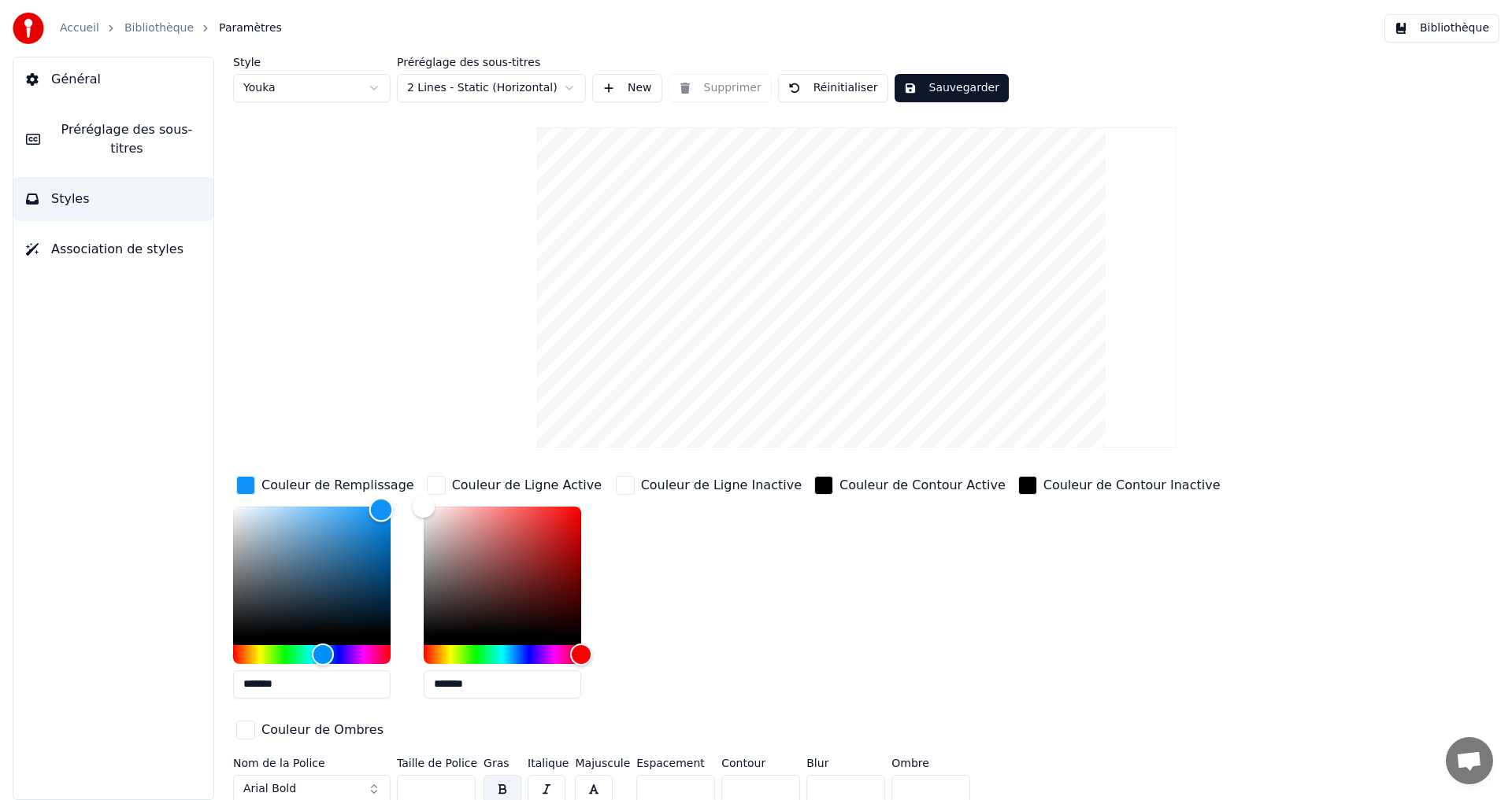
click at [381, 509] on div "Color" at bounding box center [381, 510] width 24 height 24
click at [374, 516] on div "Color" at bounding box center [381, 510] width 24 height 24
click at [372, 517] on div "Color" at bounding box center [375, 518] width 24 height 24
click at [361, 523] on div "Color" at bounding box center [373, 518] width 24 height 24
click at [287, 517] on div "Color" at bounding box center [311, 571] width 158 height 129
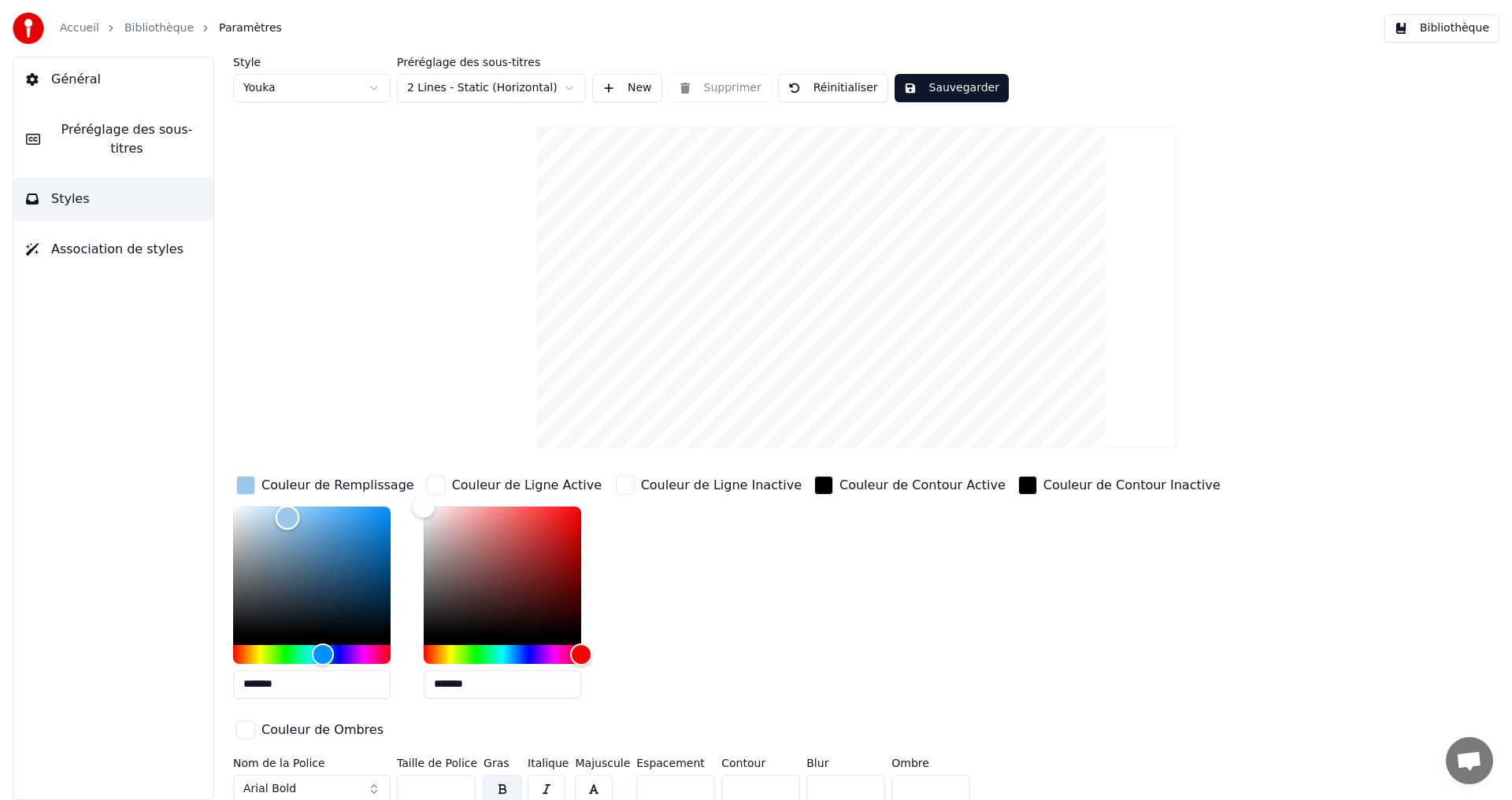
click at [296, 519] on div "Color" at bounding box center [287, 518] width 24 height 24
drag, startPoint x: 303, startPoint y: 519, endPoint x: 369, endPoint y: 515, distance: 66.1
click at [369, 515] on div "Color" at bounding box center [370, 517] width 24 height 24
click at [355, 514] on div "Color" at bounding box center [311, 571] width 158 height 129
click at [361, 513] on div "Color" at bounding box center [362, 514] width 24 height 24
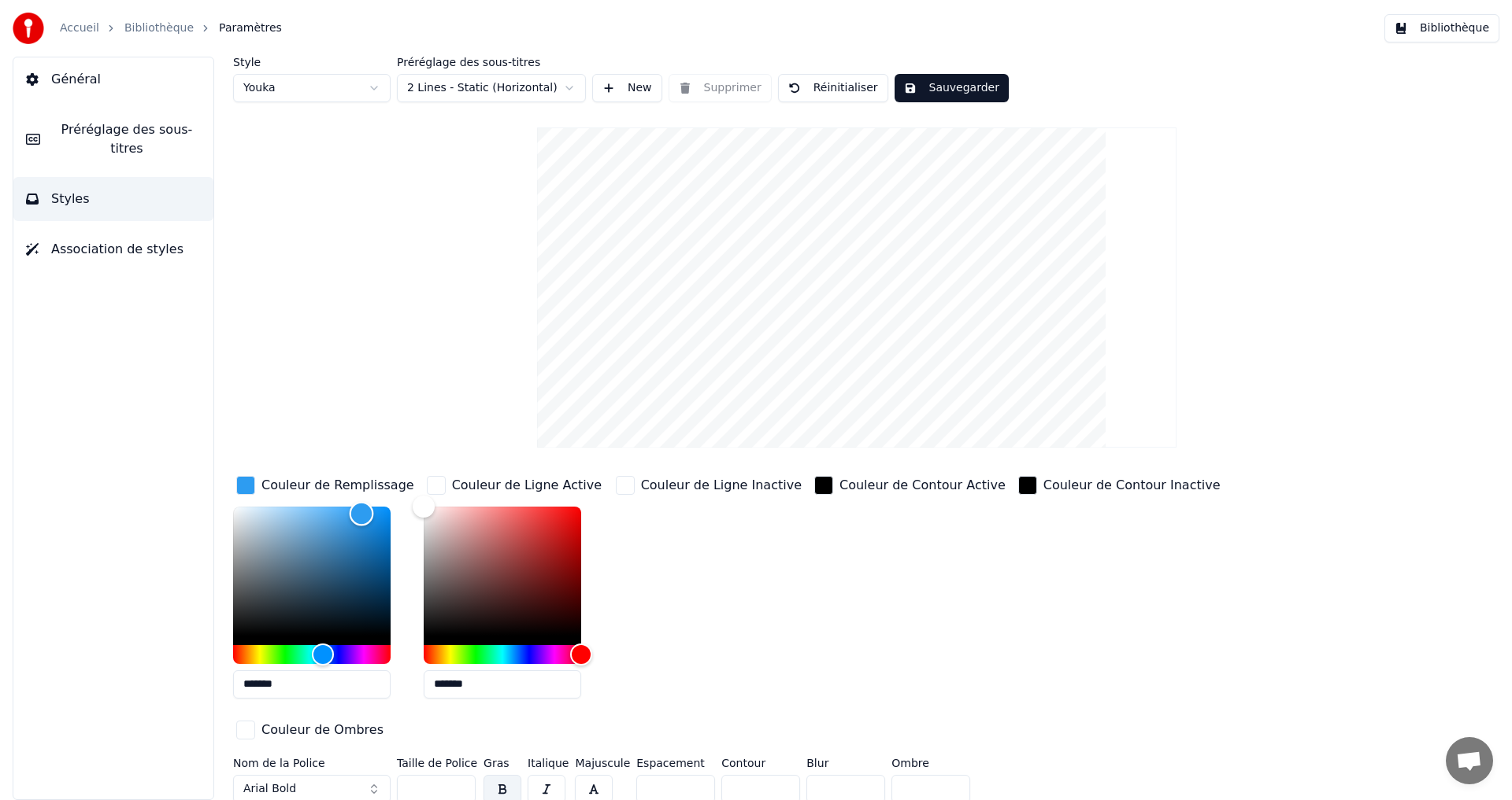
type input "*******"
click at [699, 522] on div "Couleur de Ligne Inactive" at bounding box center [708, 592] width 192 height 238
drag, startPoint x: 438, startPoint y: 483, endPoint x: 447, endPoint y: 483, distance: 9.0
click at [439, 483] on div "button" at bounding box center [436, 486] width 19 height 19
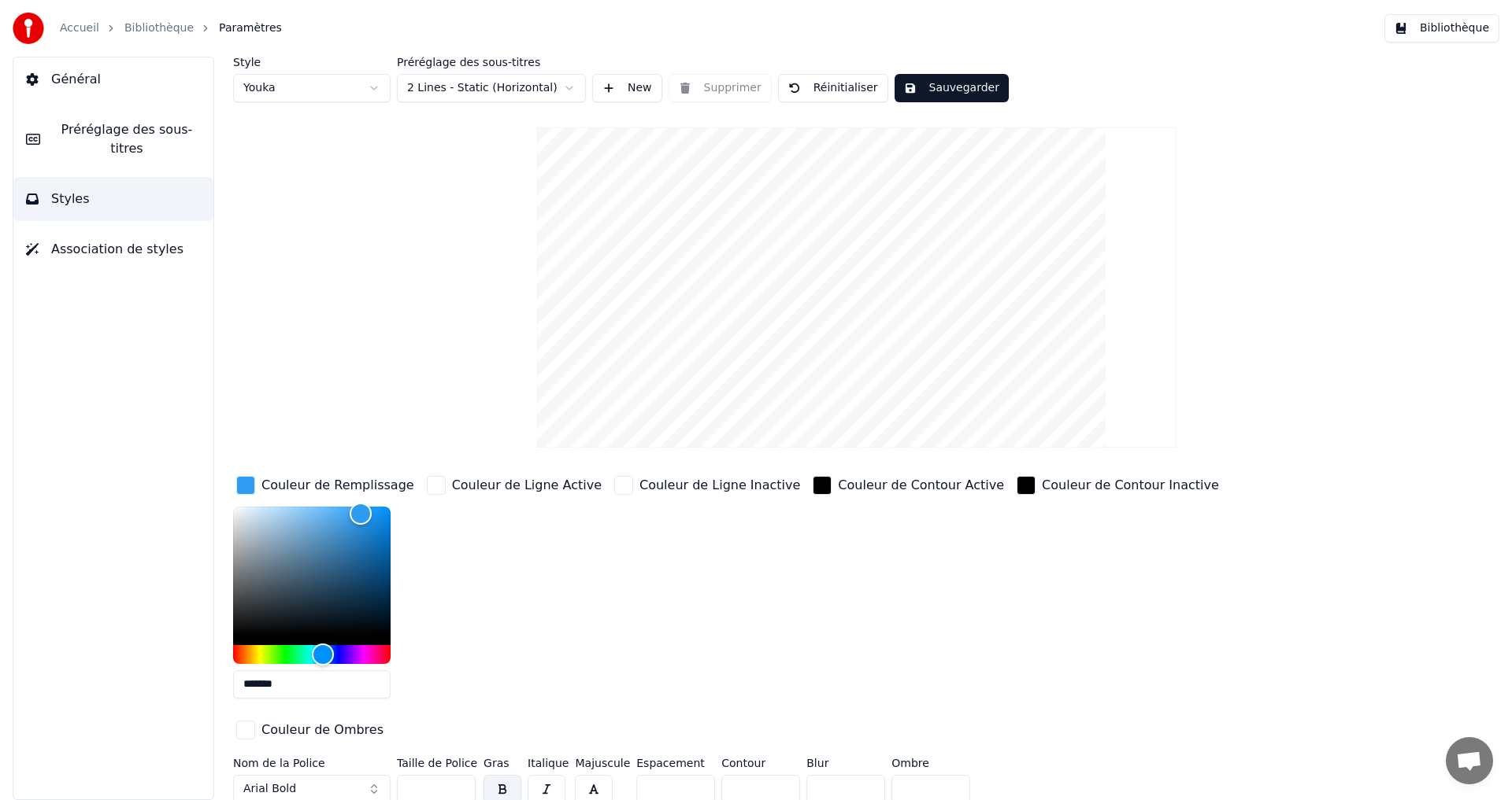
click at [434, 492] on div "button" at bounding box center [436, 486] width 19 height 19
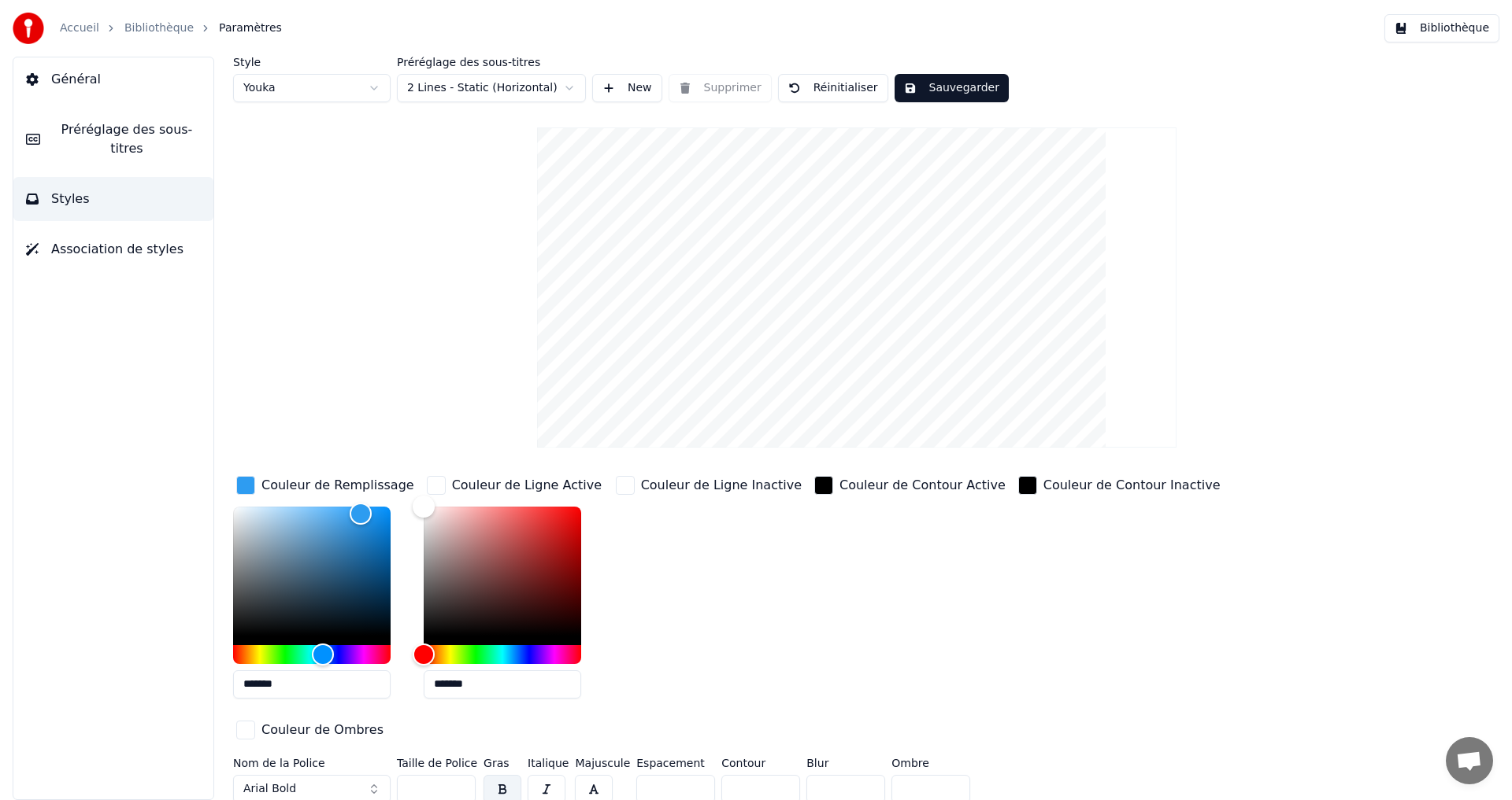
drag, startPoint x: 284, startPoint y: 687, endPoint x: 272, endPoint y: 698, distance: 16.3
click at [151, 677] on div "Général Préréglage des sous-titres Styles Association de styles Style Youka Pré…" at bounding box center [756, 429] width 1512 height 744
click at [471, 691] on input "*******" at bounding box center [502, 684] width 158 height 28
drag, startPoint x: 479, startPoint y: 690, endPoint x: 366, endPoint y: 682, distance: 113.3
click at [366, 682] on div "Couleur de Remplissage ******* Couleur de Ligne Active ******* Couleur de Ligne…" at bounding box center [762, 609] width 1058 height 272
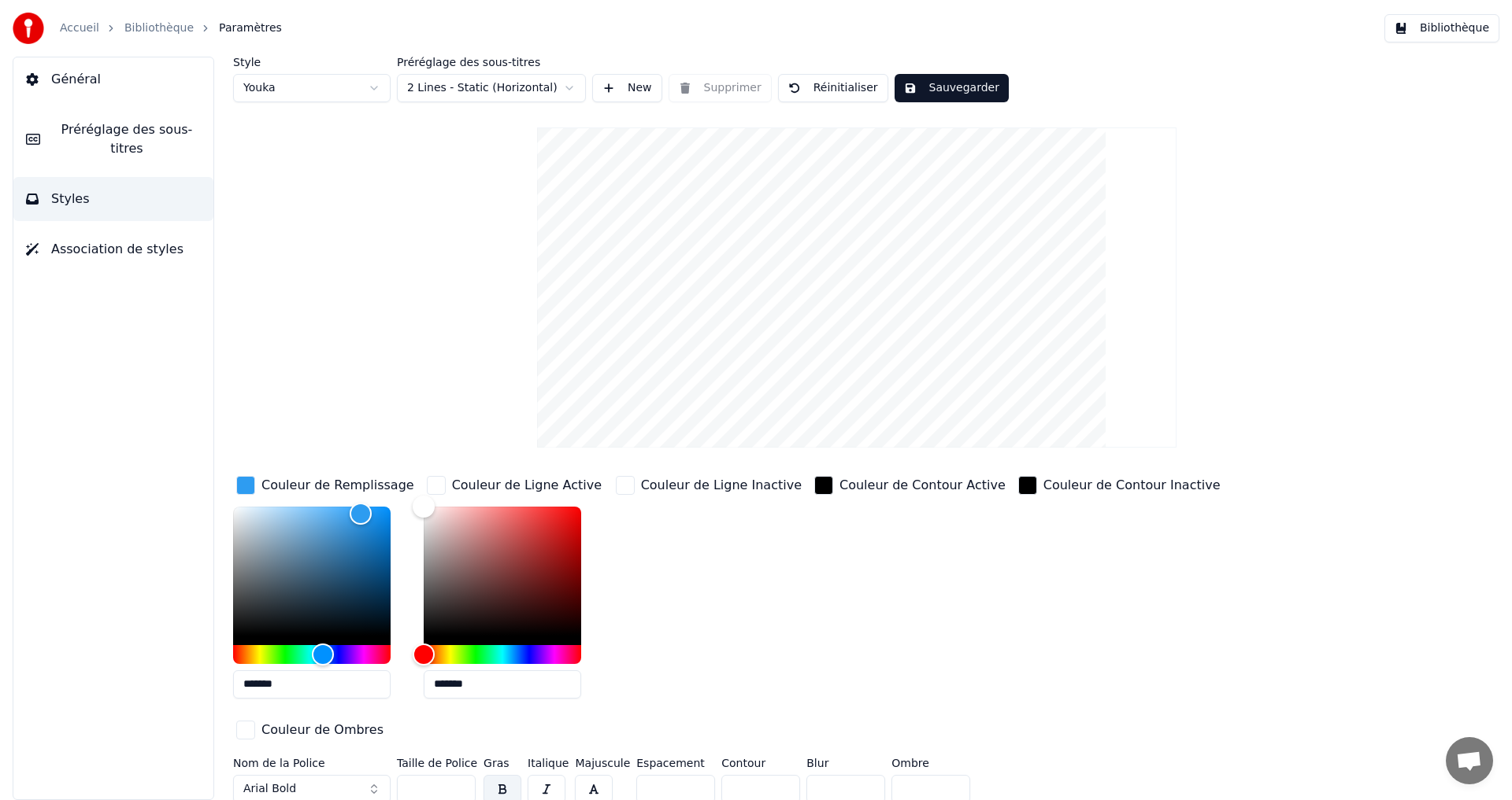
paste input "text"
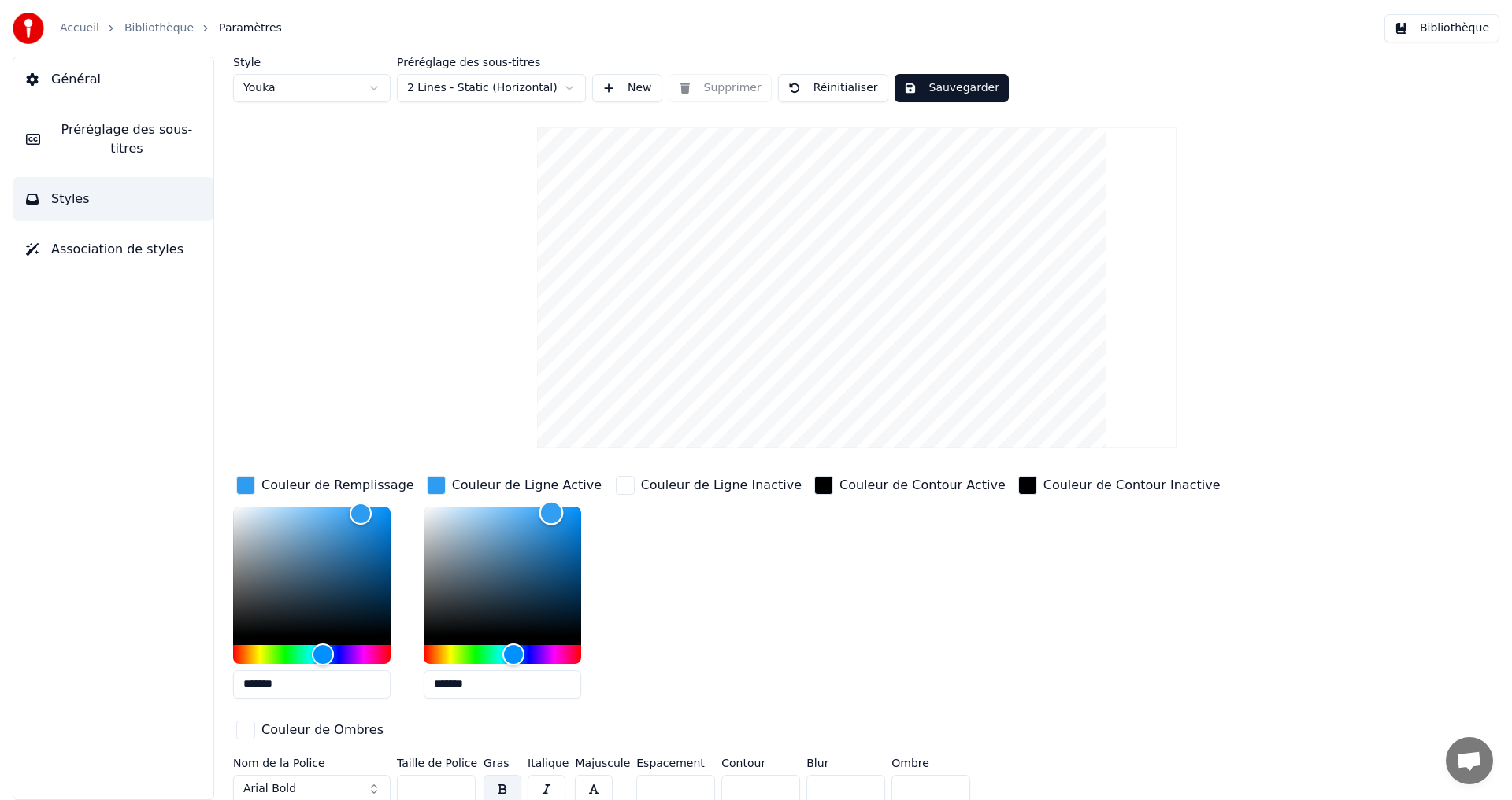
click at [464, 517] on div "Color" at bounding box center [502, 571] width 158 height 129
drag, startPoint x: 475, startPoint y: 517, endPoint x: 460, endPoint y: 556, distance: 41.8
click at [463, 533] on div "Color" at bounding box center [475, 521] width 24 height 24
drag, startPoint x: 465, startPoint y: 543, endPoint x: 490, endPoint y: 538, distance: 25.5
click at [490, 538] on div "Color" at bounding box center [502, 571] width 158 height 129
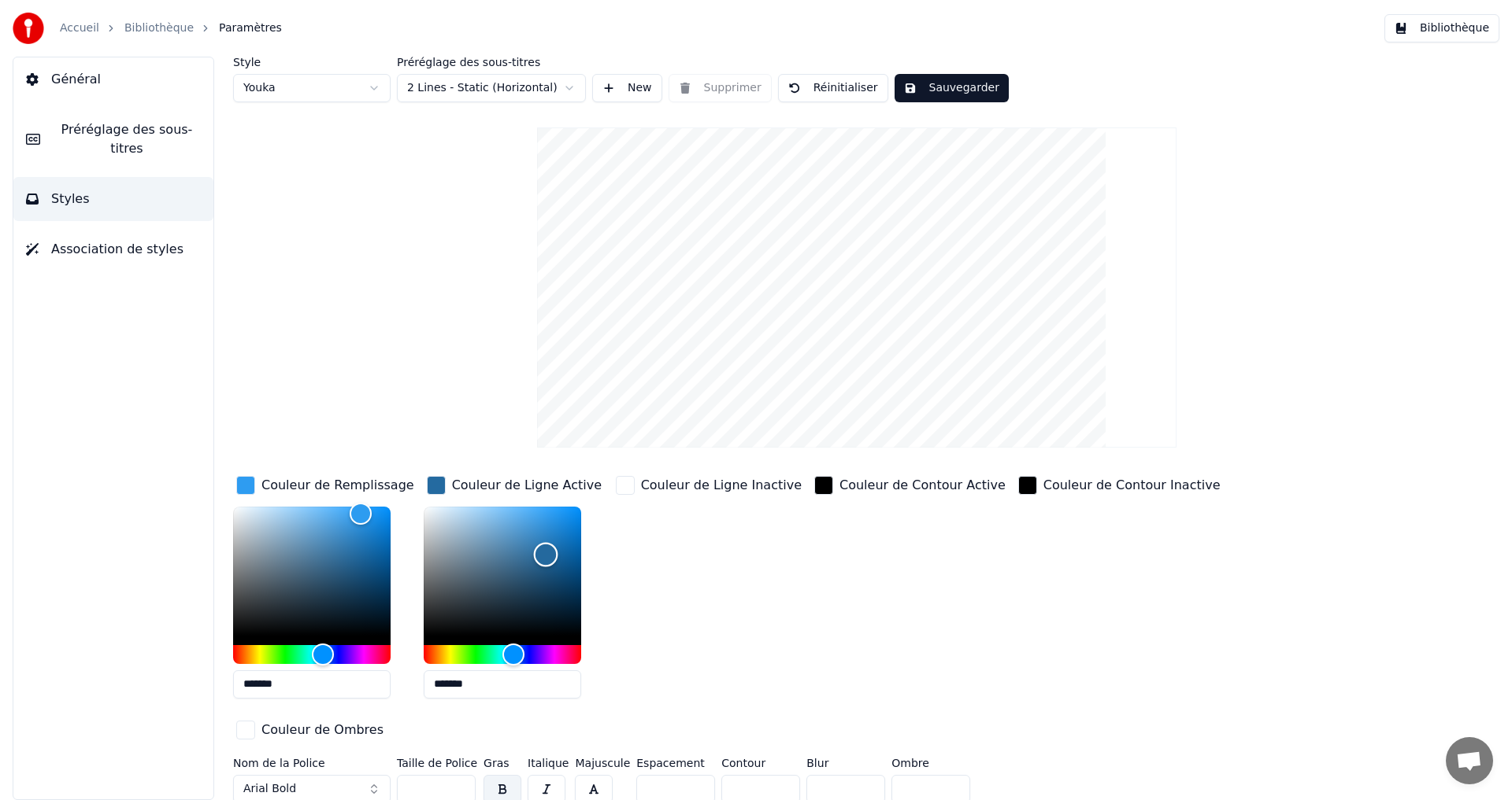
drag, startPoint x: 499, startPoint y: 541, endPoint x: 535, endPoint y: 538, distance: 36.1
click at [535, 543] on div "Color" at bounding box center [545, 555] width 24 height 24
click at [540, 552] on div "Color" at bounding box center [536, 539] width 24 height 24
click at [536, 554] on div "Color" at bounding box center [541, 554] width 24 height 24
click at [514, 533] on div "Color" at bounding box center [502, 571] width 158 height 129
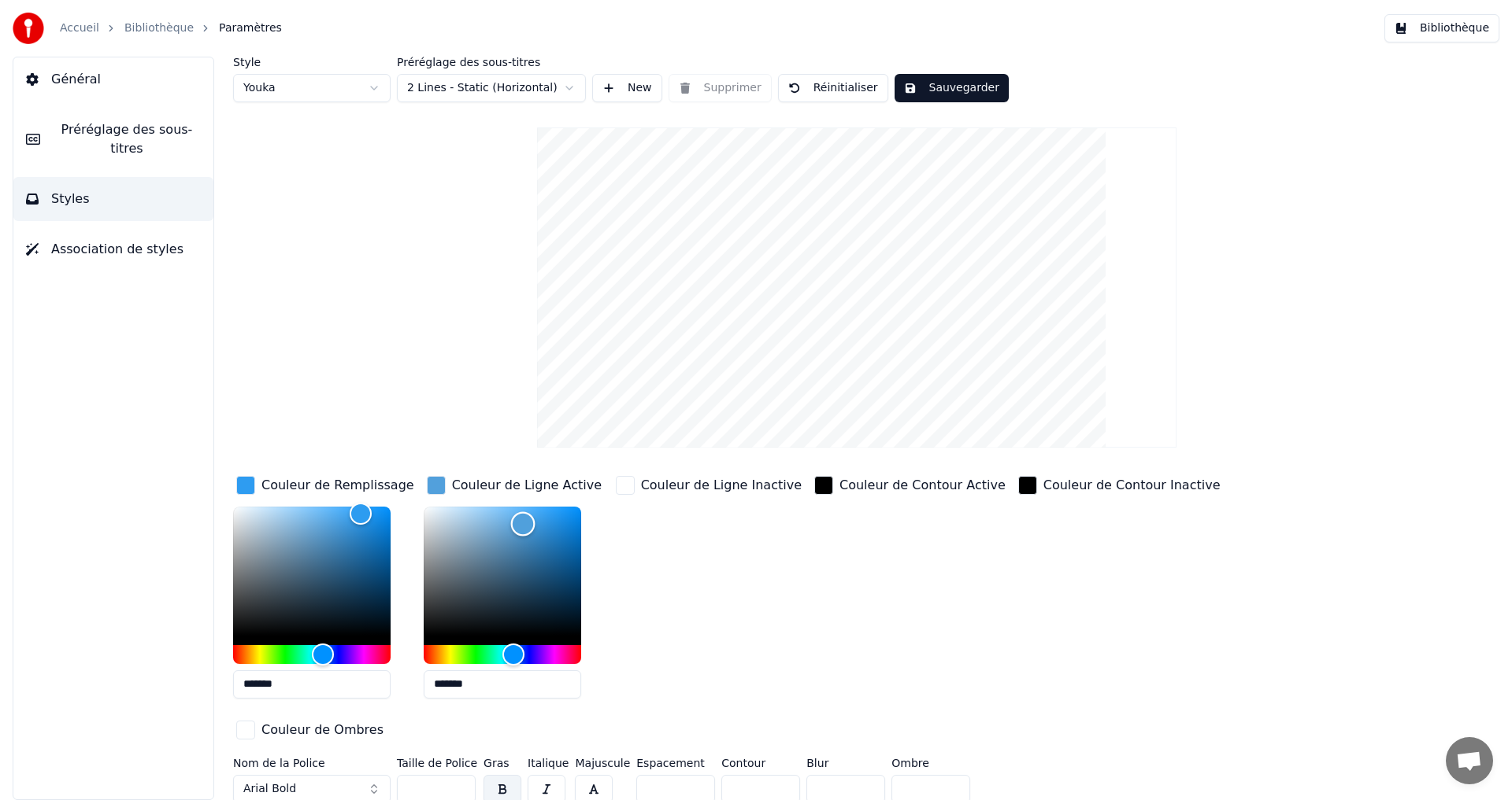
click at [521, 523] on div "Color" at bounding box center [522, 524] width 24 height 24
click at [538, 526] on div "Color" at bounding box center [539, 526] width 24 height 24
drag, startPoint x: 515, startPoint y: 546, endPoint x: 474, endPoint y: 593, distance: 62.4
click at [474, 593] on div "Color" at bounding box center [502, 571] width 158 height 129
drag, startPoint x: 483, startPoint y: 568, endPoint x: 513, endPoint y: 547, distance: 36.6
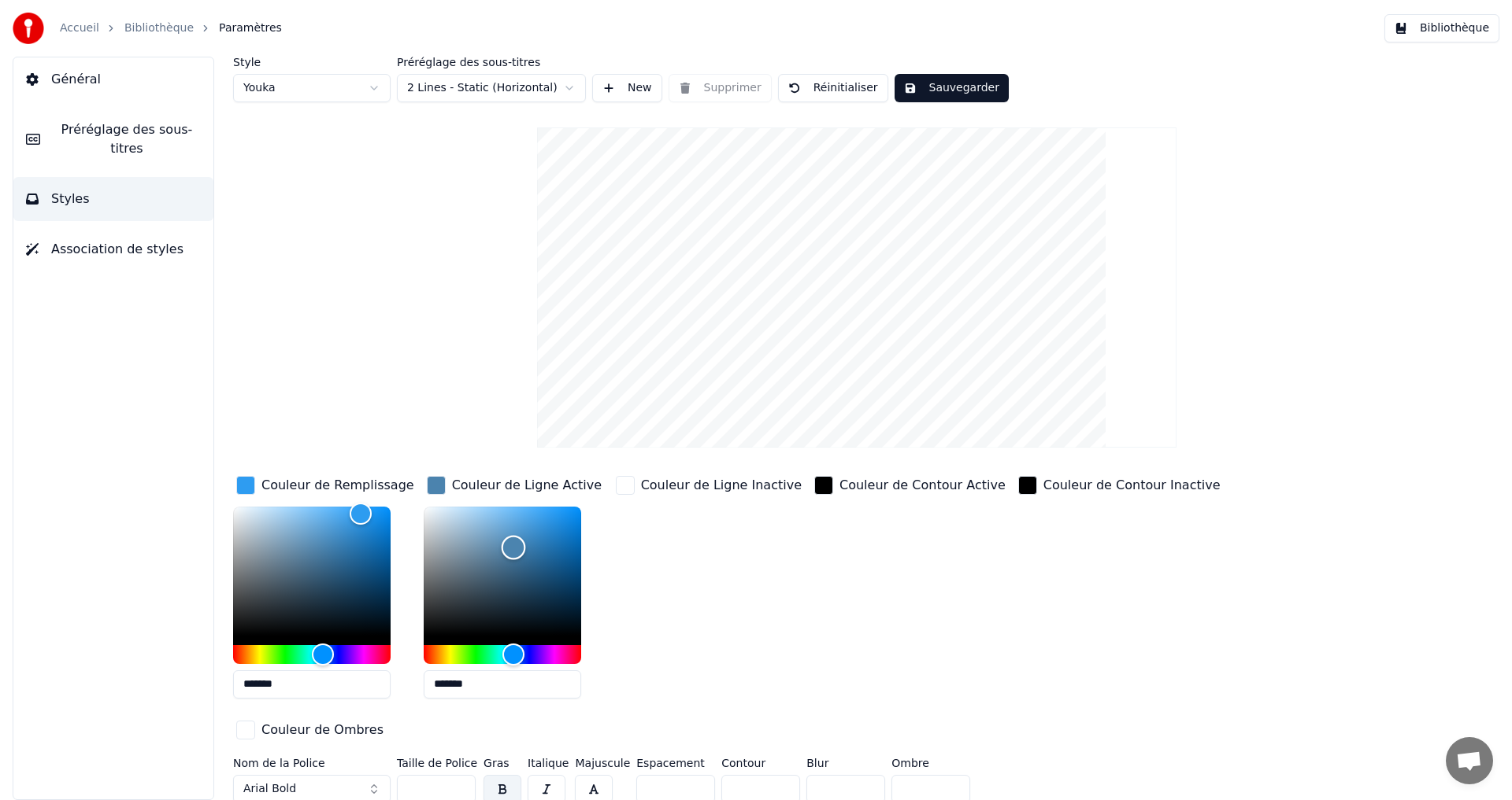
click at [513, 547] on div "Color" at bounding box center [513, 548] width 24 height 24
click at [541, 543] on div "Color" at bounding box center [541, 544] width 24 height 24
drag, startPoint x: 541, startPoint y: 543, endPoint x: 568, endPoint y: 601, distance: 64.0
click at [555, 557] on div "Color" at bounding box center [542, 544] width 24 height 24
drag, startPoint x: 558, startPoint y: 595, endPoint x: 527, endPoint y: 586, distance: 32.3
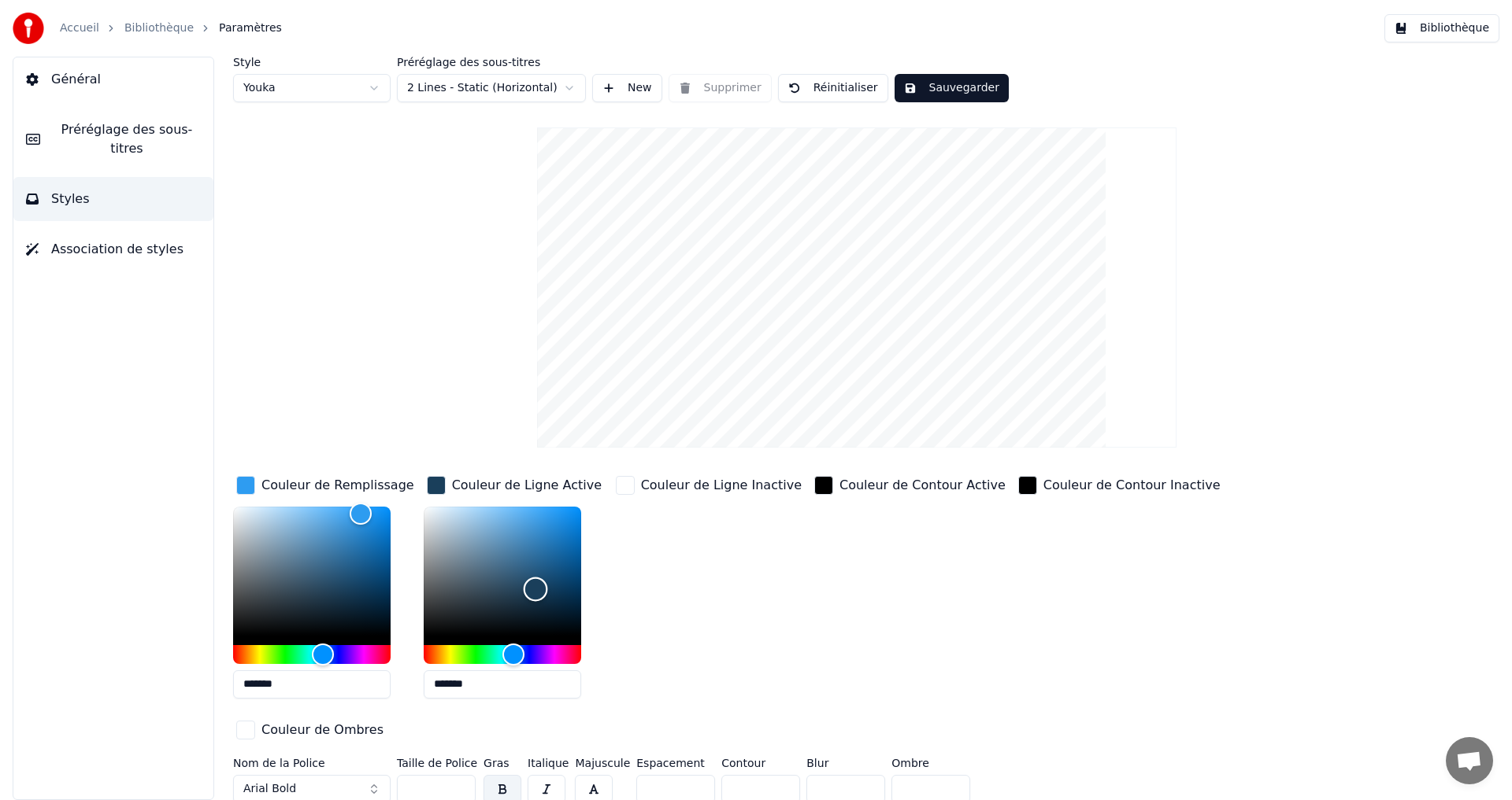
click at [531, 586] on div "Color" at bounding box center [535, 590] width 24 height 24
drag, startPoint x: 531, startPoint y: 566, endPoint x: 535, endPoint y: 554, distance: 12.6
click at [535, 555] on div "Color" at bounding box center [532, 567] width 24 height 24
drag, startPoint x: 535, startPoint y: 554, endPoint x: 554, endPoint y: 562, distance: 20.6
click at [554, 562] on div "Color" at bounding box center [555, 564] width 24 height 24
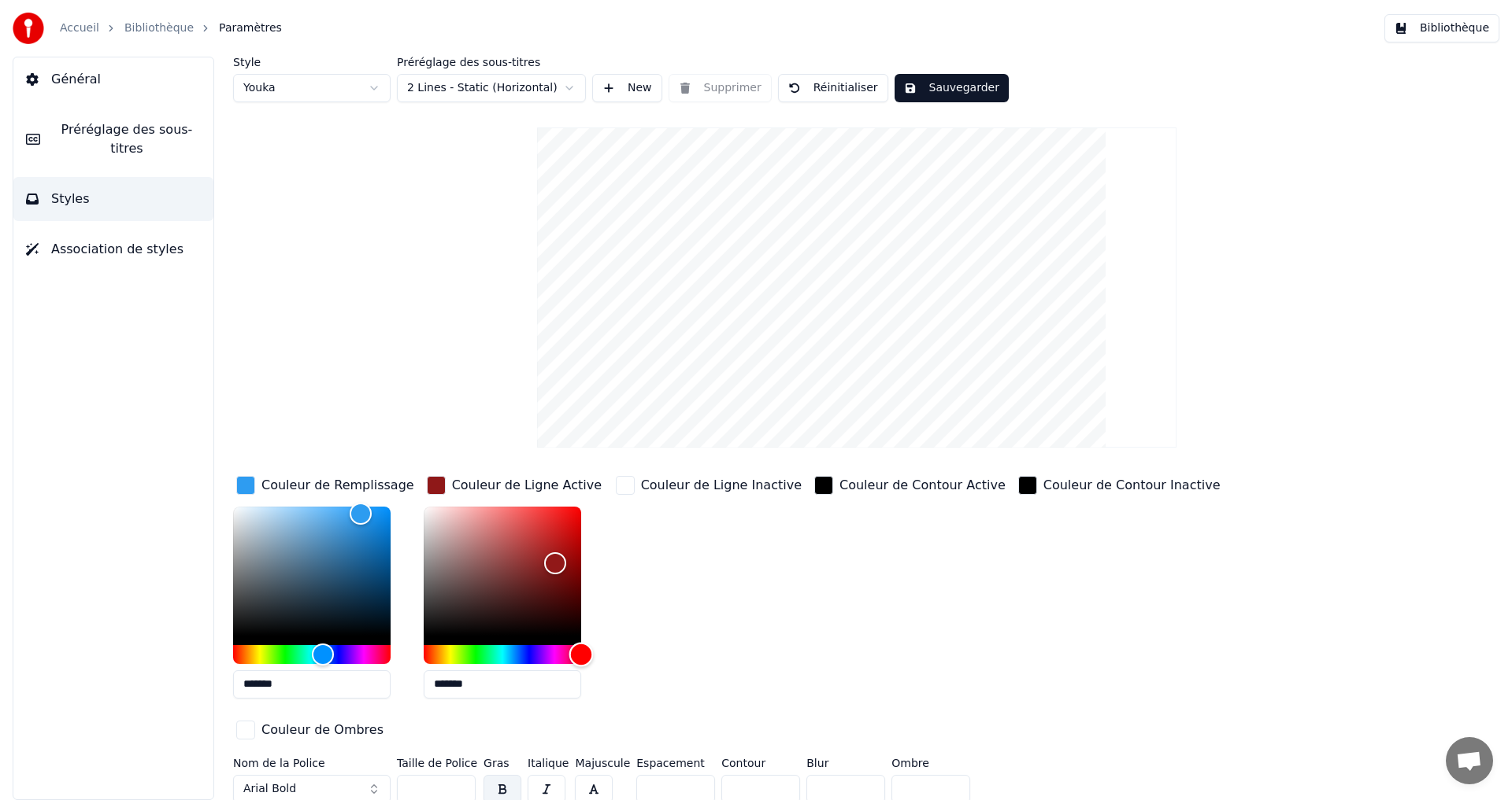
click at [581, 654] on div "Hue" at bounding box center [502, 655] width 158 height 19
click at [547, 650] on div "Hue" at bounding box center [502, 655] width 158 height 19
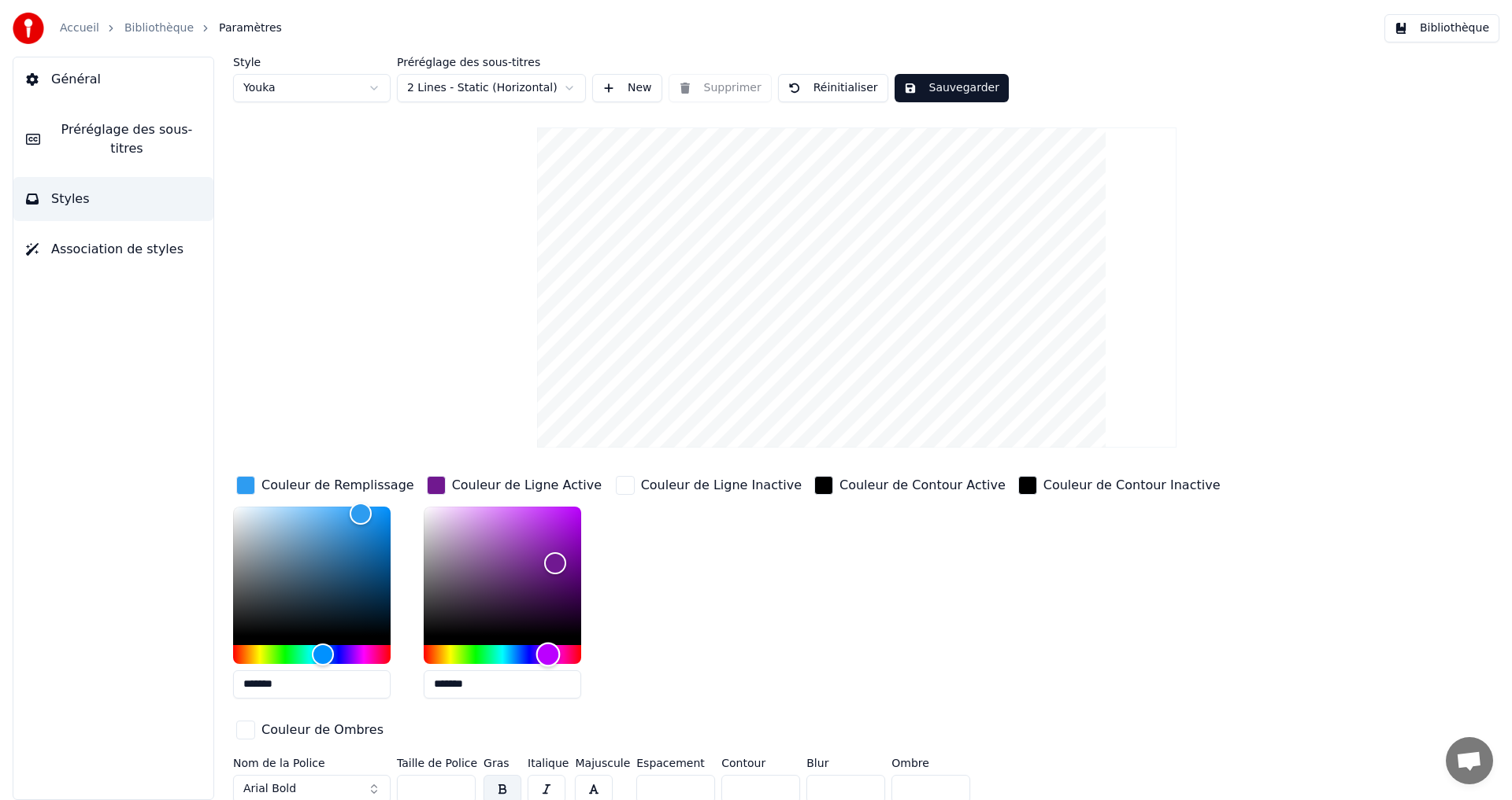
click at [507, 653] on div "Hue" at bounding box center [502, 655] width 158 height 19
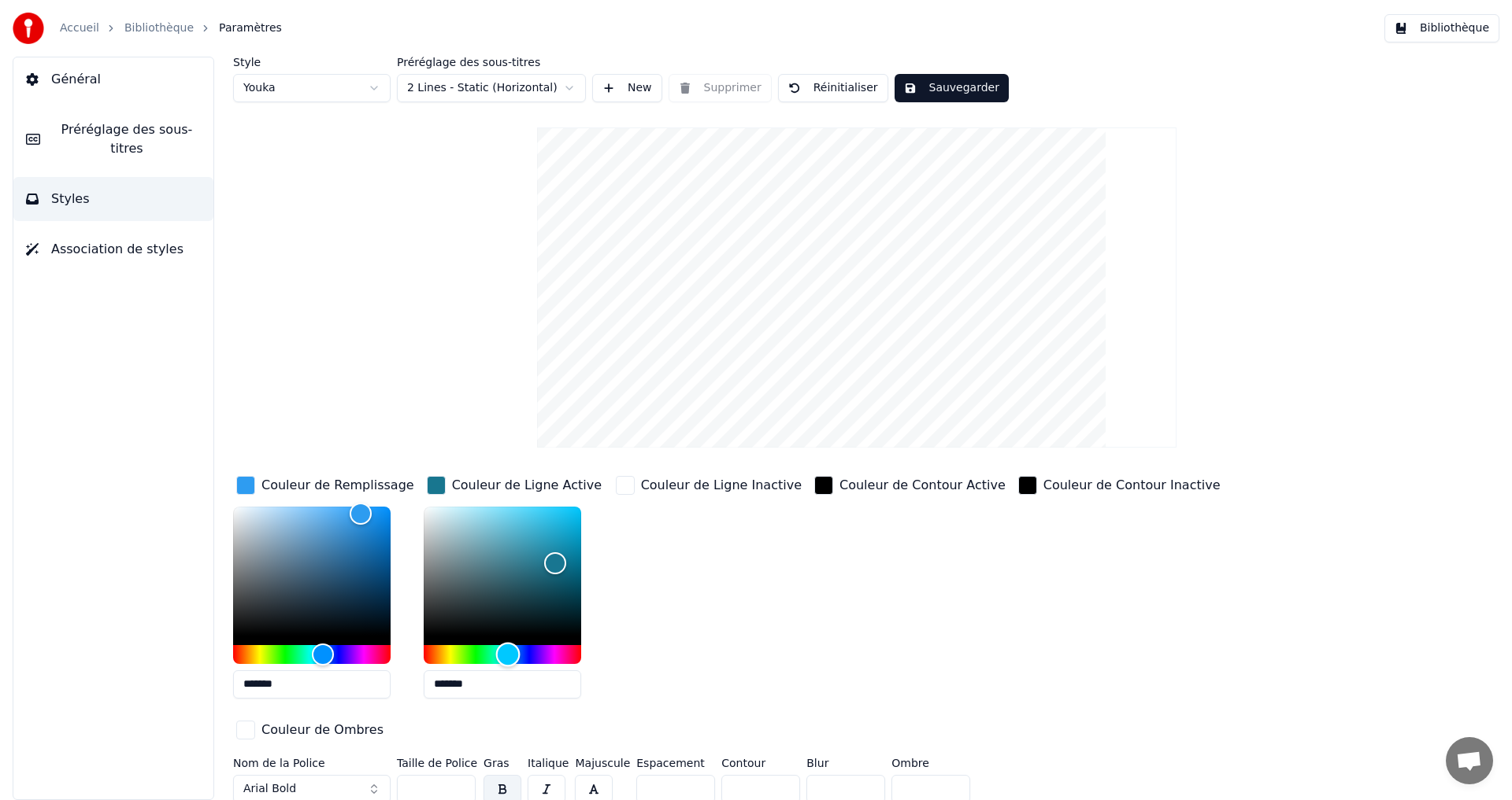
click at [472, 653] on div "Hue" at bounding box center [502, 655] width 158 height 19
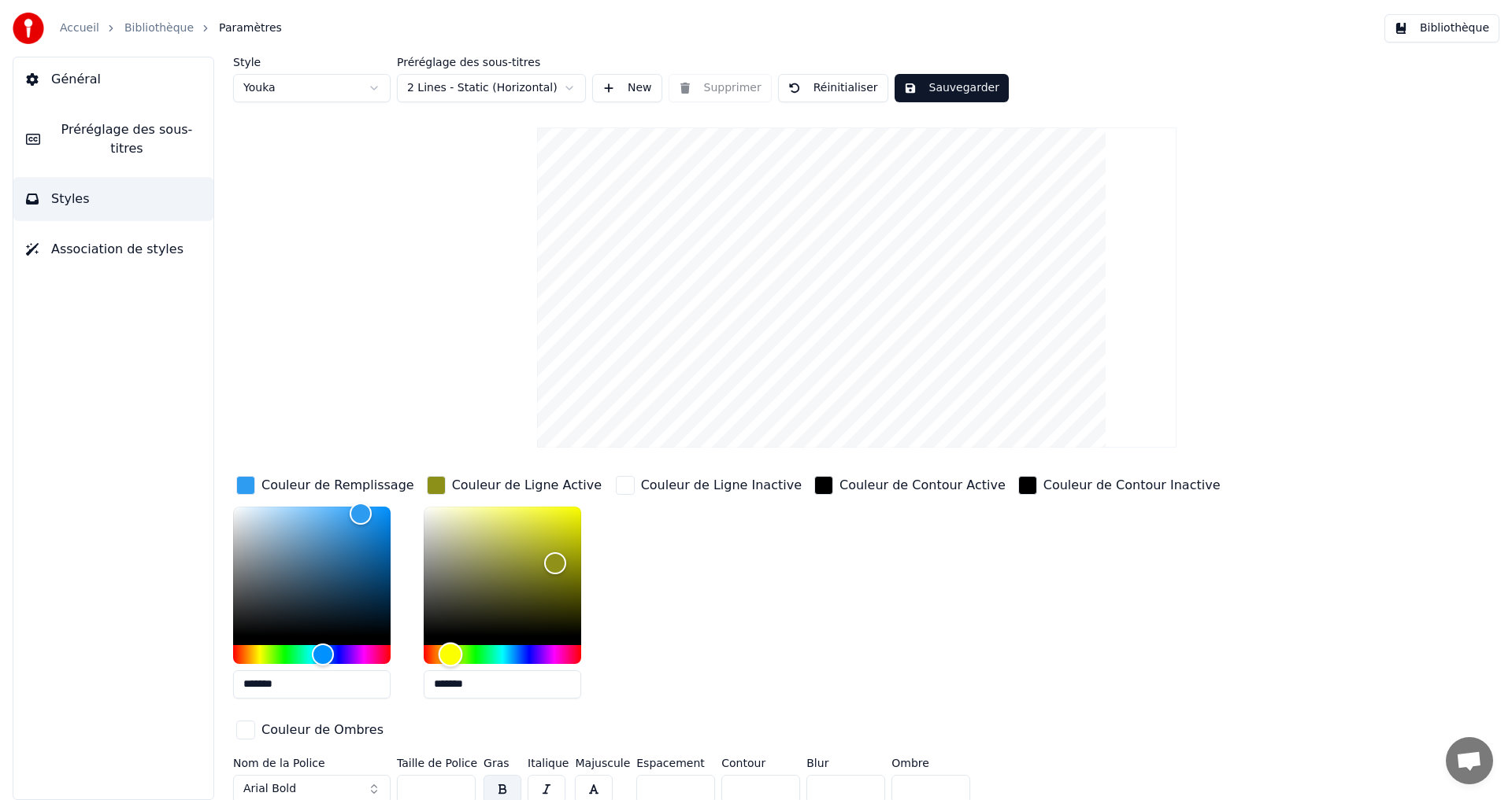
click at [449, 649] on div "Hue" at bounding box center [502, 655] width 158 height 19
click at [377, 543] on div "Couleur de Remplissage ******* Couleur de Ligne Active ******* Couleur de Ligne…" at bounding box center [762, 609] width 1058 height 272
drag, startPoint x: 427, startPoint y: 552, endPoint x: 416, endPoint y: 551, distance: 11.0
click at [416, 551] on div "Color" at bounding box center [423, 552] width 24 height 24
drag, startPoint x: 429, startPoint y: 563, endPoint x: 418, endPoint y: 563, distance: 11.0
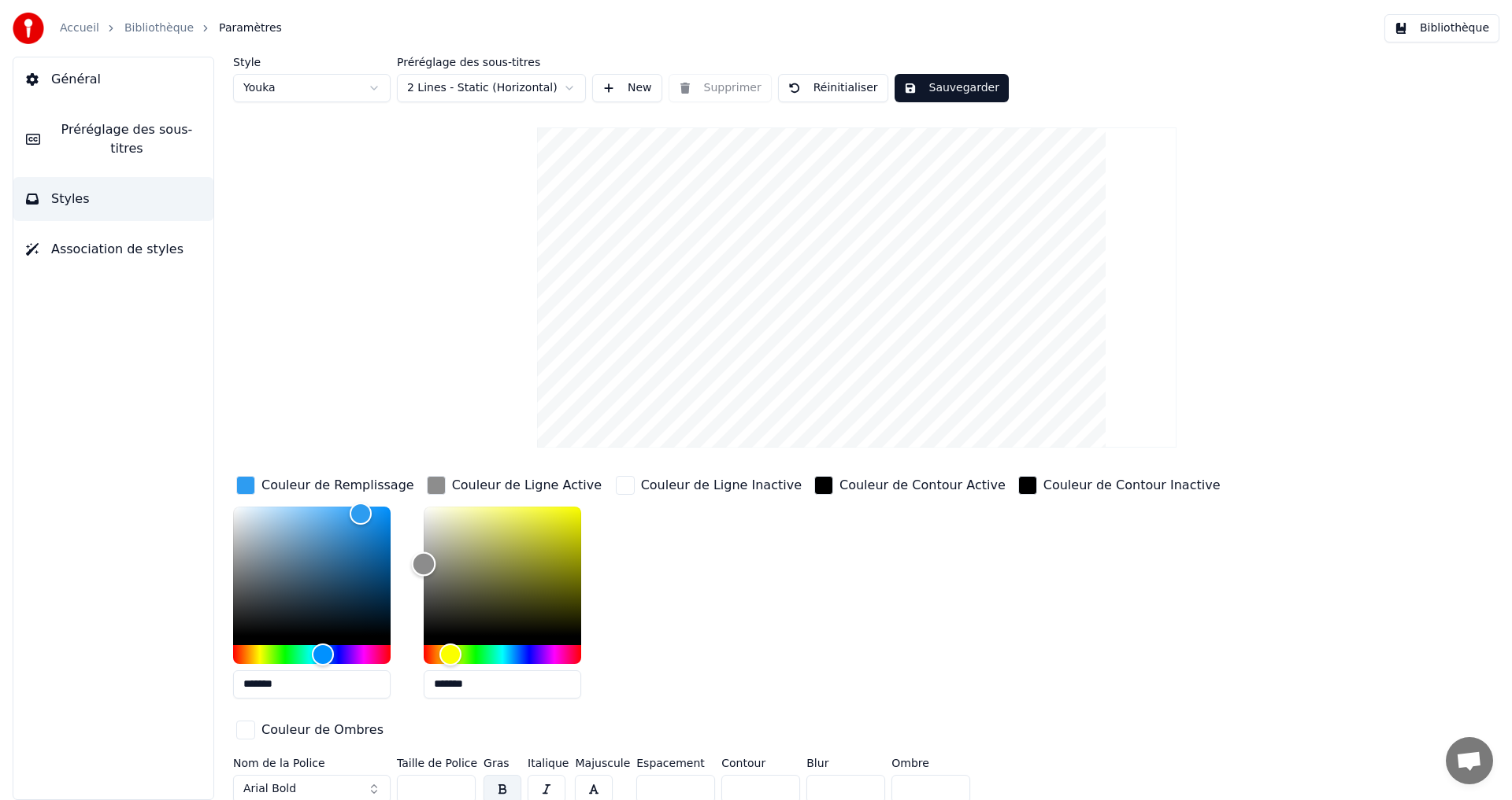
click at [423, 563] on div "Color" at bounding box center [502, 571] width 158 height 129
drag, startPoint x: 427, startPoint y: 580, endPoint x: 412, endPoint y: 579, distance: 15.0
click at [423, 579] on div "Color" at bounding box center [502, 571] width 158 height 129
click at [394, 577] on div "Couleur de Remplissage ******* Couleur de Ligne Active ******* Couleur de Ligne…" at bounding box center [762, 609] width 1058 height 272
type input "*******"
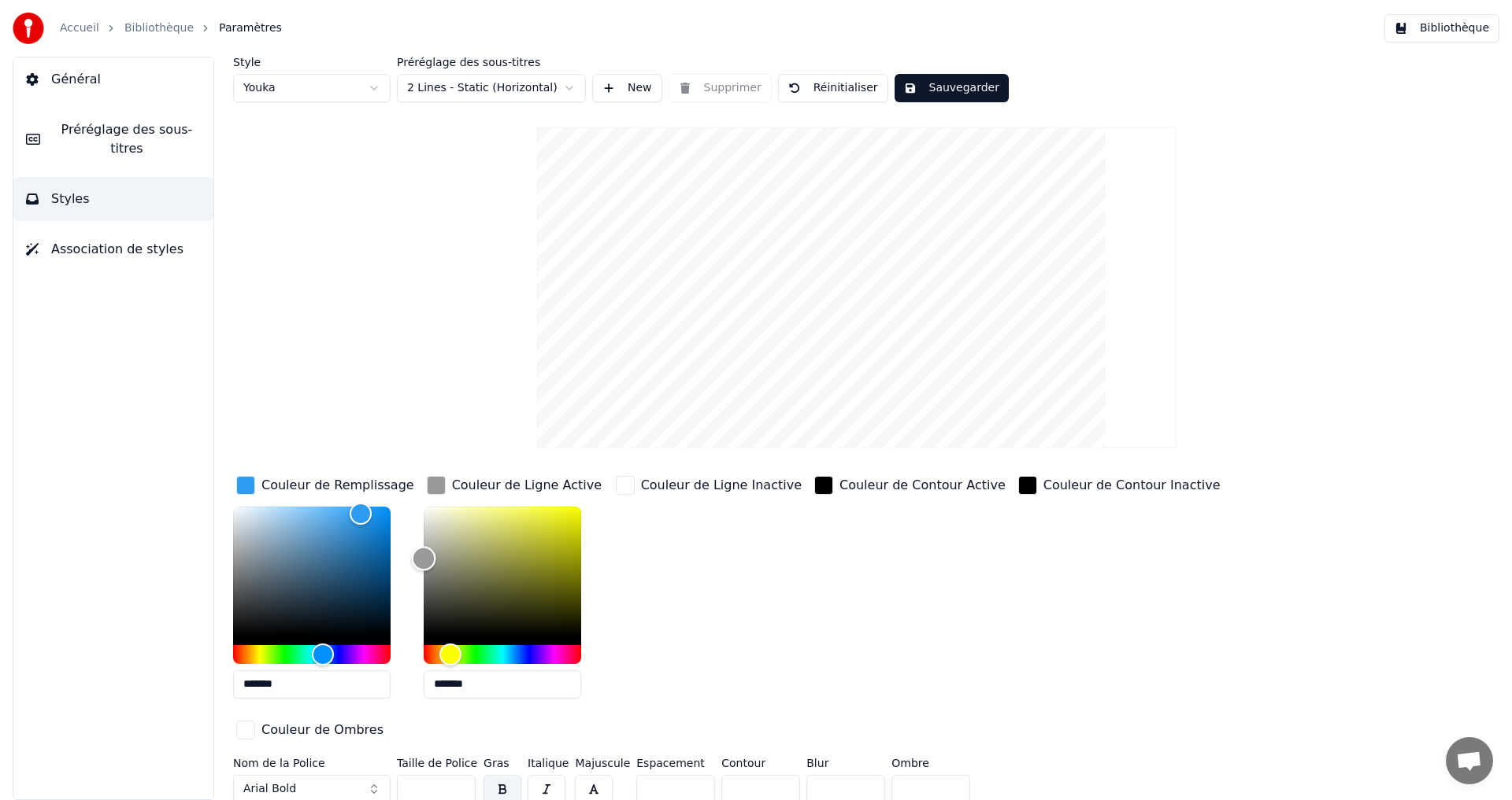
drag, startPoint x: 431, startPoint y: 540, endPoint x: 409, endPoint y: 559, distance: 29.1
click at [409, 559] on div "Couleur de Remplissage ******* Couleur de Ligne Active ******* Couleur de Ligne…" at bounding box center [762, 609] width 1058 height 272
click at [951, 85] on button "Sauvegarder" at bounding box center [952, 87] width 114 height 28
click at [141, 34] on link "Bibliothèque" at bounding box center [158, 29] width 70 height 16
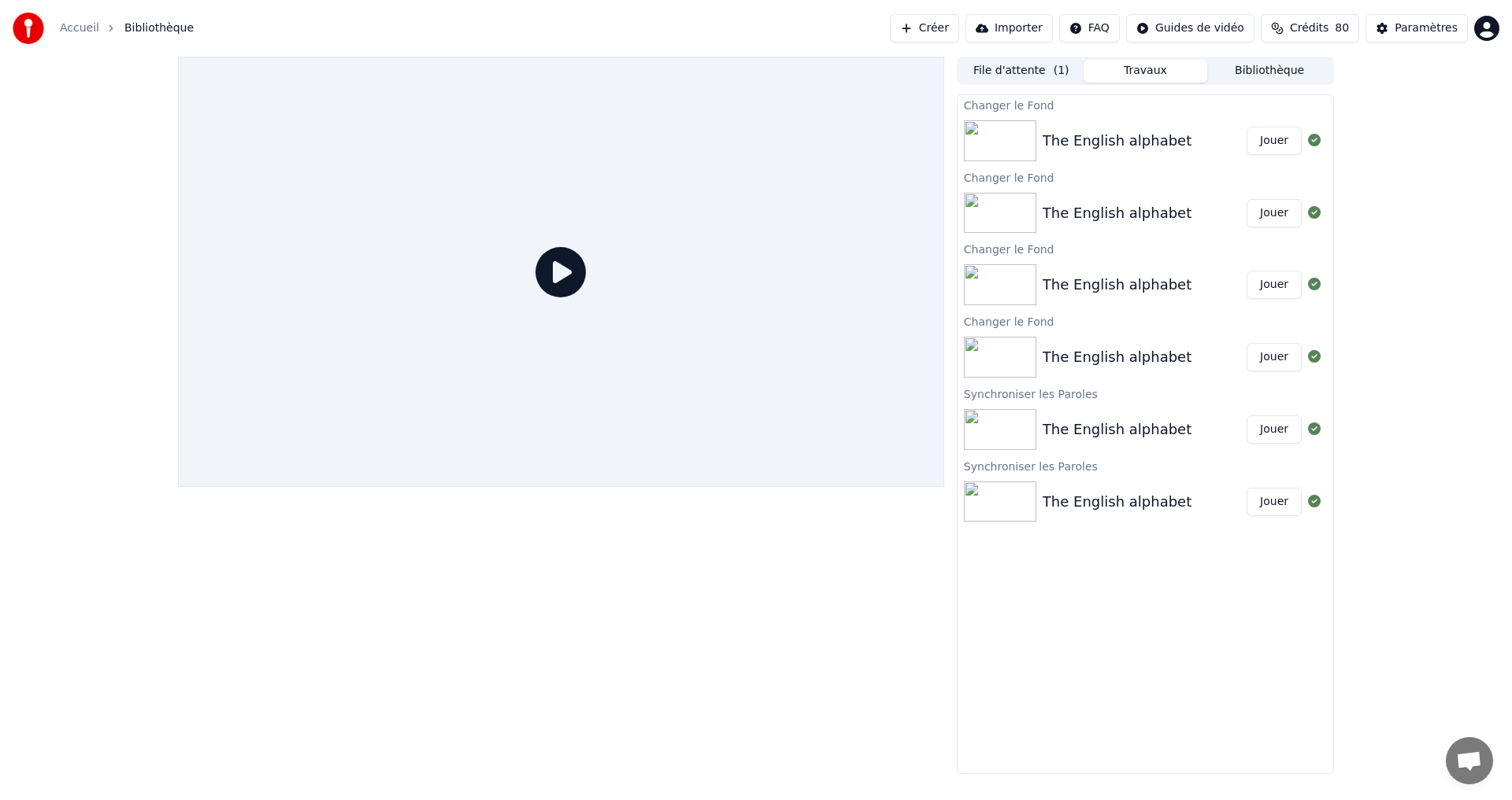
click at [1273, 147] on button "Jouer" at bounding box center [1273, 140] width 55 height 28
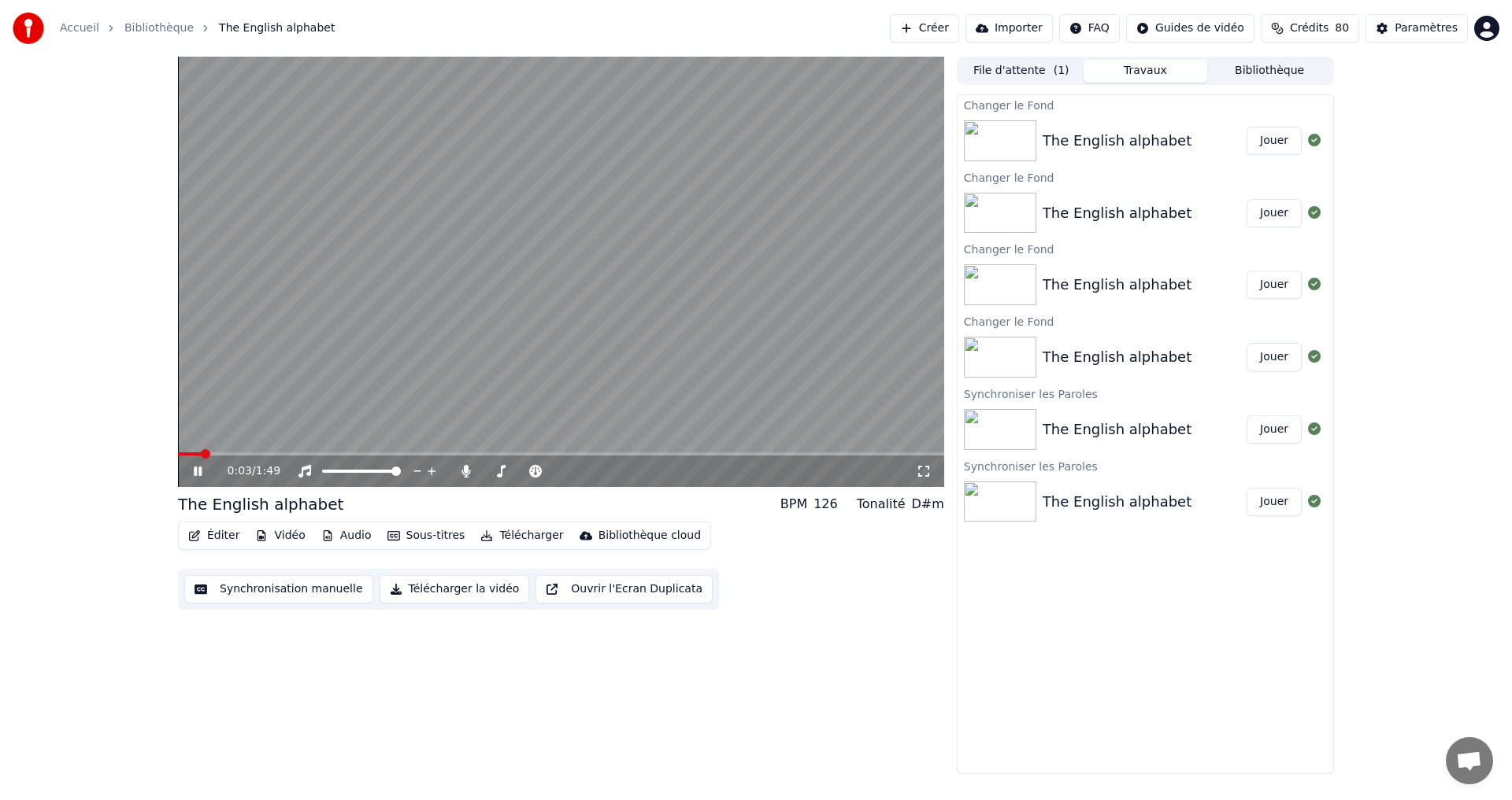
click at [778, 264] on video at bounding box center [560, 272] width 766 height 430
click at [193, 473] on icon at bounding box center [209, 471] width 37 height 13
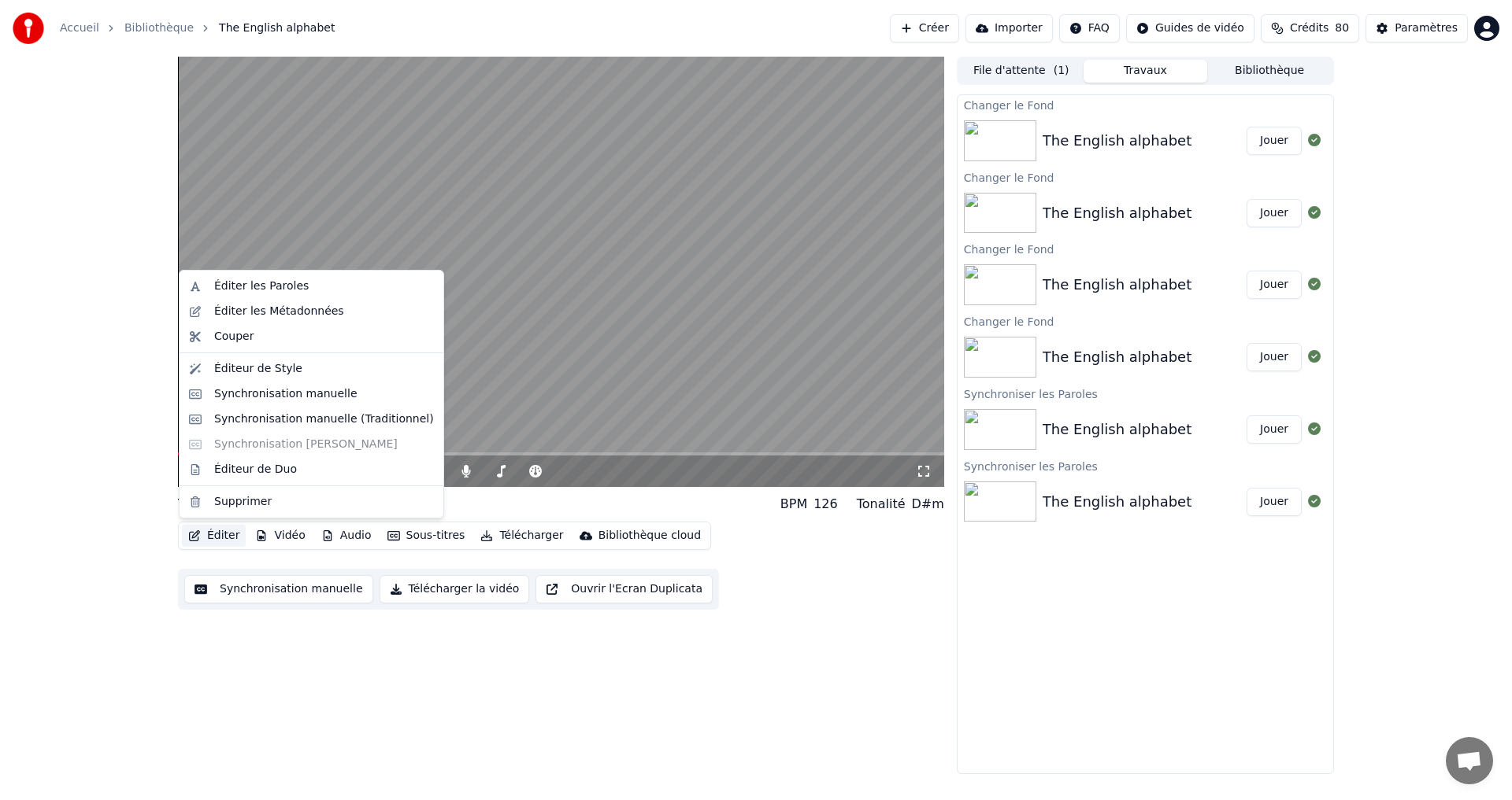
click at [203, 530] on button "Éditer" at bounding box center [214, 536] width 64 height 22
click at [274, 371] on div "Éditeur de Style" at bounding box center [259, 370] width 88 height 16
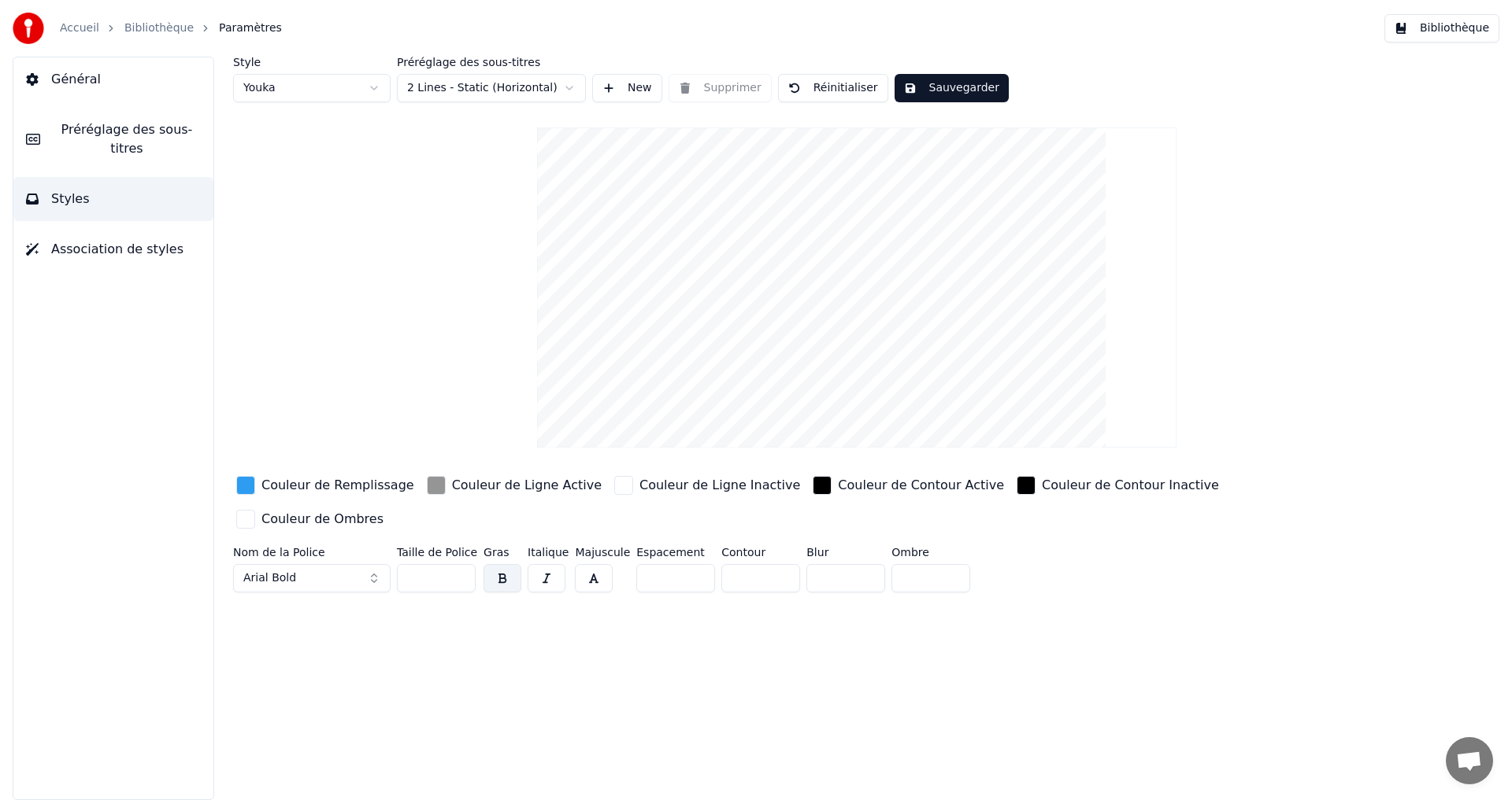
click at [427, 483] on div "button" at bounding box center [436, 486] width 19 height 19
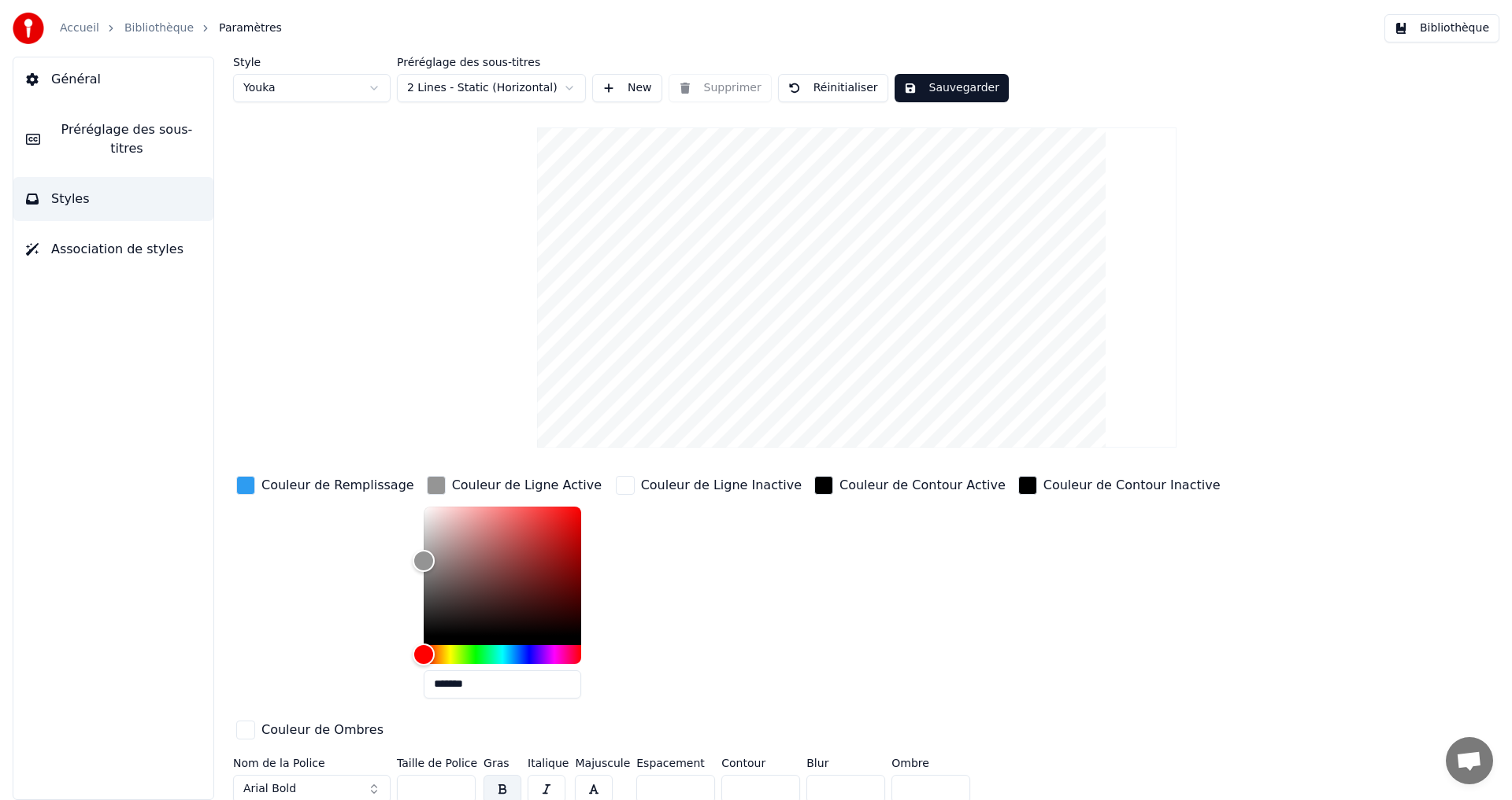
drag, startPoint x: 451, startPoint y: 691, endPoint x: 392, endPoint y: 690, distance: 59.0
click at [354, 686] on div "Couleur de Remplissage Couleur de Ligne Active ******* Couleur de Ligne Inactiv…" at bounding box center [762, 609] width 1058 height 272
type input "*******"
drag, startPoint x: 383, startPoint y: 487, endPoint x: 331, endPoint y: 470, distance: 54.7
click at [334, 473] on div "Couleur de Remplissage Couleur de Ligne Active ******* Couleur de Ligne Inactiv…" at bounding box center [762, 609] width 1058 height 272
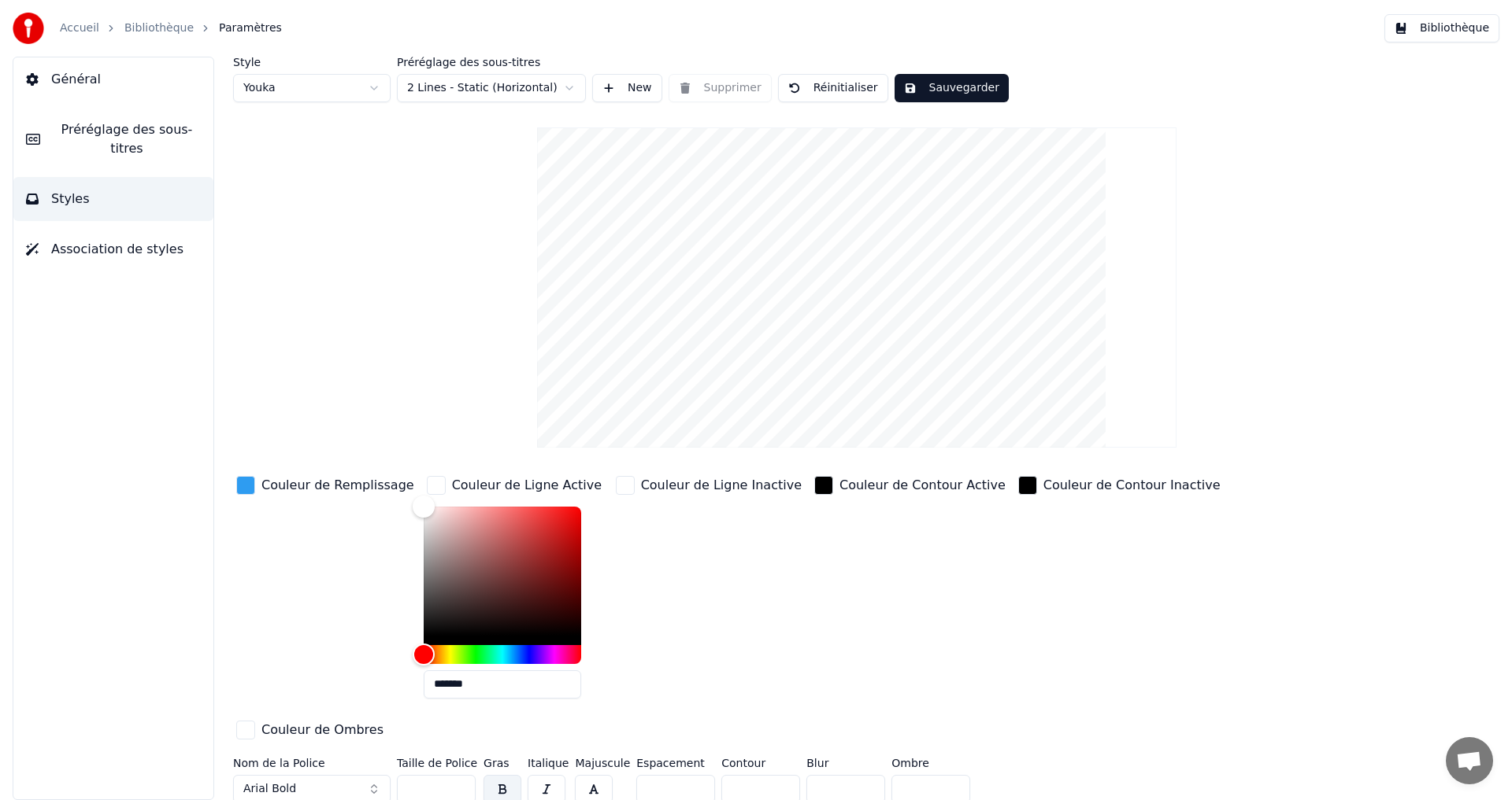
click at [616, 479] on div "button" at bounding box center [625, 486] width 19 height 19
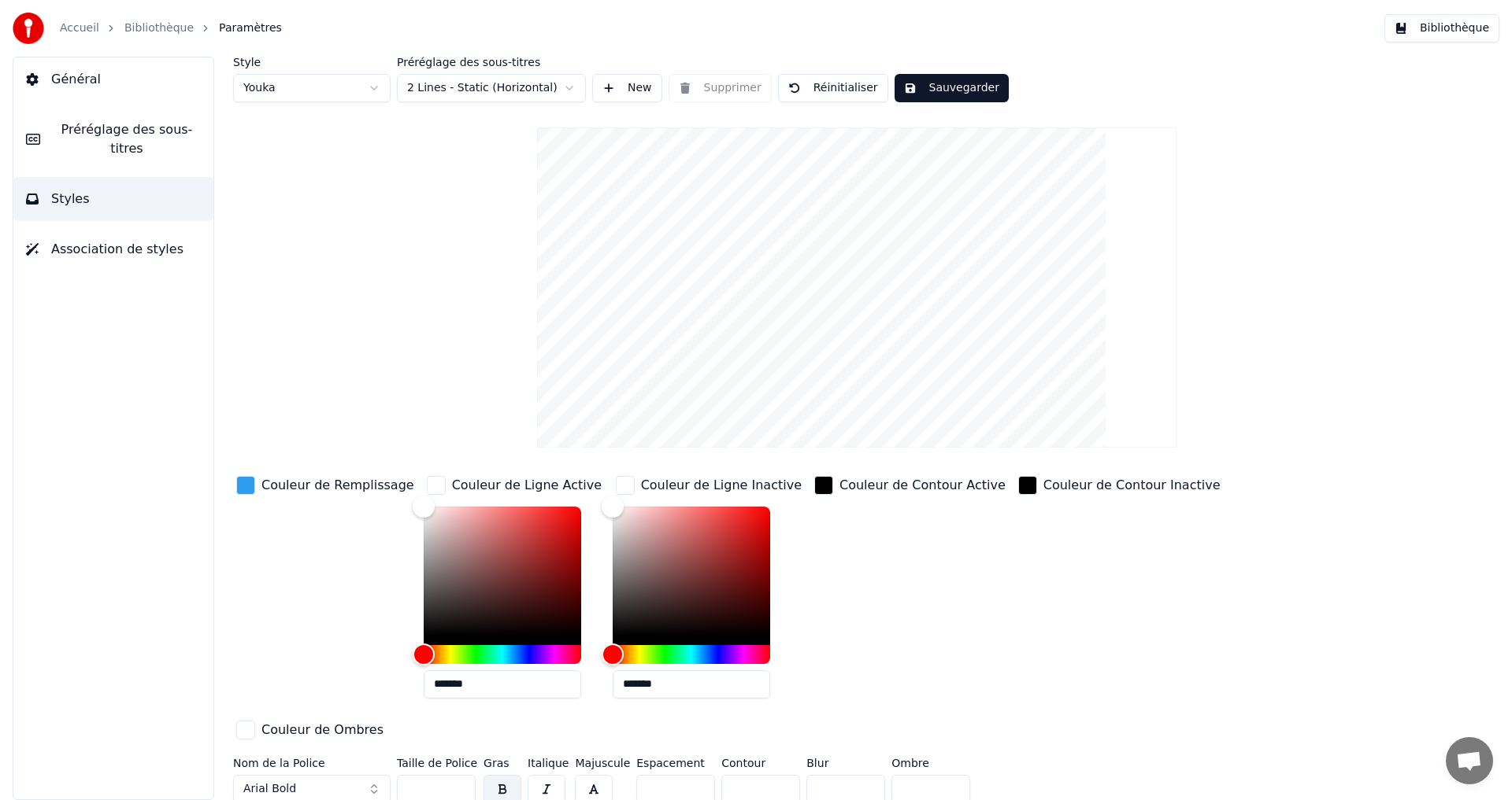
drag, startPoint x: 655, startPoint y: 687, endPoint x: 519, endPoint y: 682, distance: 136.1
click at [525, 682] on div "Couleur de Remplissage Couleur de Ligne Active ******* Couleur de Ligne Inactiv…" at bounding box center [762, 609] width 1058 height 272
paste input "text"
type input "*******"
click at [874, 634] on div "Couleur de Contour Active" at bounding box center [909, 592] width 198 height 238
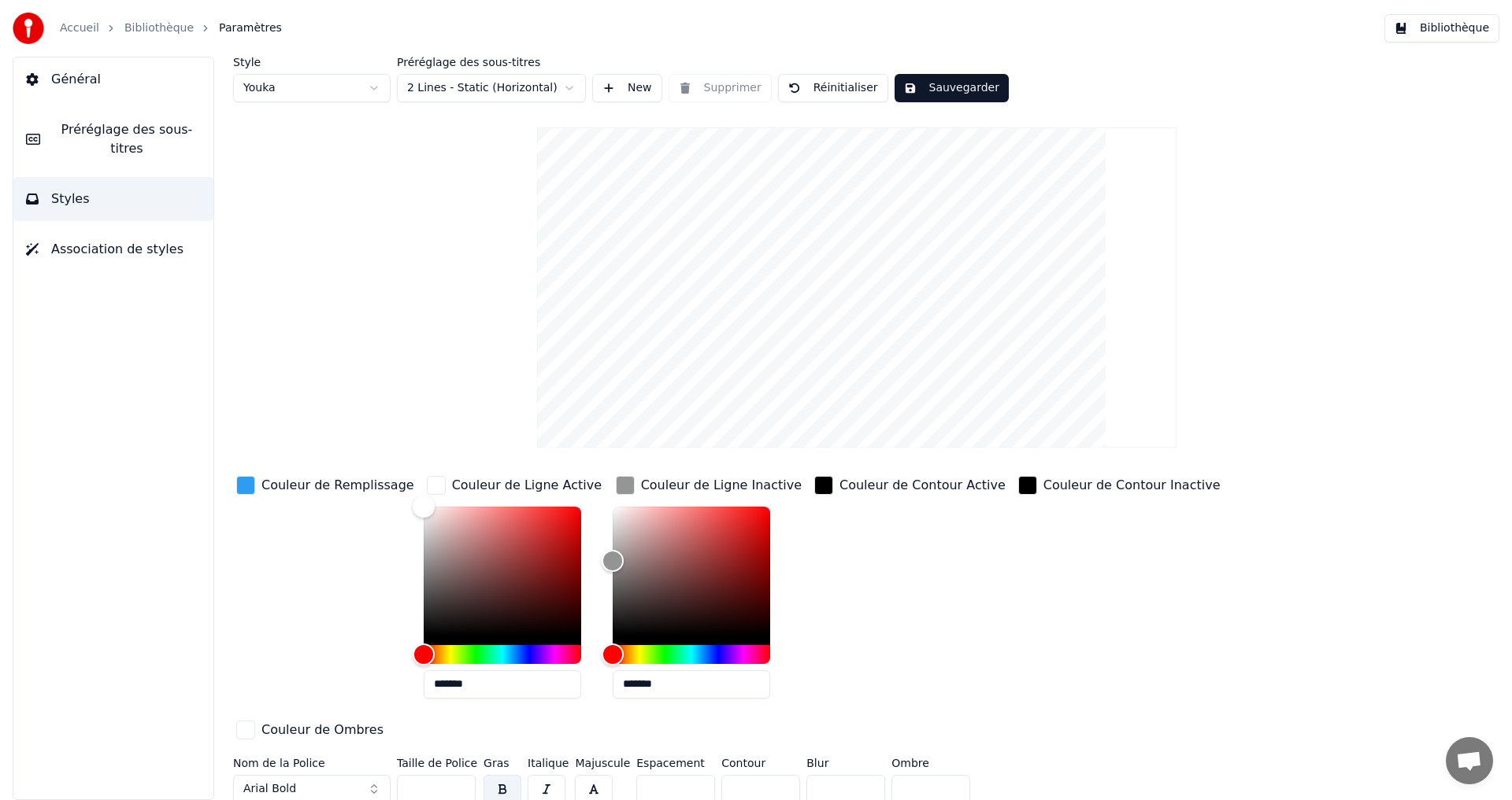
click at [928, 85] on button "Sauvegarder" at bounding box center [952, 87] width 114 height 28
click at [926, 96] on button "Sauvegarder" at bounding box center [952, 87] width 114 height 28
click at [133, 18] on div "Accueil Bibliothèque Paramètres" at bounding box center [147, 28] width 269 height 31
click at [137, 24] on link "Bibliothèque" at bounding box center [158, 29] width 70 height 16
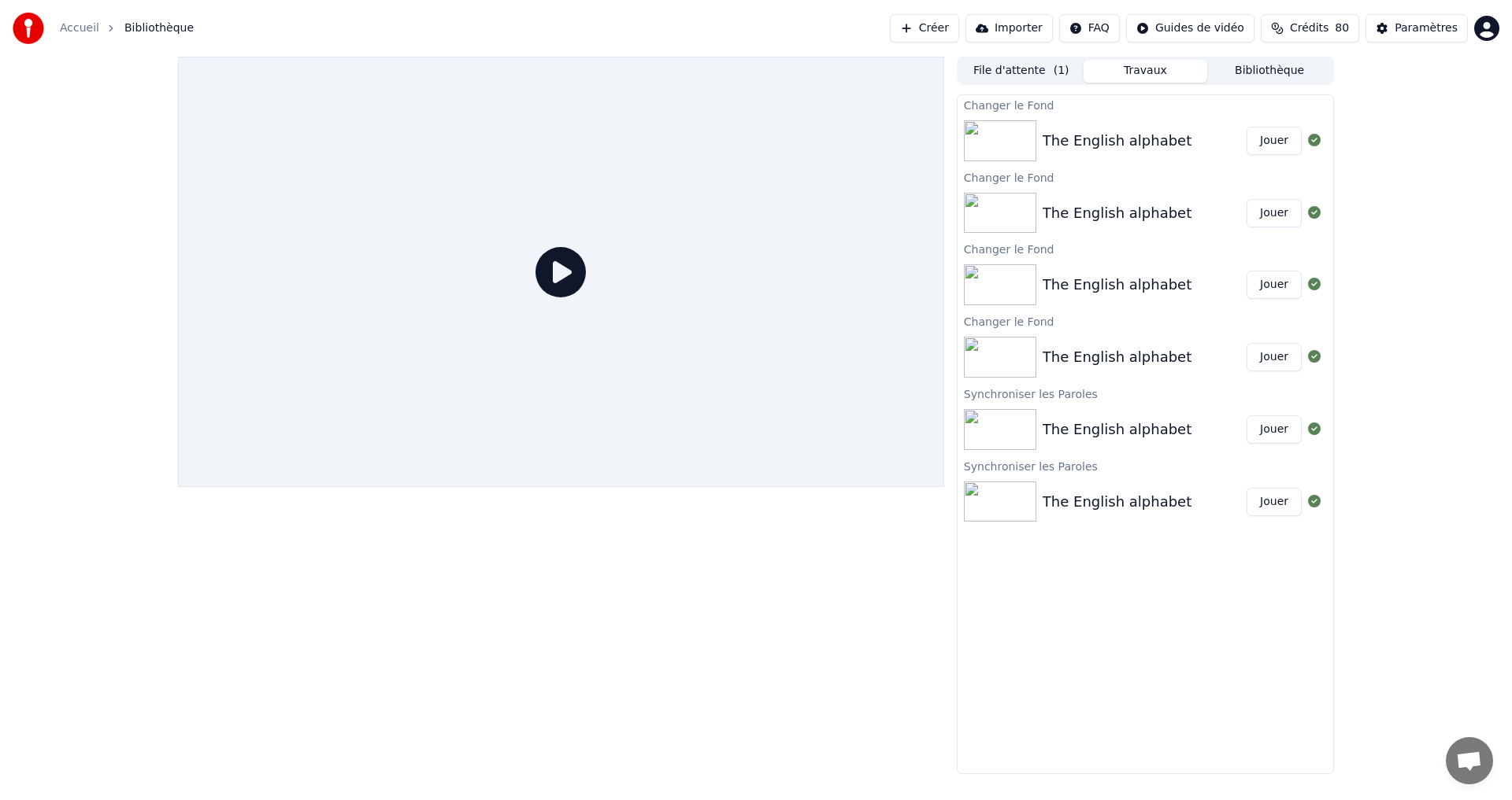
click at [556, 260] on icon at bounding box center [560, 272] width 50 height 50
click at [557, 286] on icon at bounding box center [560, 272] width 50 height 50
click at [1274, 147] on button "Jouer" at bounding box center [1273, 140] width 55 height 28
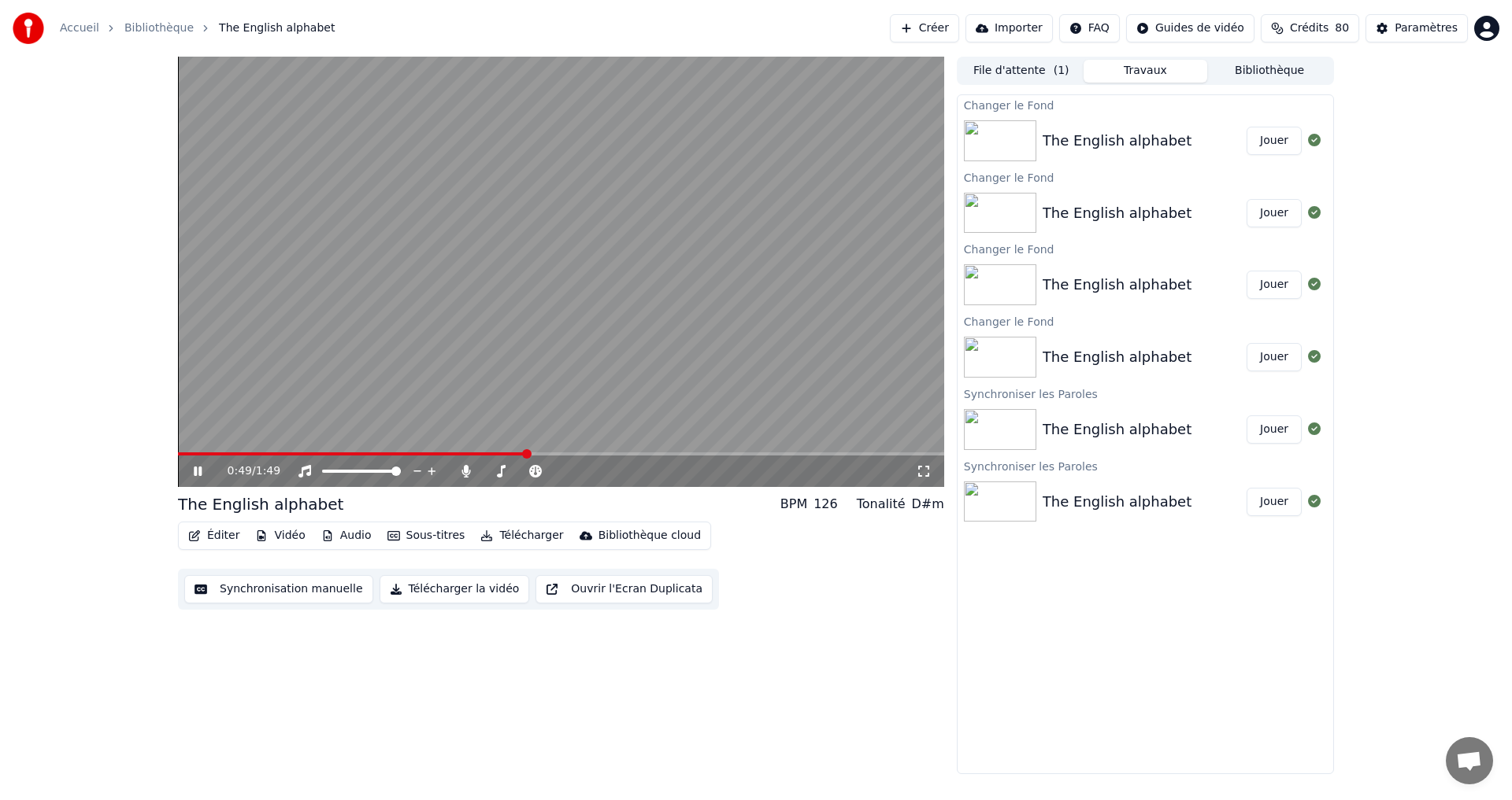
click at [197, 474] on icon at bounding box center [198, 471] width 8 height 10
